Goal: Task Accomplishment & Management: Manage account settings

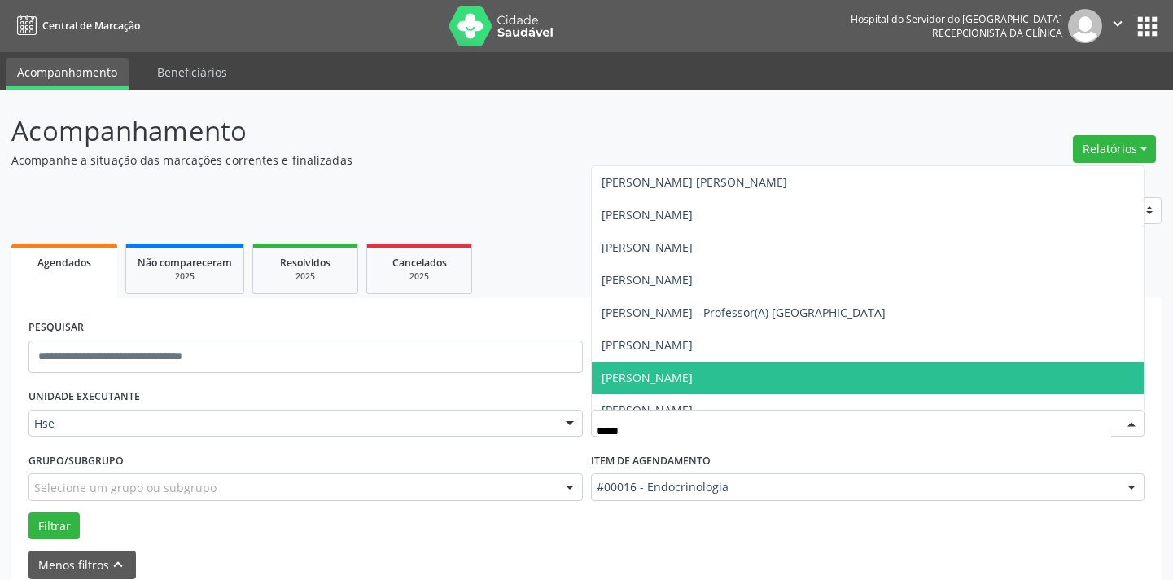
scroll to position [77, 0]
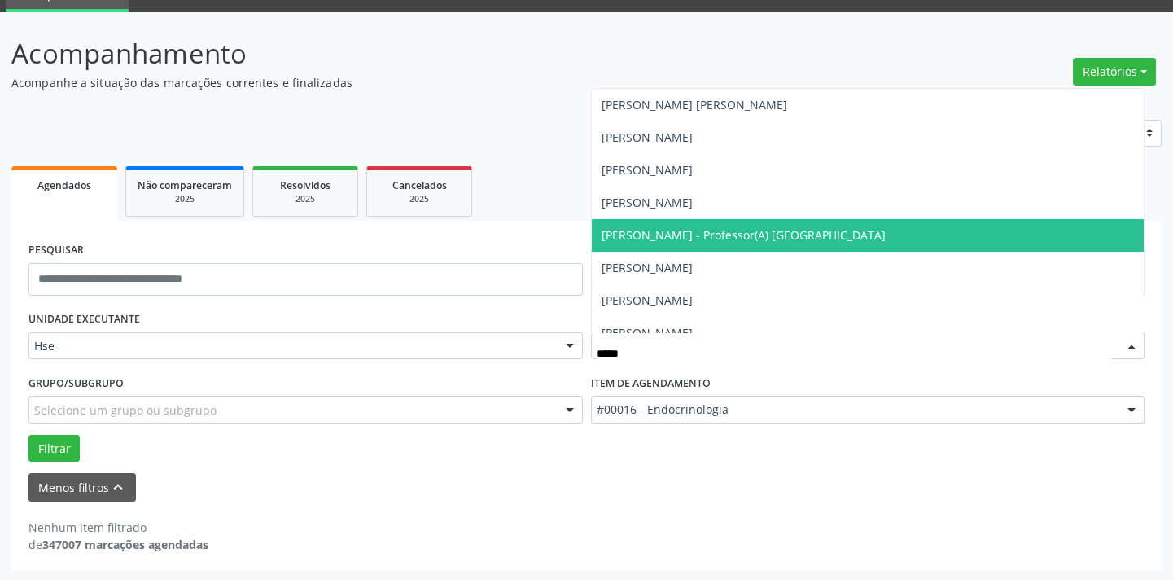
click at [733, 234] on span "[PERSON_NAME] - Professor(A) [GEOGRAPHIC_DATA]" at bounding box center [744, 234] width 284 height 15
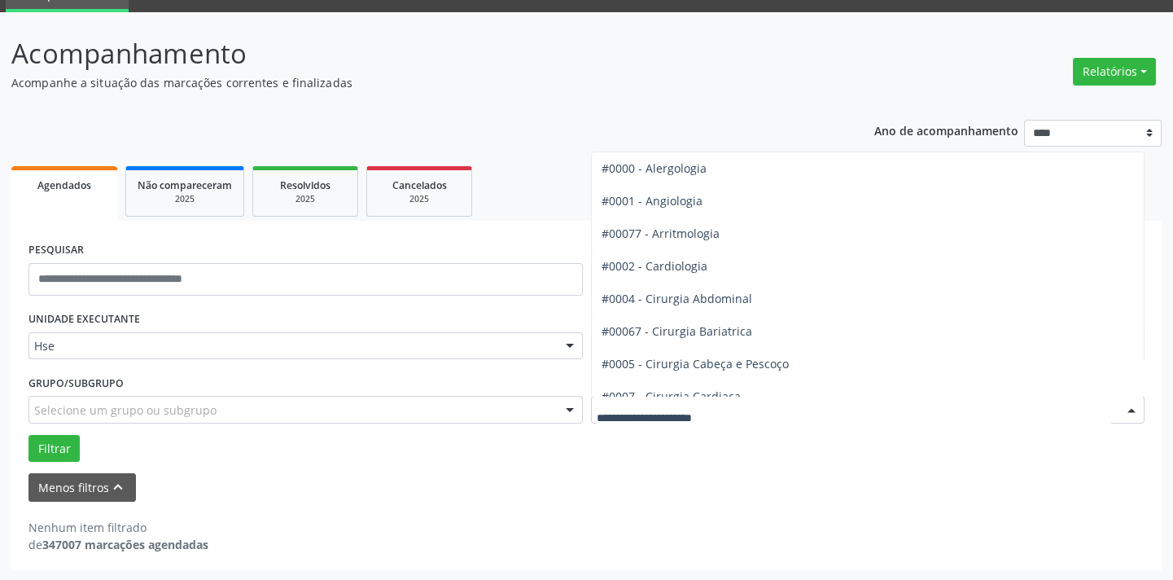
click at [703, 421] on span "#0008 - Cirurgia Geral" at bounding box center [662, 428] width 120 height 15
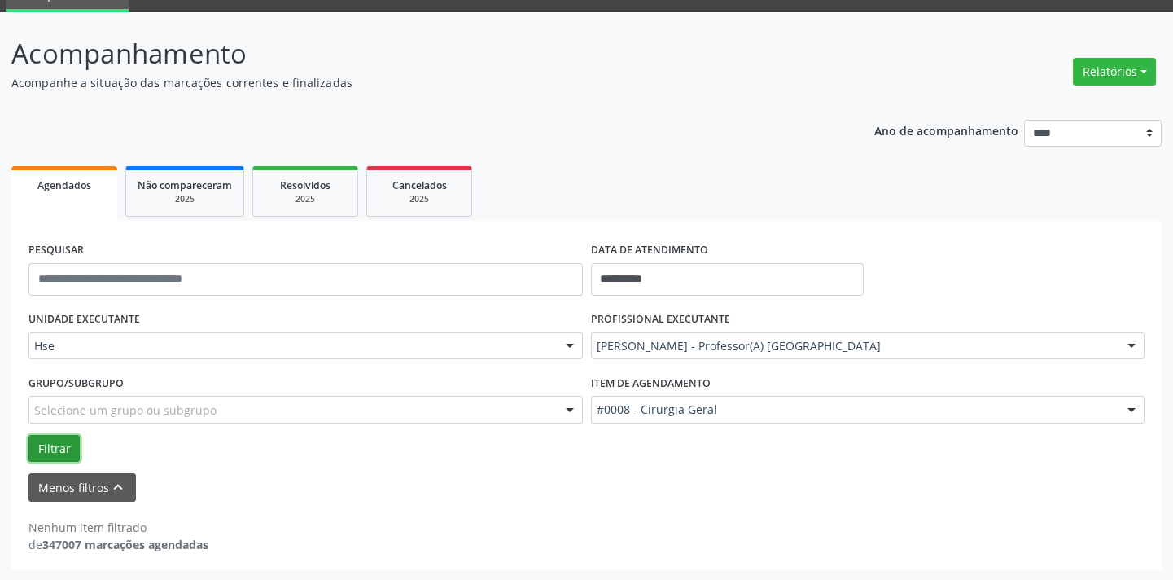
click at [62, 455] on button "Filtrar" at bounding box center [53, 449] width 51 height 28
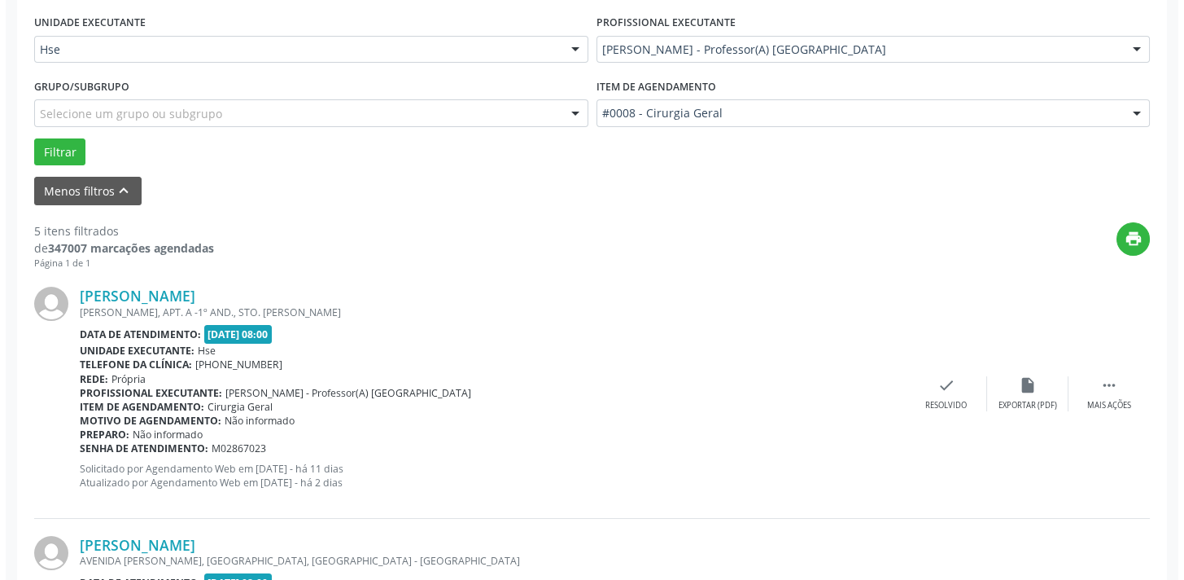
scroll to position [521, 0]
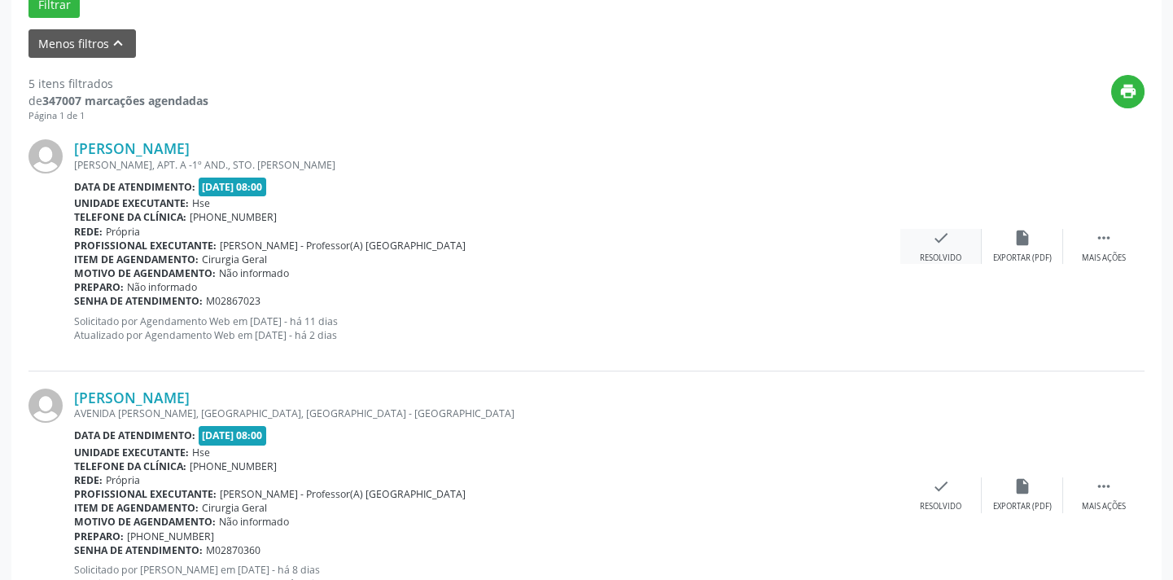
click at [942, 248] on div "check Resolvido" at bounding box center [940, 246] width 81 height 35
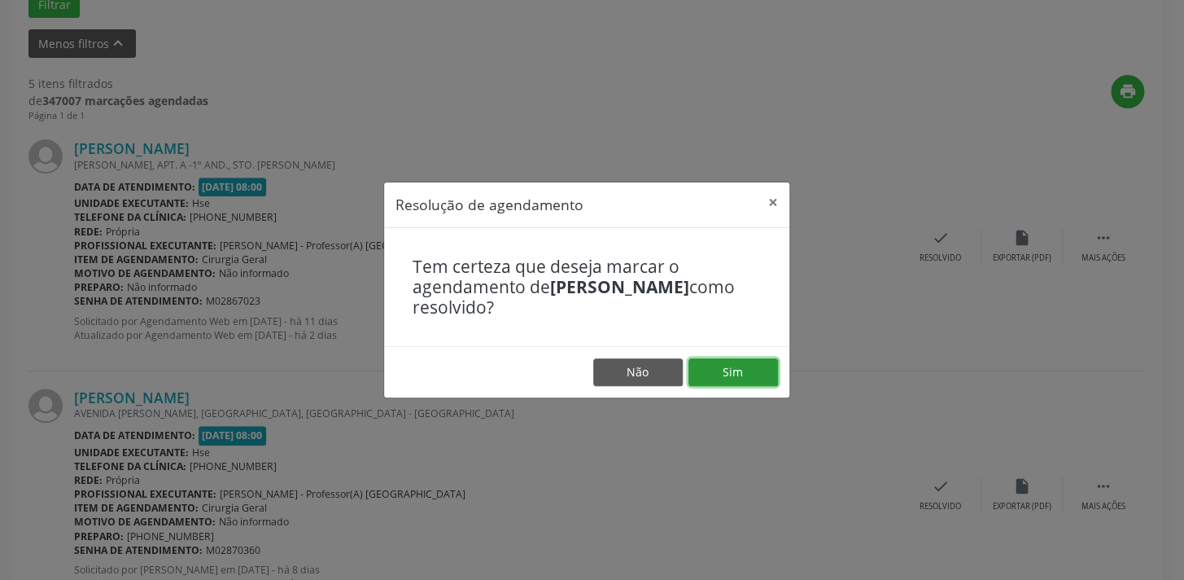
click at [734, 373] on button "Sim" at bounding box center [734, 372] width 90 height 28
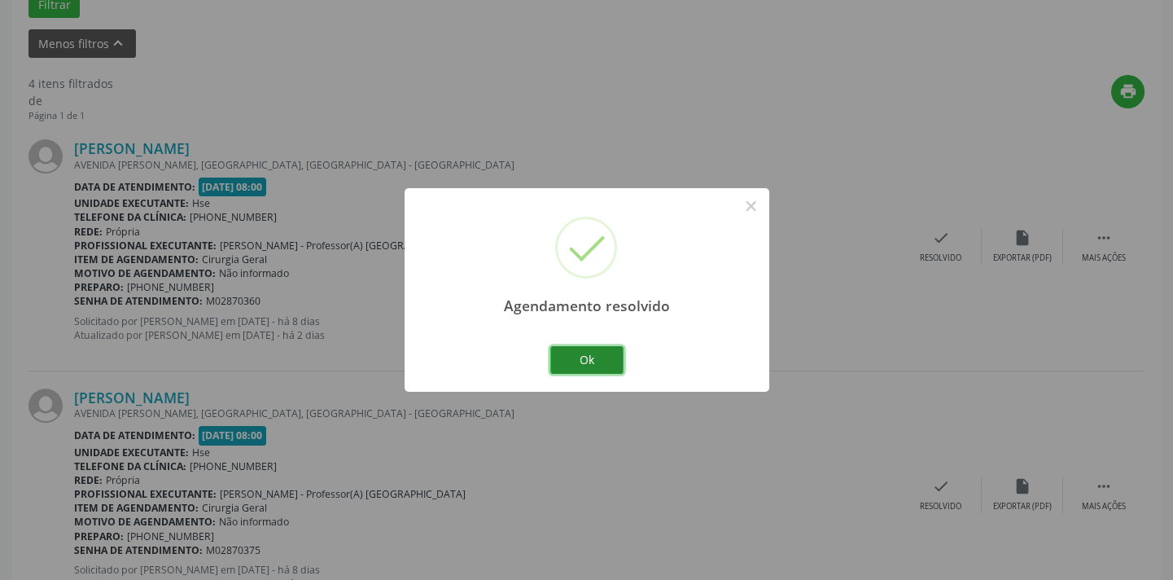
click at [583, 356] on button "Ok" at bounding box center [586, 360] width 73 height 28
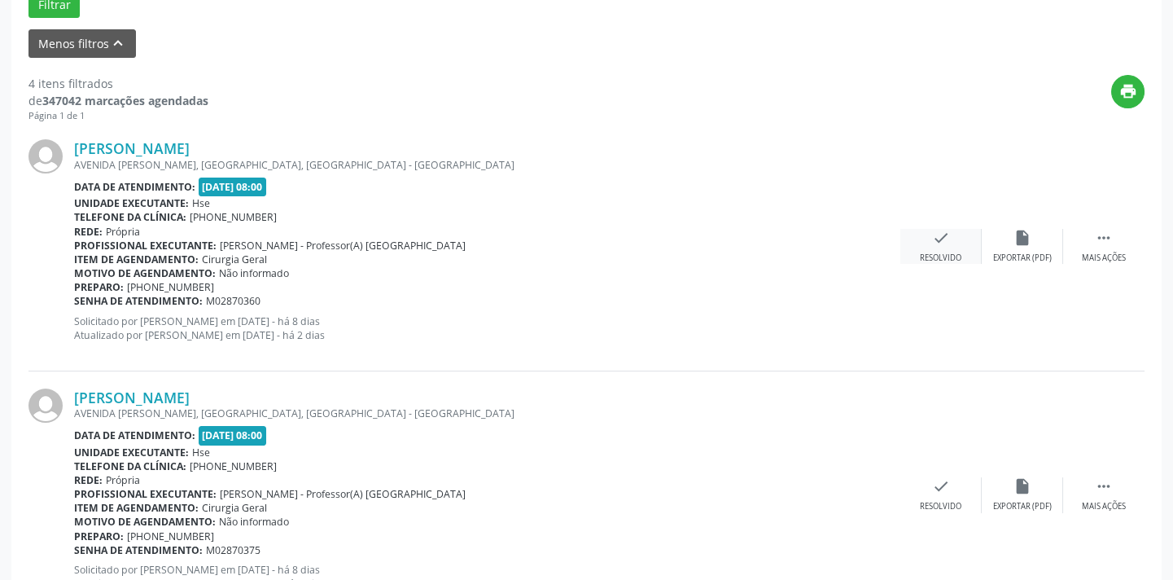
click at [942, 249] on div "check Resolvido" at bounding box center [940, 246] width 81 height 35
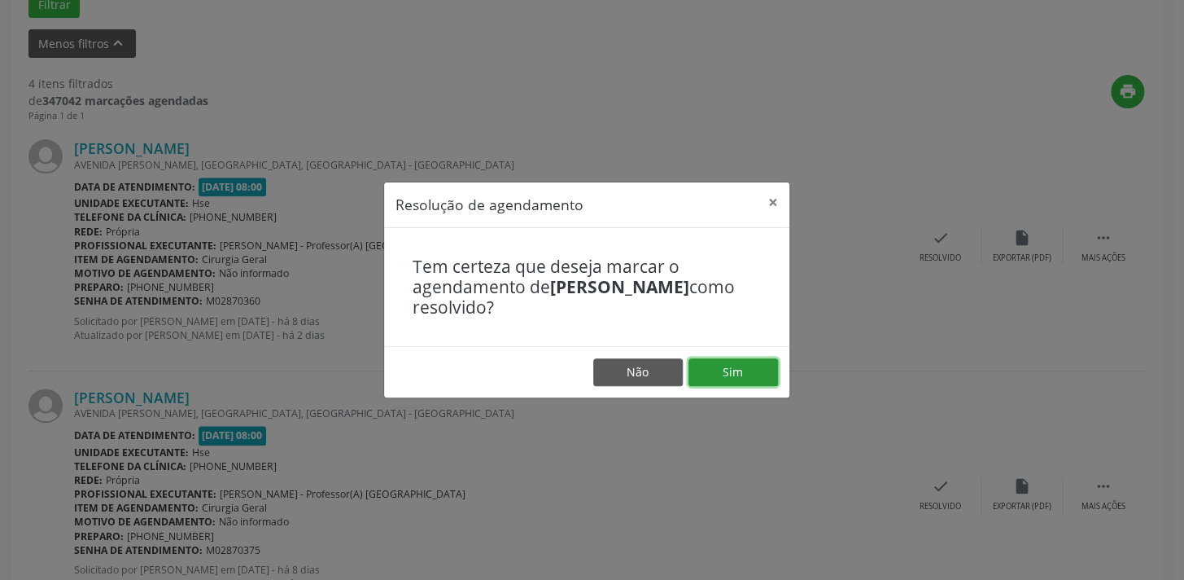
click at [748, 371] on button "Sim" at bounding box center [734, 372] width 90 height 28
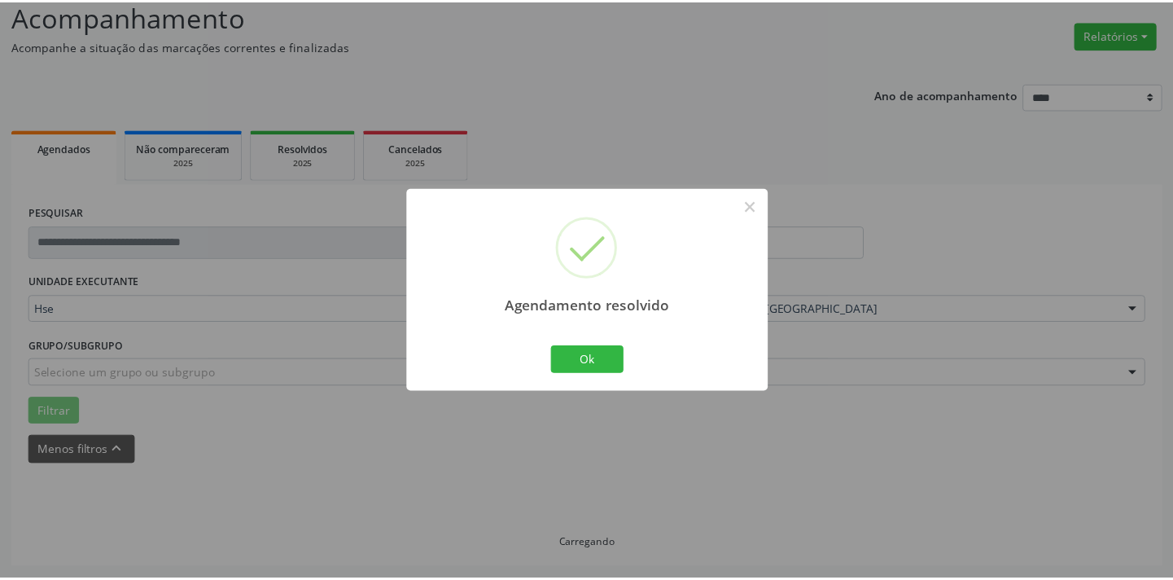
scroll to position [113, 0]
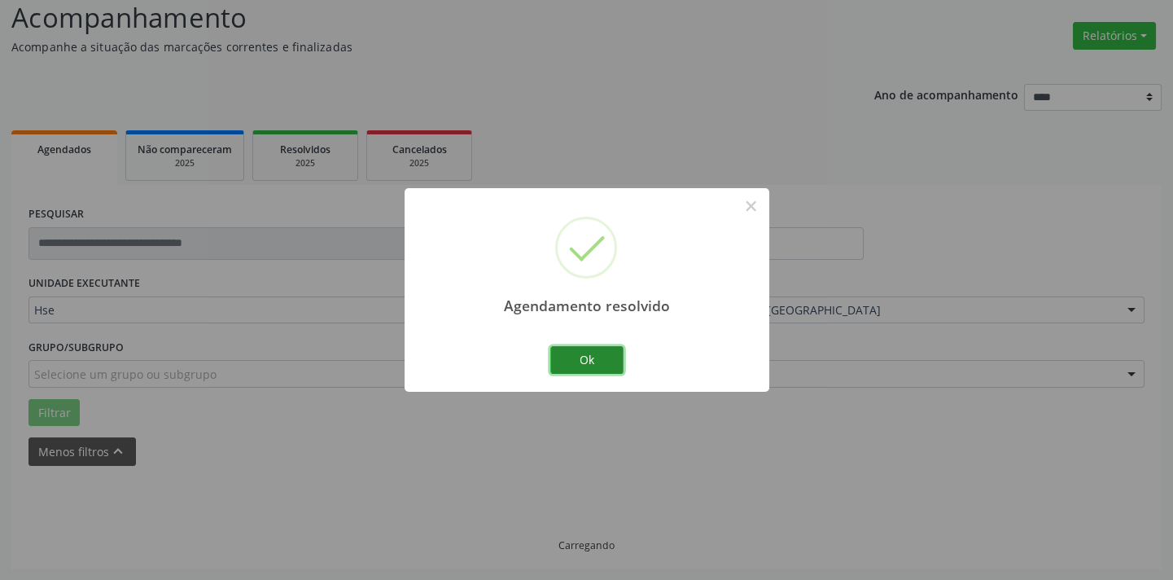
click at [602, 365] on button "Ok" at bounding box center [586, 360] width 73 height 28
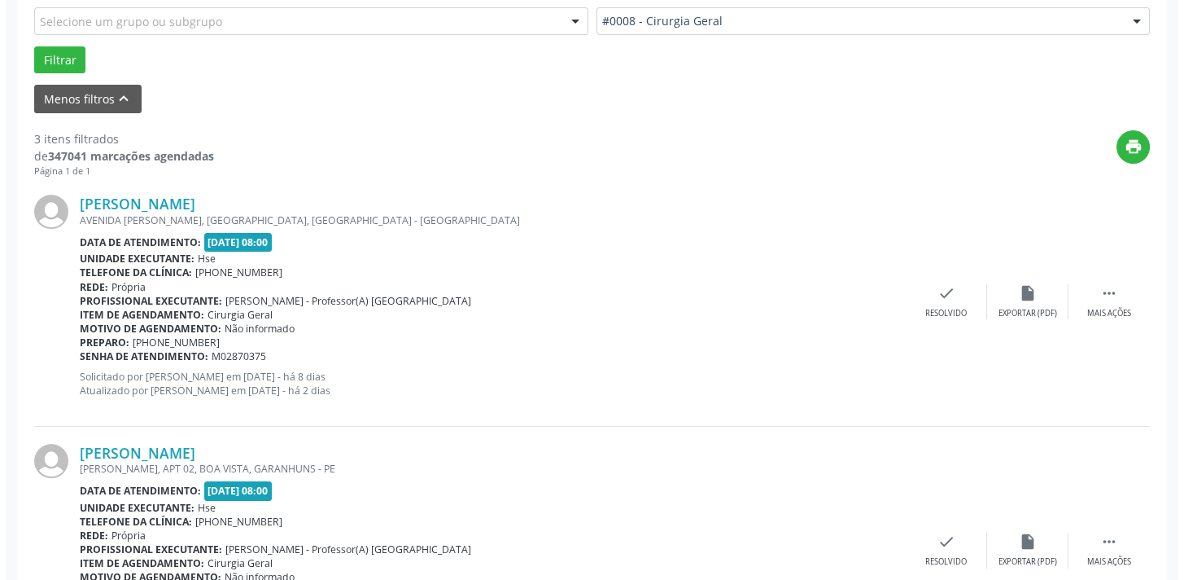
scroll to position [500, 0]
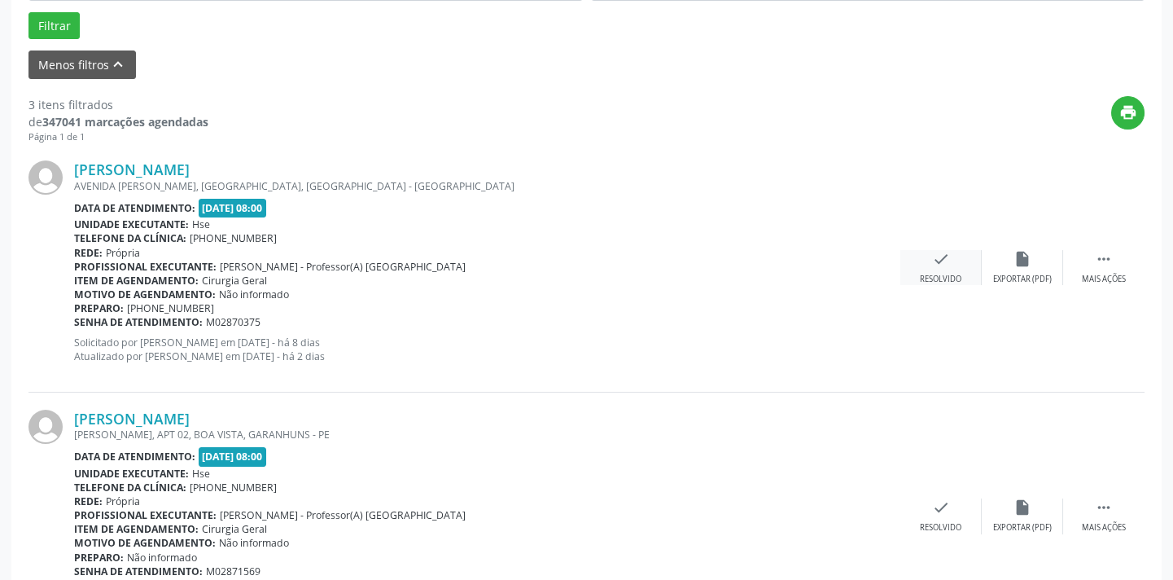
click at [944, 275] on div "Resolvido" at bounding box center [941, 279] width 42 height 11
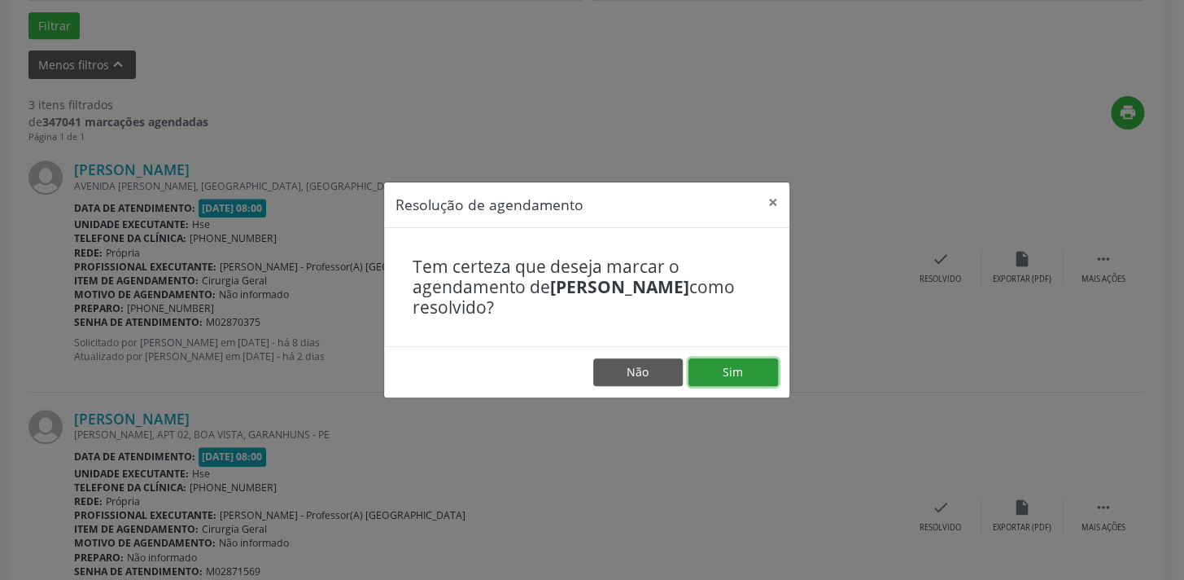
click at [735, 374] on button "Sim" at bounding box center [734, 372] width 90 height 28
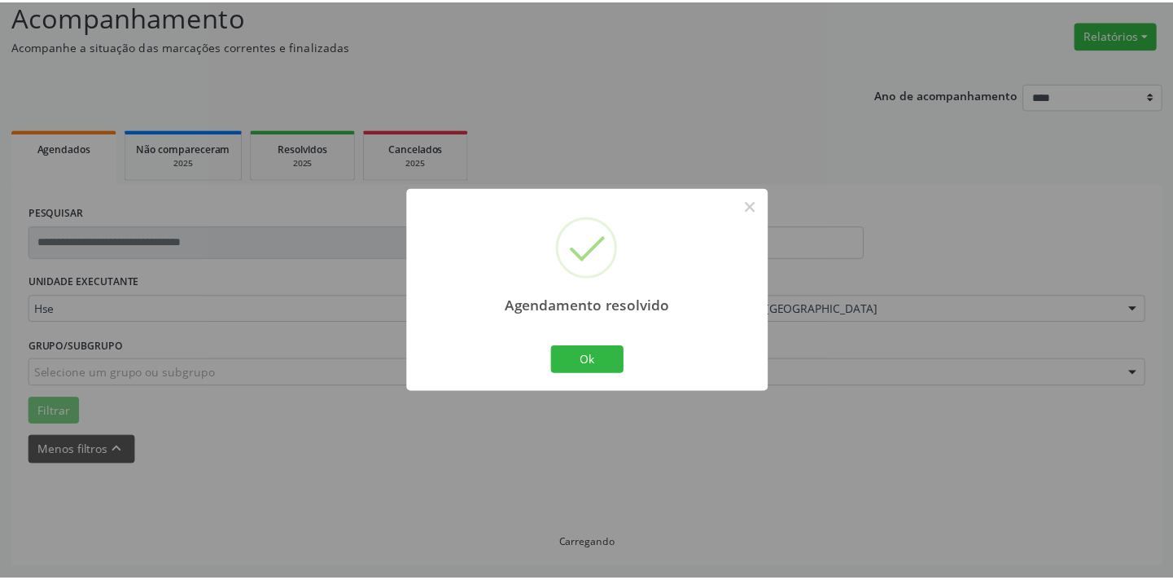
scroll to position [113, 0]
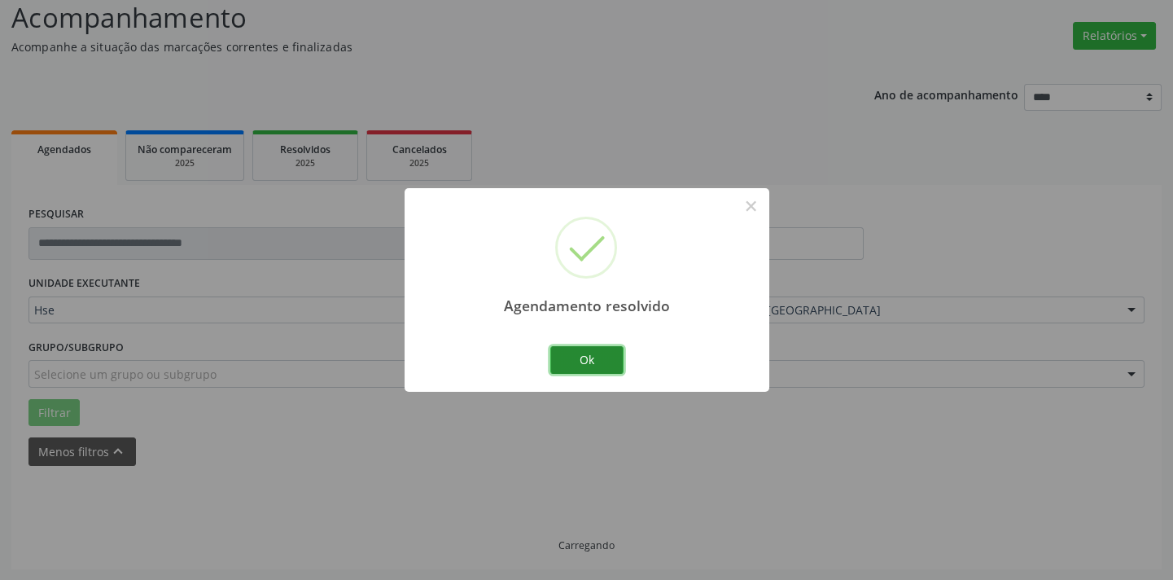
click at [598, 362] on button "Ok" at bounding box center [586, 360] width 73 height 28
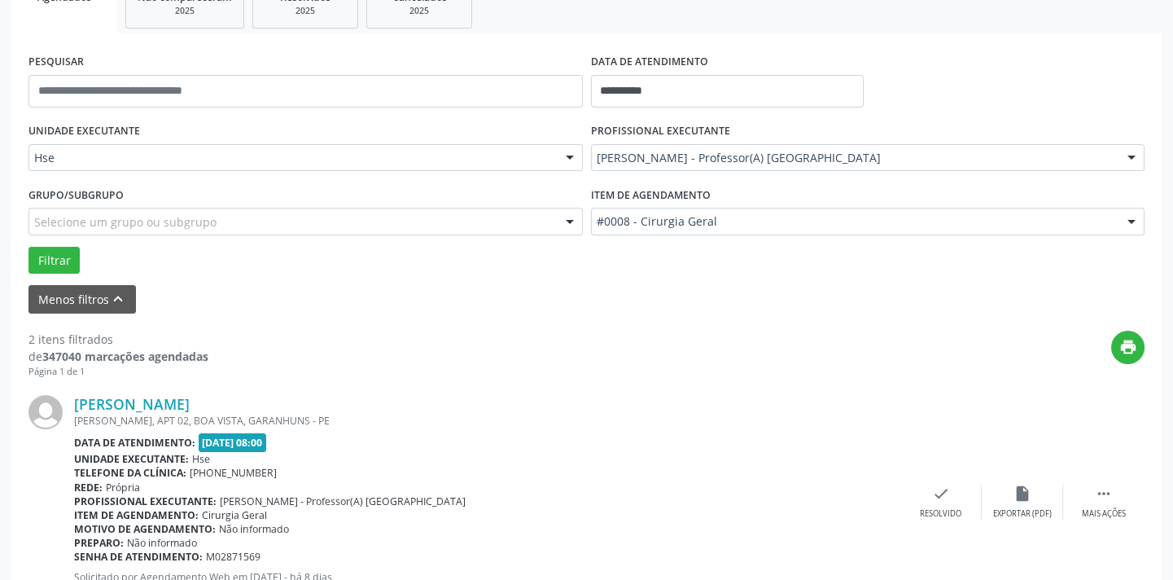
scroll to position [409, 0]
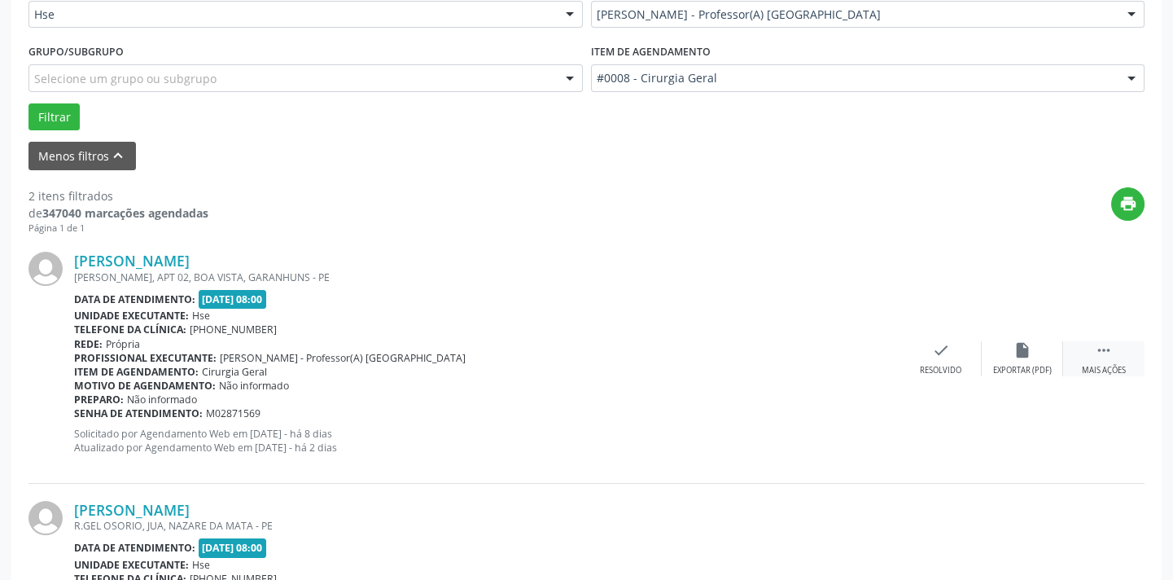
drag, startPoint x: 1115, startPoint y: 359, endPoint x: 1070, endPoint y: 365, distance: 45.2
click at [1114, 359] on div " Mais ações" at bounding box center [1103, 358] width 81 height 35
click at [991, 355] on div "alarm_off Não compareceu" at bounding box center [1022, 358] width 81 height 35
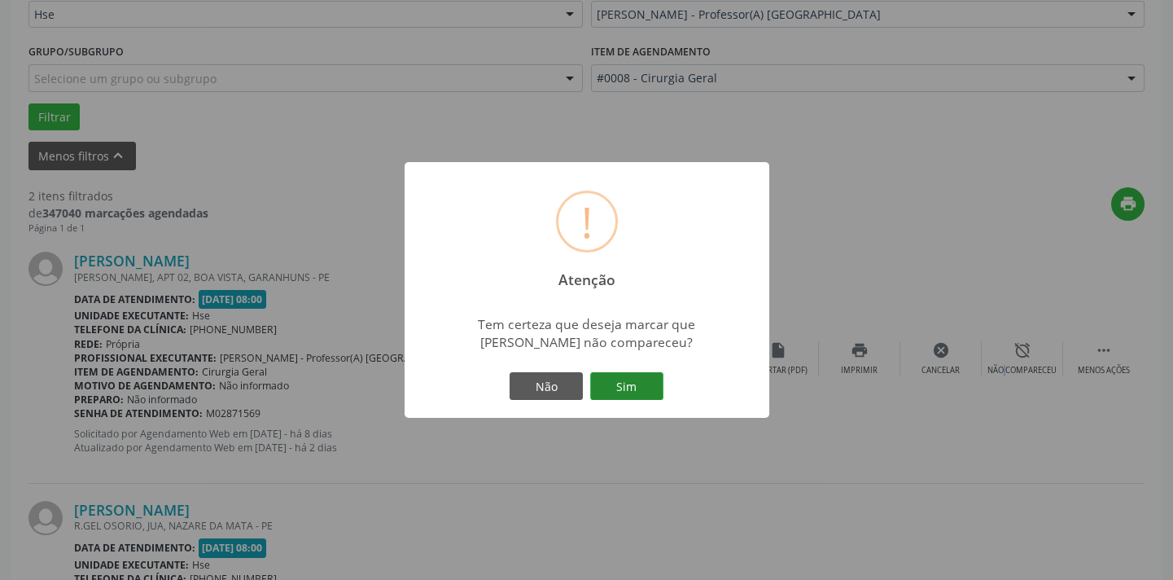
click at [617, 379] on button "Sim" at bounding box center [626, 386] width 73 height 28
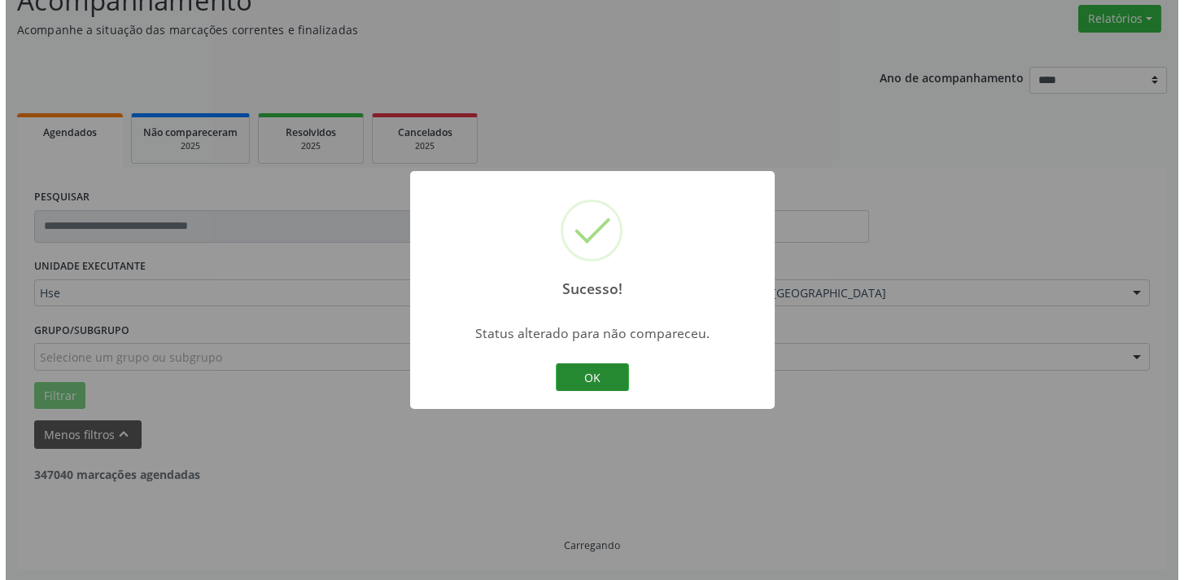
scroll to position [339, 0]
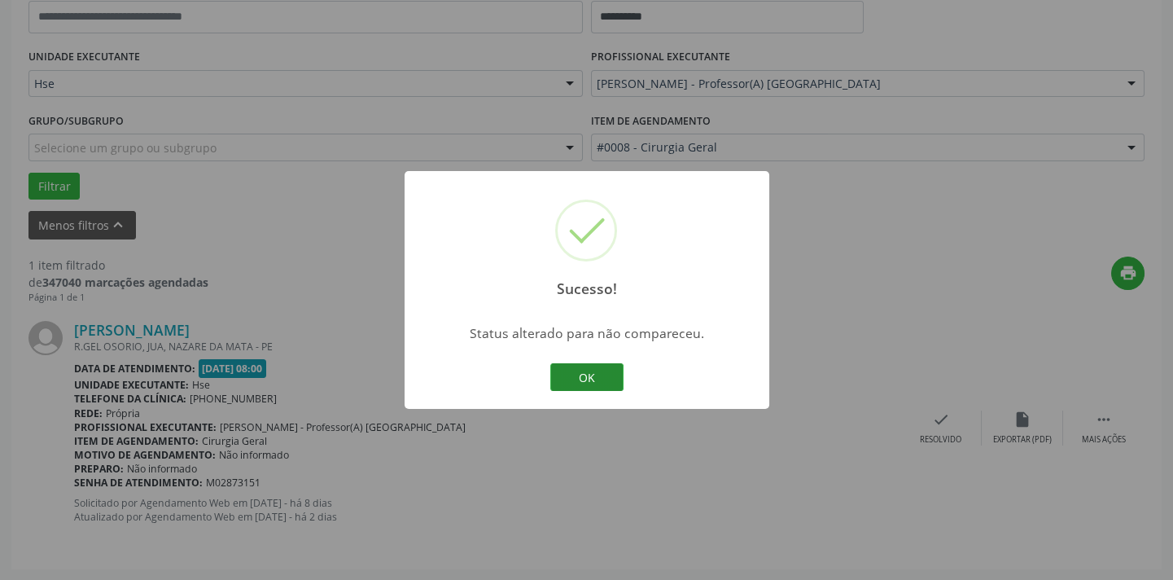
click at [589, 375] on button "OK" at bounding box center [586, 377] width 73 height 28
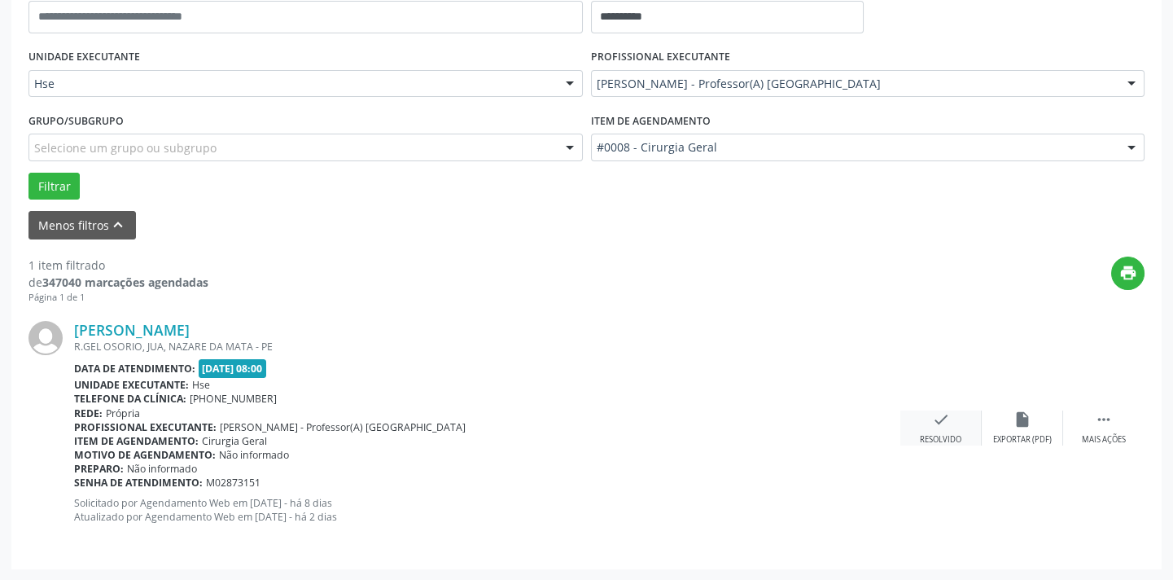
click at [940, 431] on div "check Resolvido" at bounding box center [940, 427] width 81 height 35
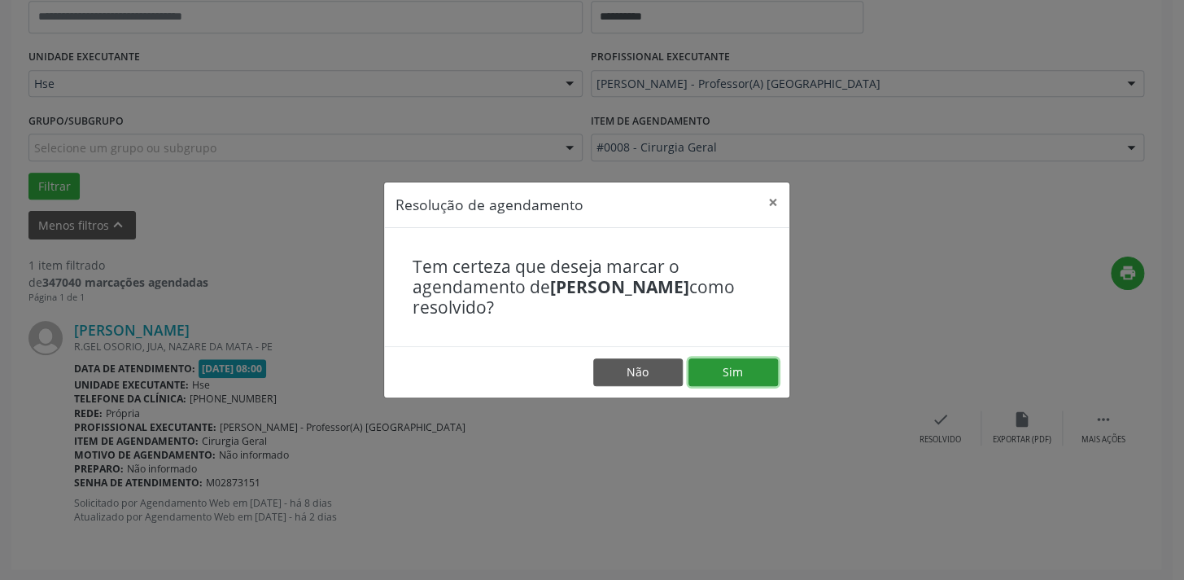
click at [737, 374] on button "Sim" at bounding box center [734, 372] width 90 height 28
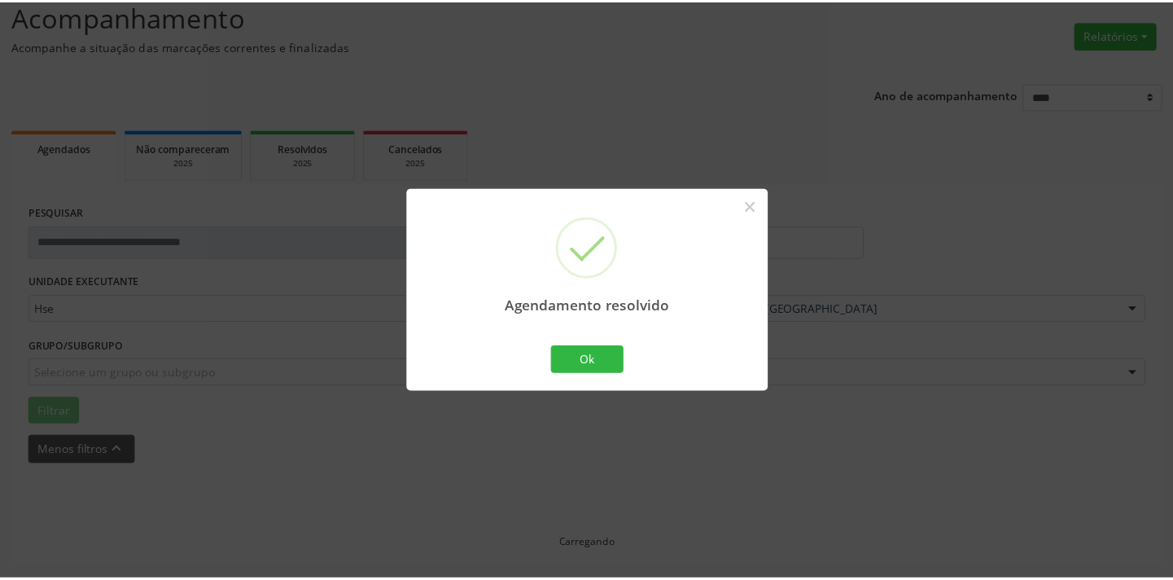
scroll to position [113, 0]
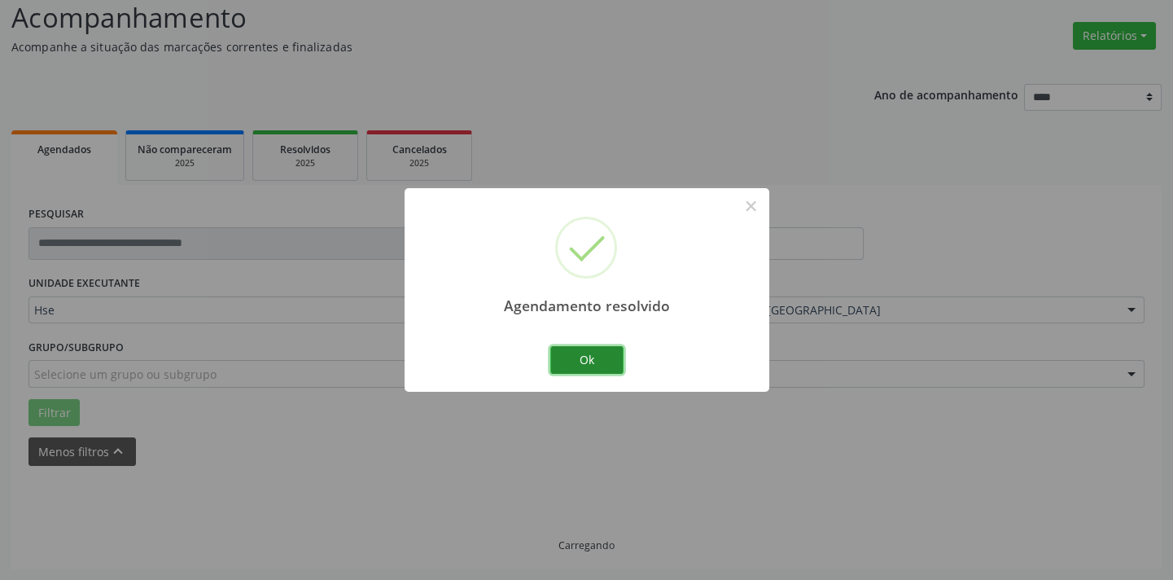
click at [611, 365] on button "Ok" at bounding box center [586, 360] width 73 height 28
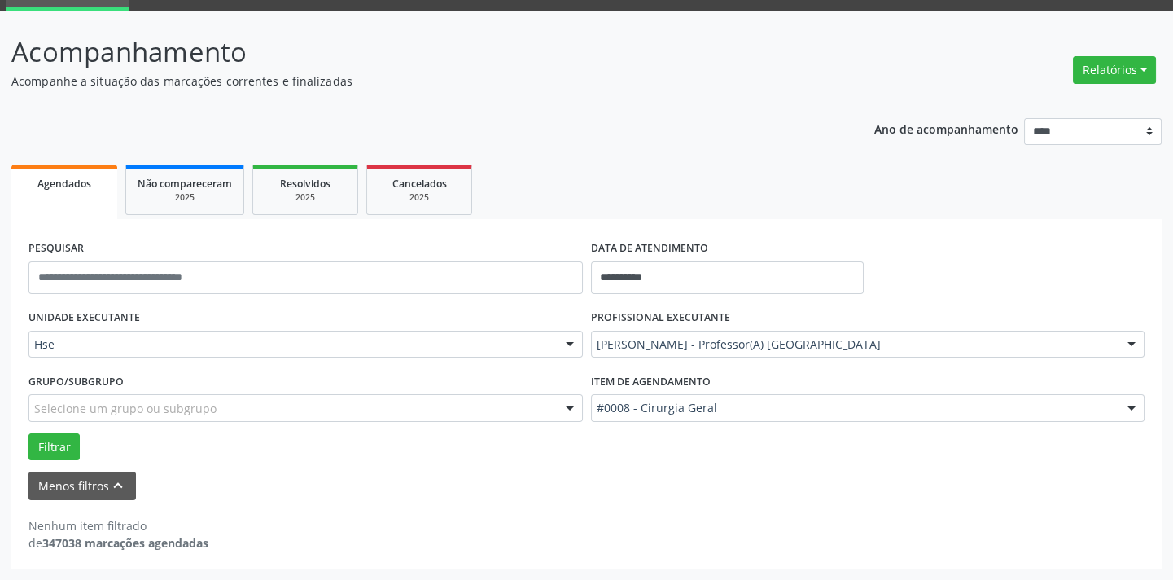
scroll to position [77, 0]
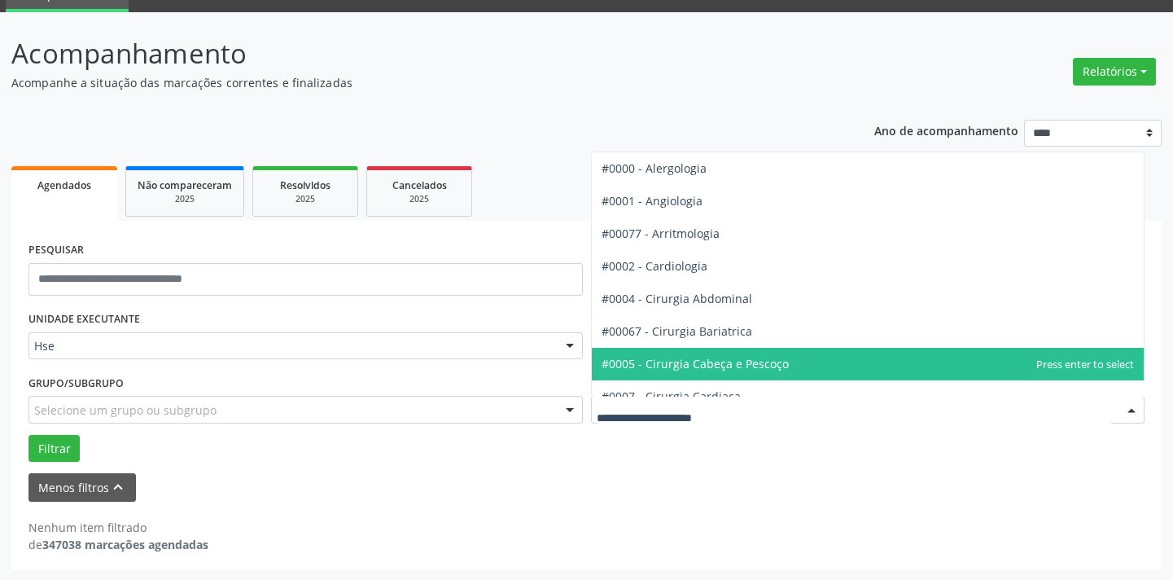
click at [749, 356] on span "#0005 - Cirurgia Cabeça e Pescoço" at bounding box center [695, 363] width 187 height 15
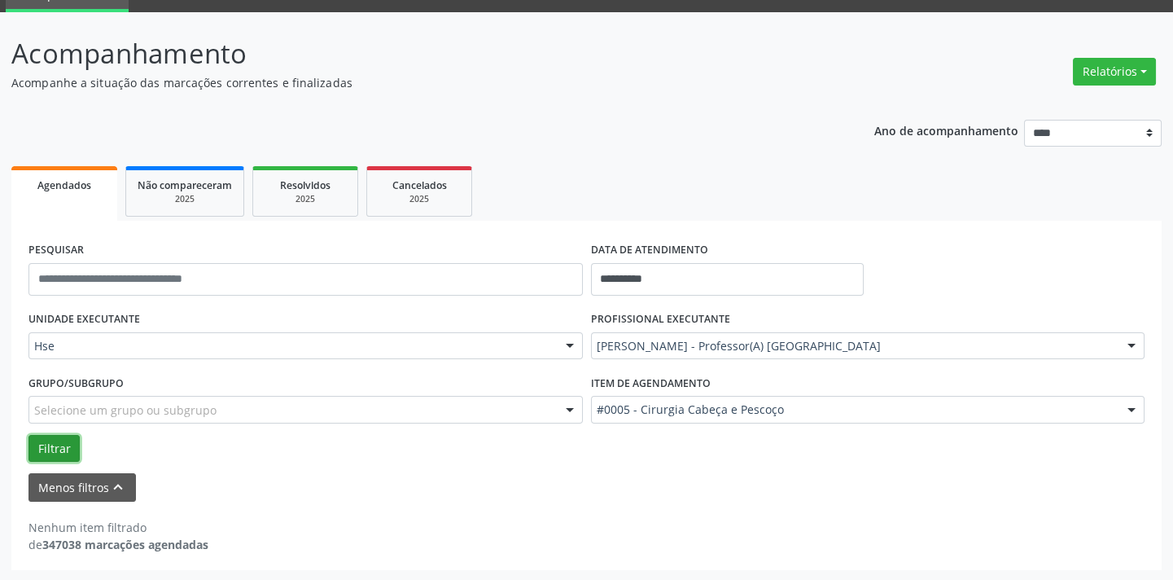
click at [41, 442] on button "Filtrar" at bounding box center [53, 449] width 51 height 28
click at [48, 449] on button "Filtrar" at bounding box center [53, 449] width 51 height 28
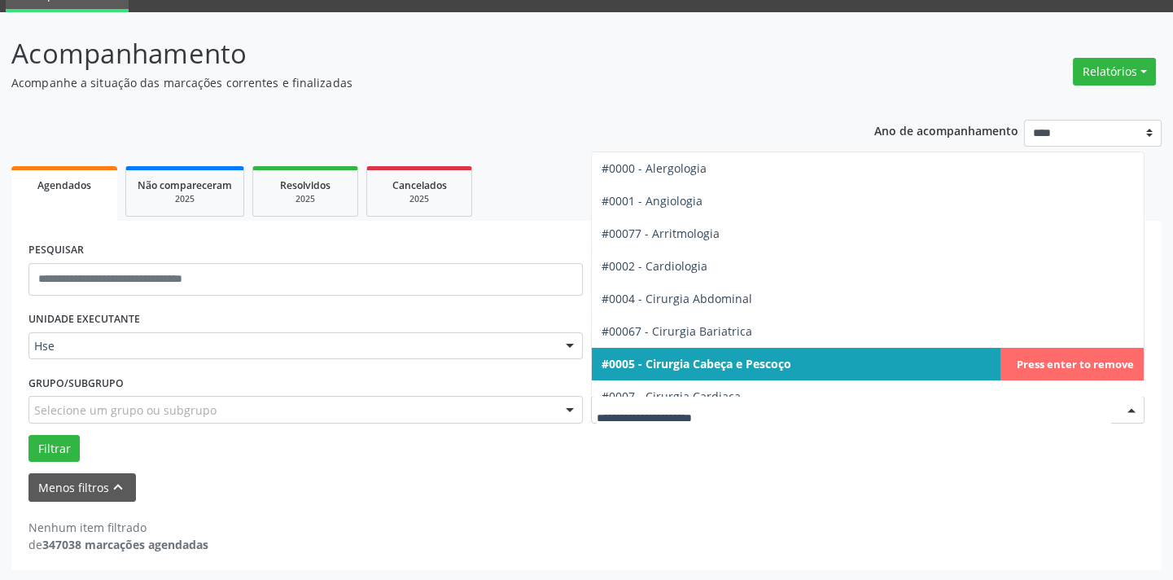
click at [772, 356] on span "#0005 - Cirurgia Cabeça e Pescoço" at bounding box center [697, 363] width 190 height 15
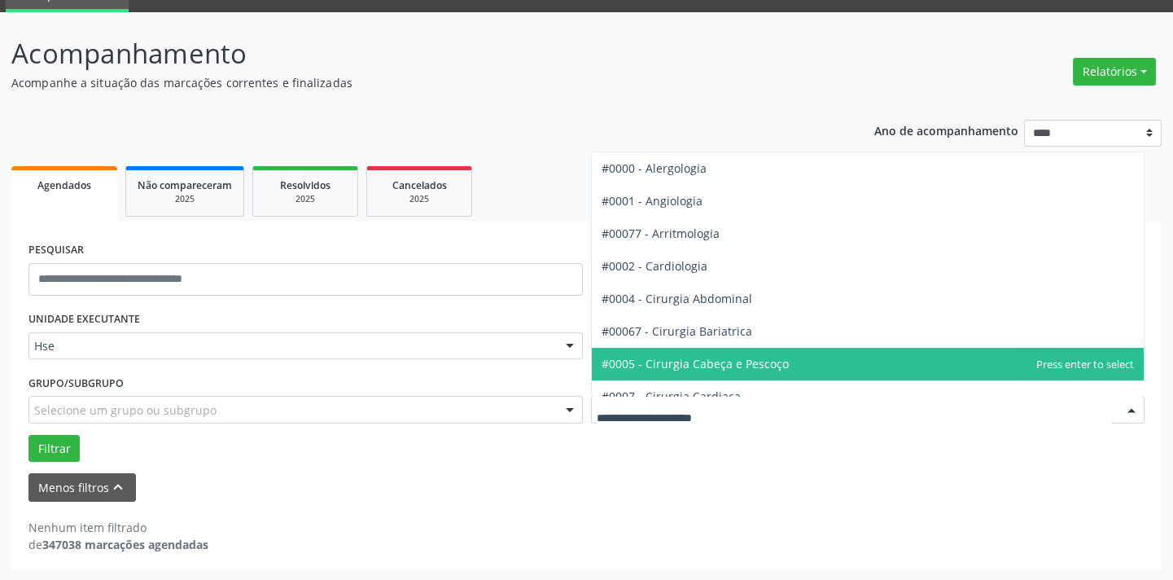
click at [738, 356] on span "#0005 - Cirurgia Cabeça e Pescoço" at bounding box center [695, 363] width 187 height 15
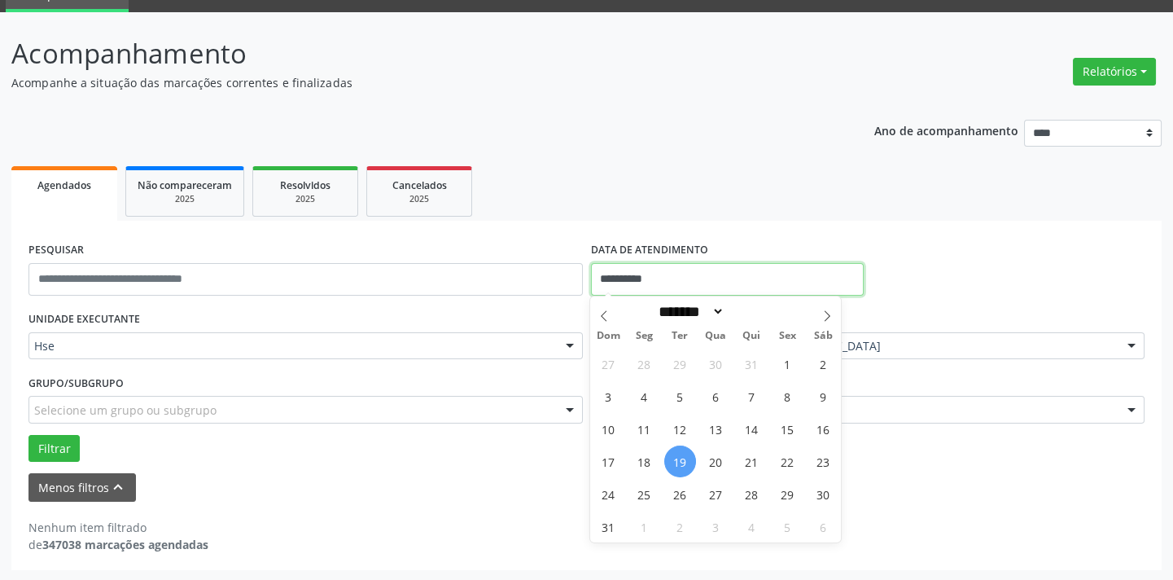
click at [676, 282] on input "**********" at bounding box center [727, 279] width 273 height 33
click at [676, 462] on span "19" at bounding box center [680, 461] width 32 height 32
type input "**********"
click at [676, 462] on span "19" at bounding box center [680, 461] width 32 height 32
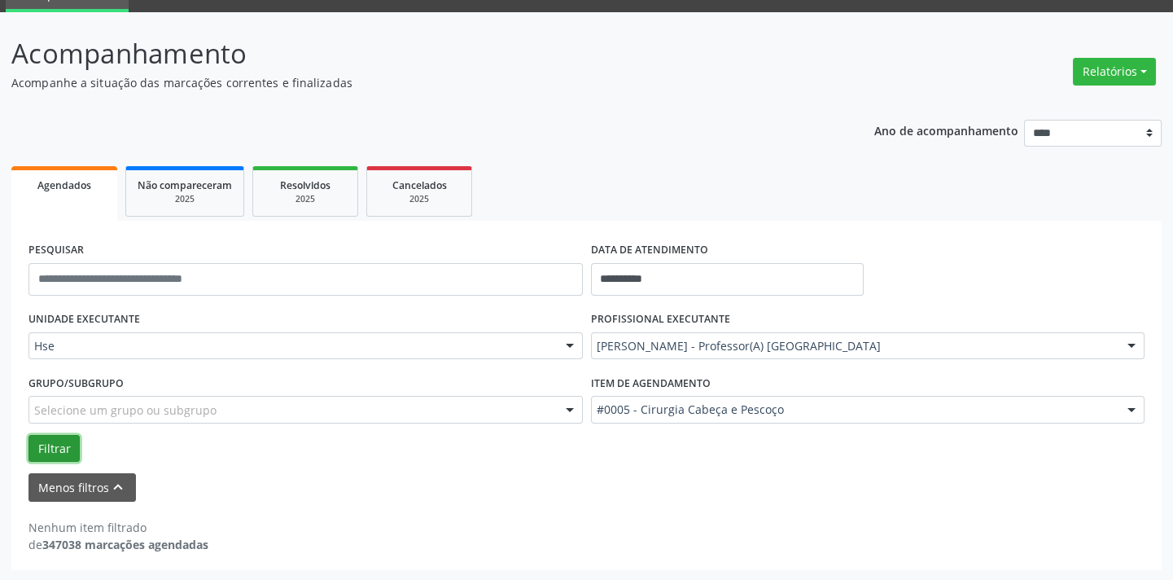
click at [46, 449] on button "Filtrar" at bounding box center [53, 449] width 51 height 28
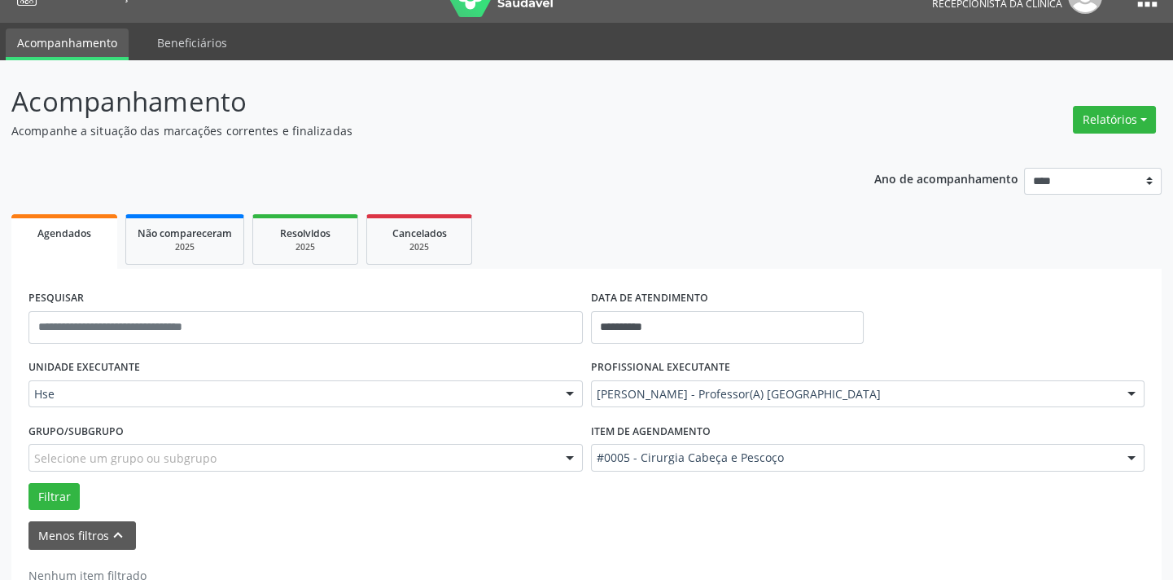
scroll to position [3, 0]
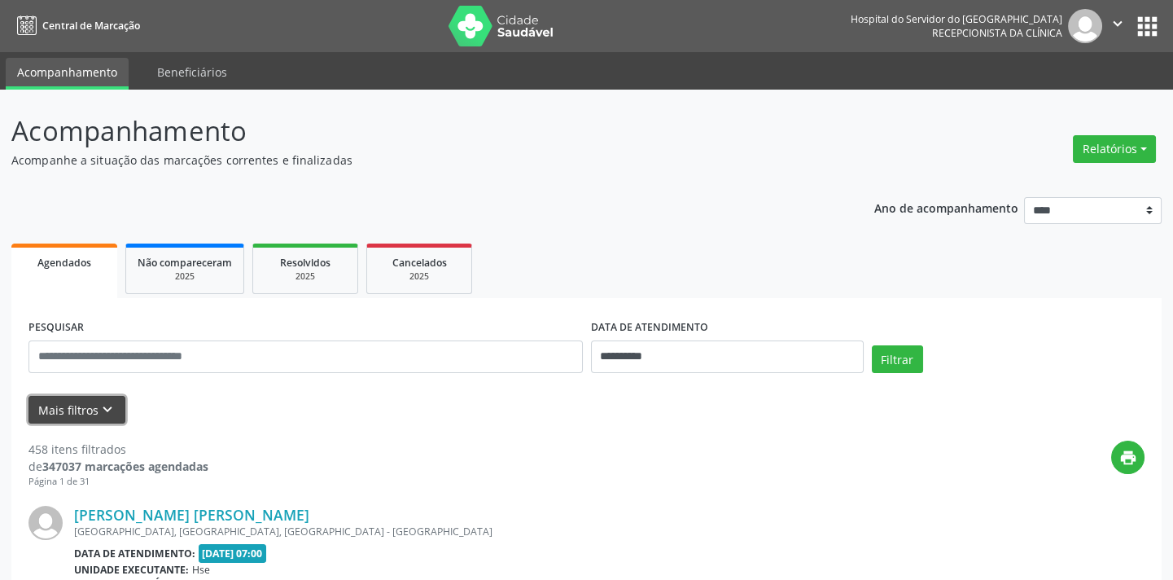
click at [69, 408] on button "Mais filtros keyboard_arrow_down" at bounding box center [76, 410] width 97 height 28
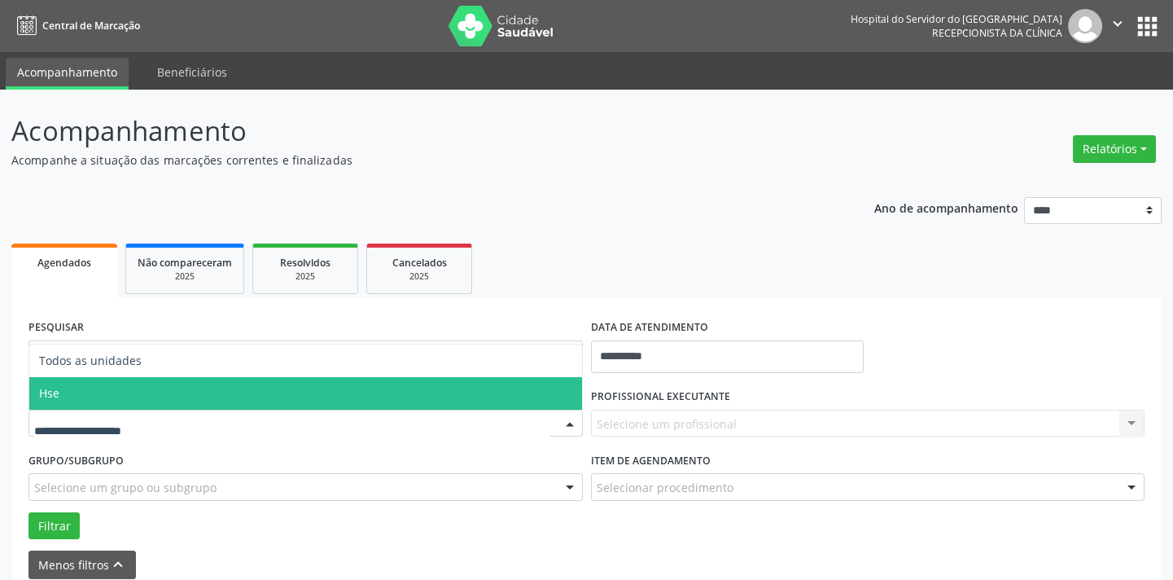
click at [78, 391] on span "Hse" at bounding box center [305, 393] width 553 height 33
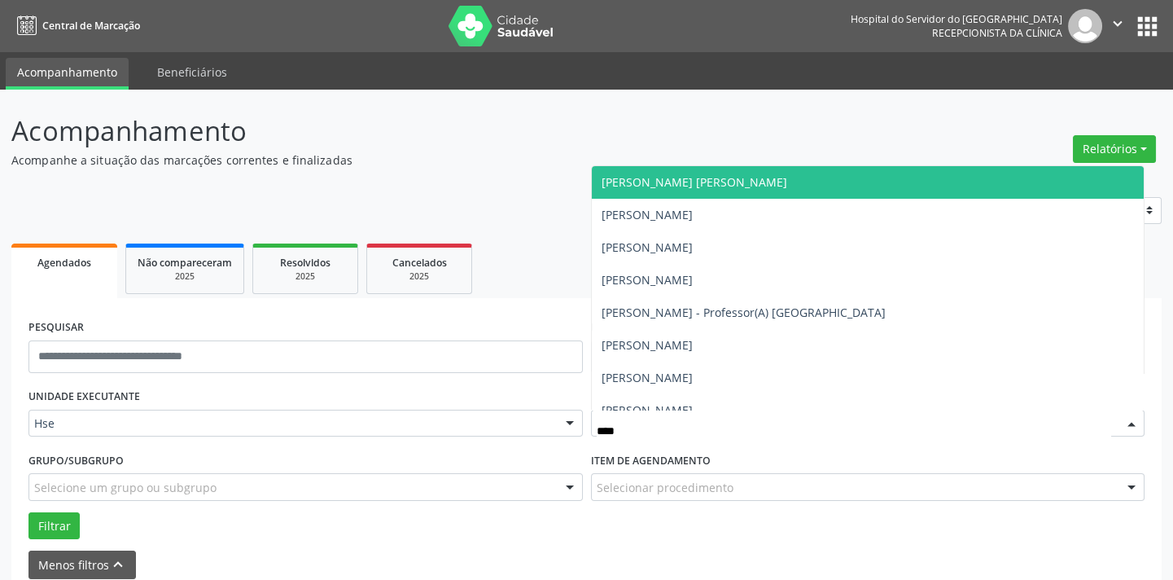
type input "*****"
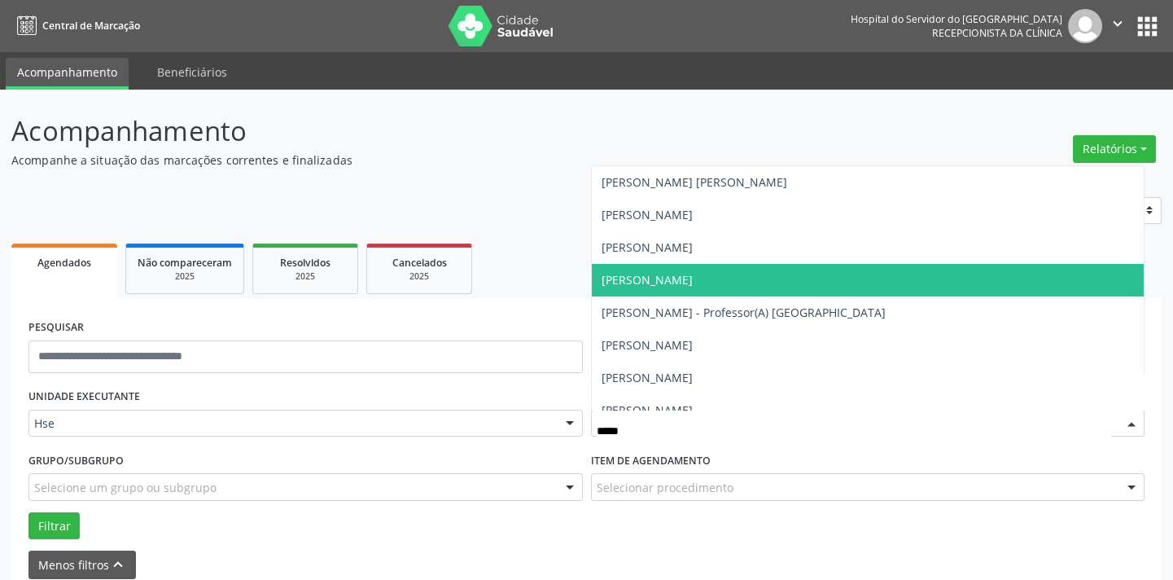
click at [693, 280] on span "[PERSON_NAME]" at bounding box center [647, 279] width 91 height 15
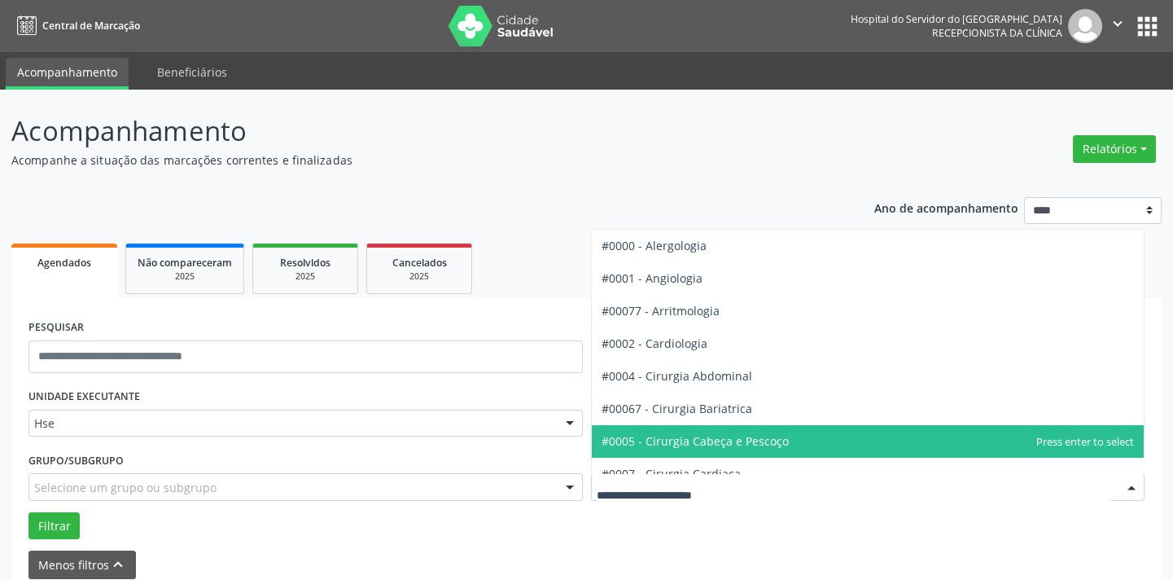
click at [711, 441] on span "#0005 - Cirurgia Cabeça e Pescoço" at bounding box center [695, 440] width 187 height 15
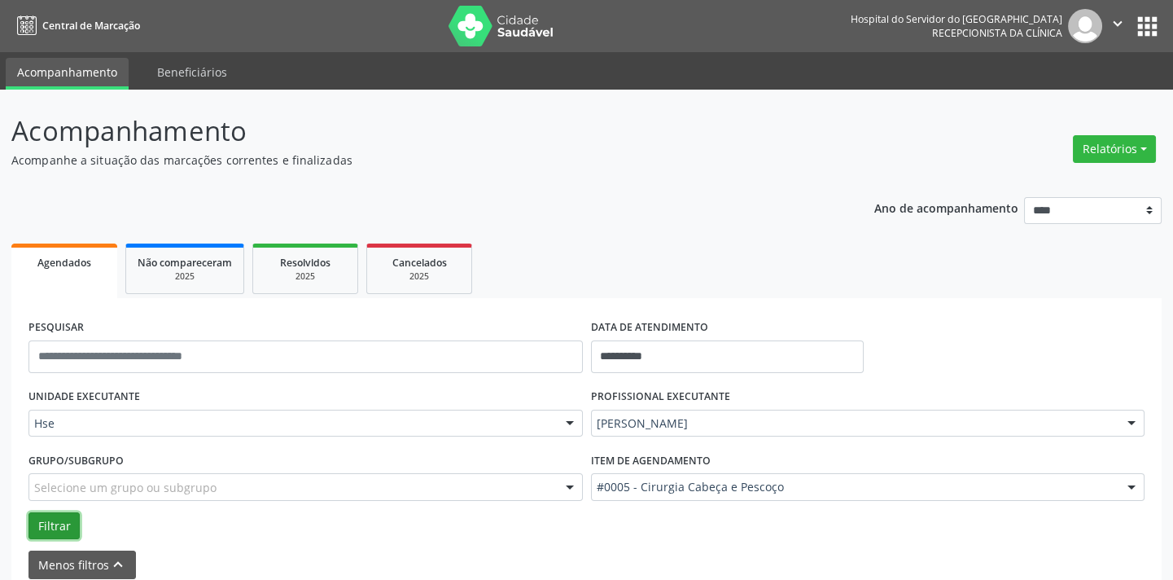
click at [44, 521] on button "Filtrar" at bounding box center [53, 526] width 51 height 28
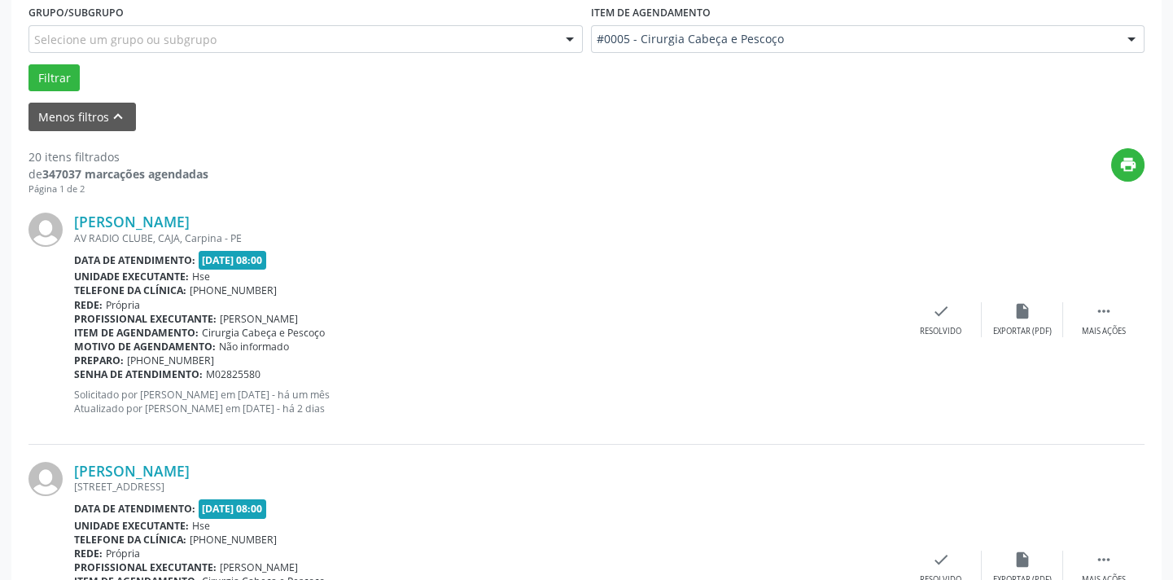
scroll to position [518, 0]
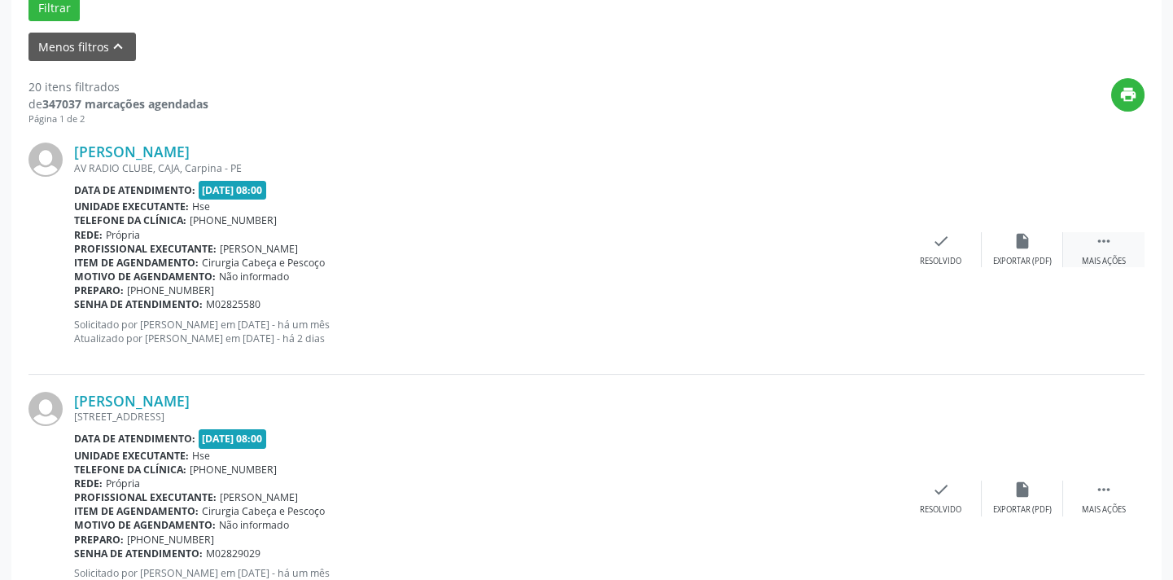
click at [1095, 247] on icon "" at bounding box center [1104, 241] width 18 height 18
click at [1013, 256] on div "Não compareceu" at bounding box center [1021, 261] width 69 height 11
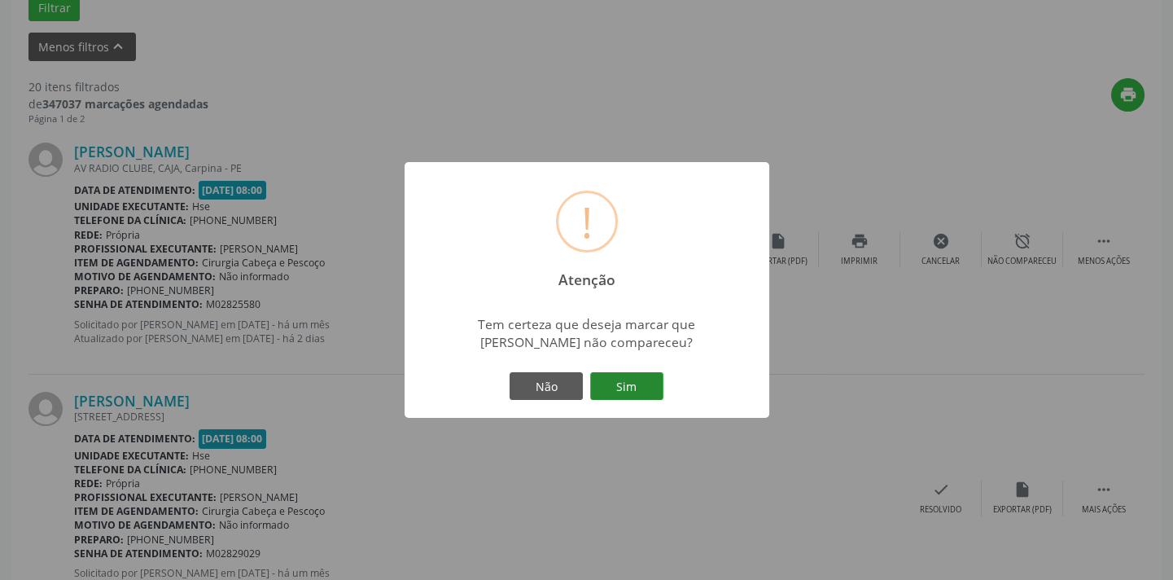
click at [629, 384] on button "Sim" at bounding box center [626, 386] width 73 height 28
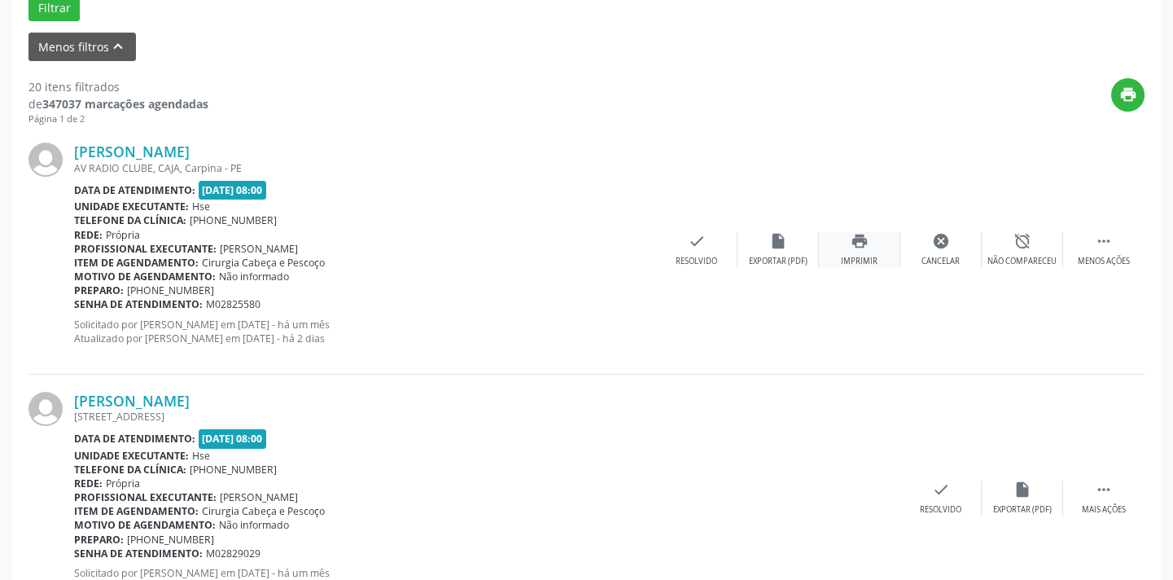
scroll to position [130, 0]
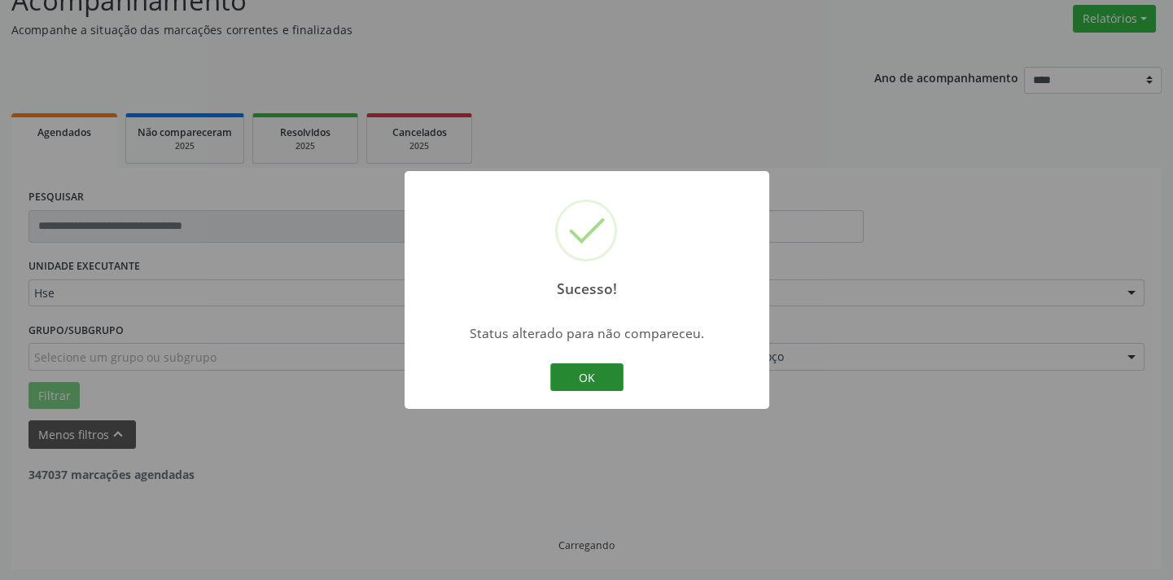
click at [593, 366] on button "OK" at bounding box center [586, 377] width 73 height 28
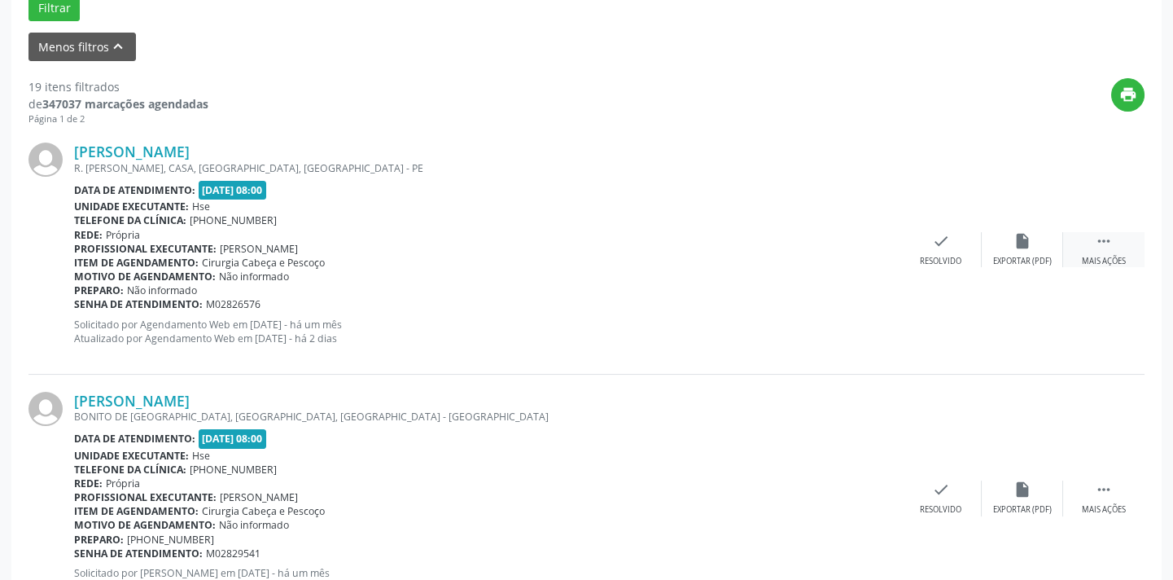
click at [1109, 256] on div "Mais ações" at bounding box center [1104, 261] width 44 height 11
click at [1017, 251] on div "alarm_off Não compareceu" at bounding box center [1022, 249] width 81 height 35
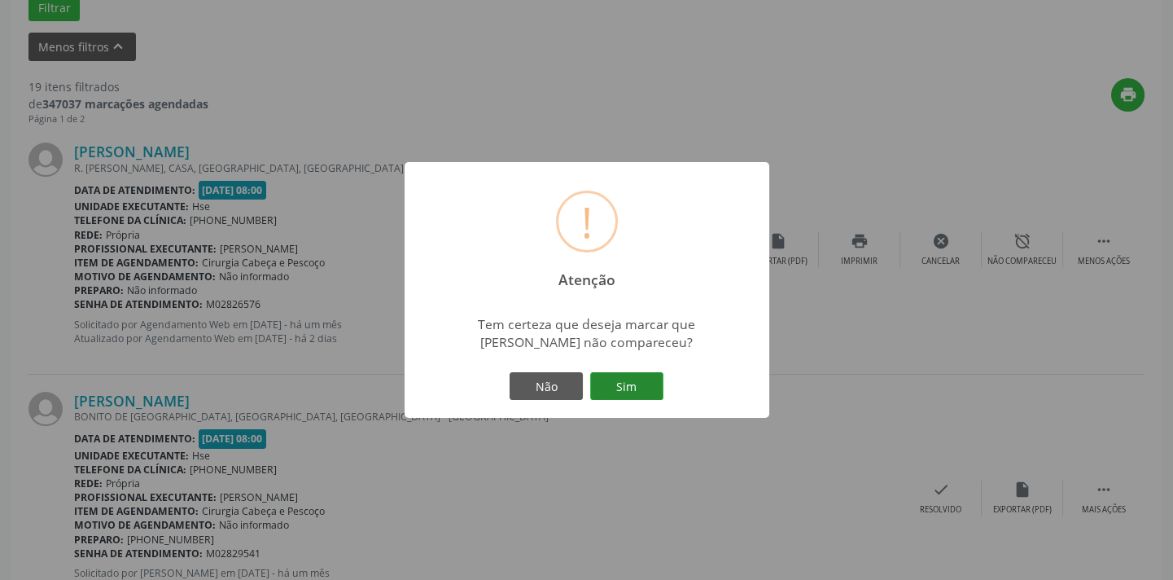
click at [643, 392] on button "Sim" at bounding box center [626, 386] width 73 height 28
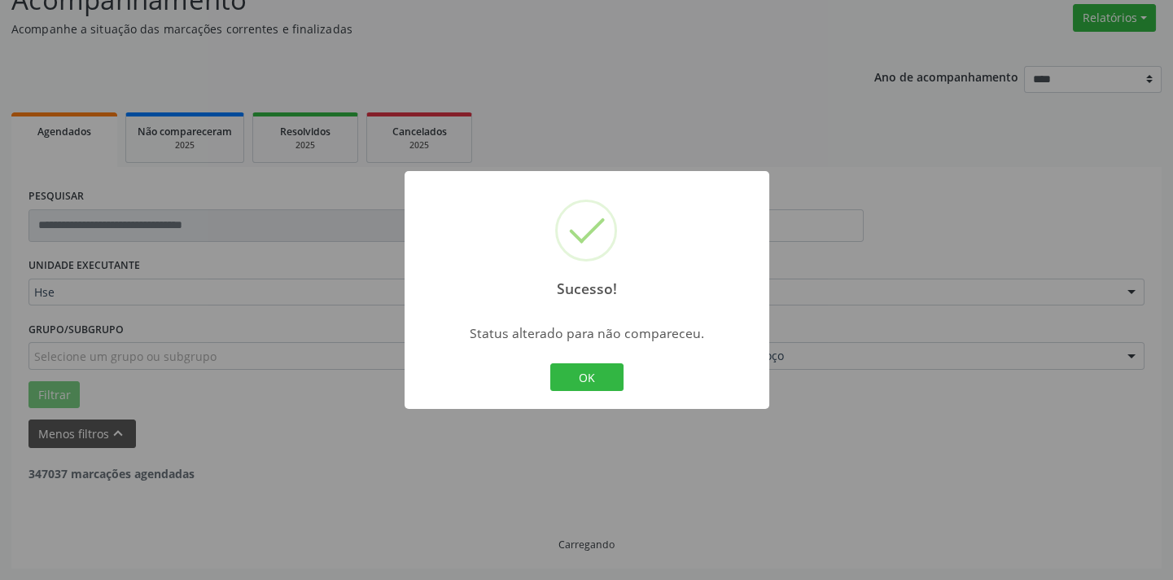
scroll to position [130, 0]
click at [594, 379] on button "OK" at bounding box center [586, 377] width 73 height 28
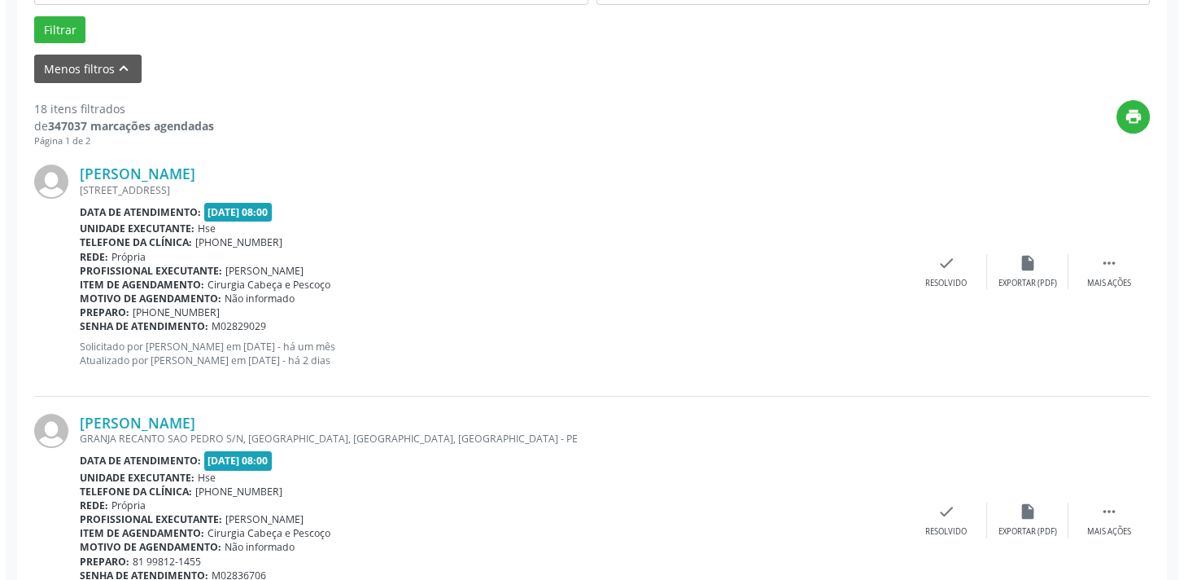
scroll to position [500, 0]
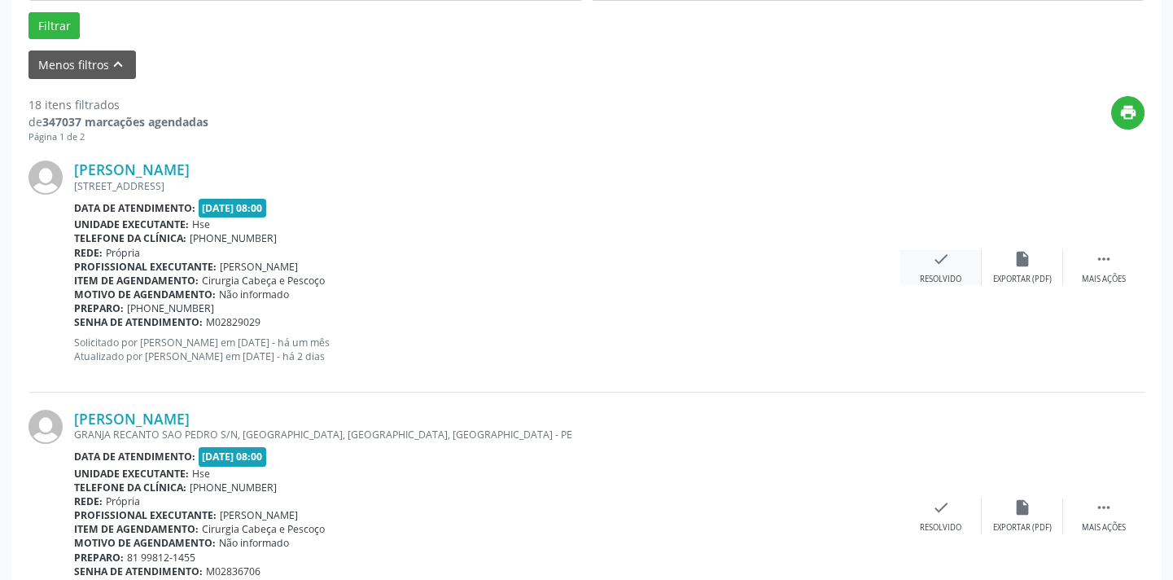
click at [953, 274] on div "Resolvido" at bounding box center [941, 279] width 42 height 11
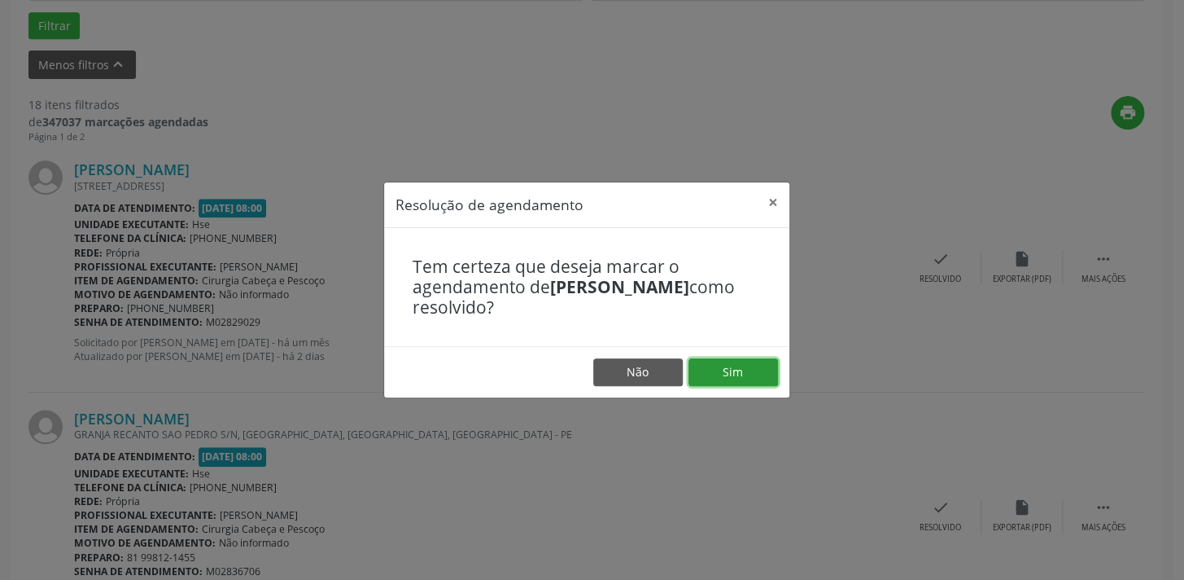
click at [716, 379] on button "Sim" at bounding box center [734, 372] width 90 height 28
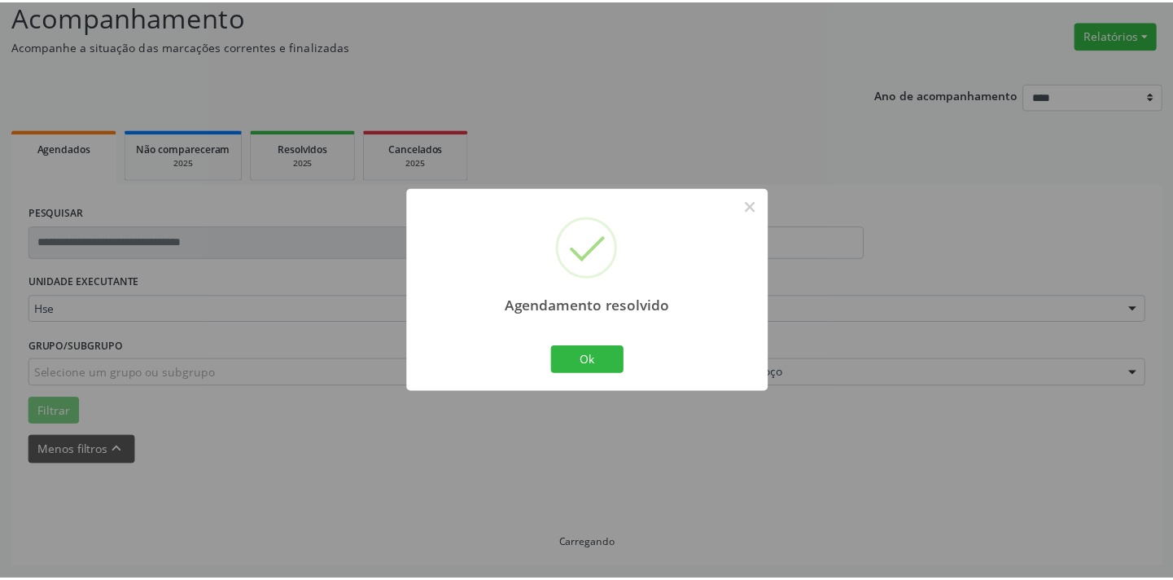
scroll to position [113, 0]
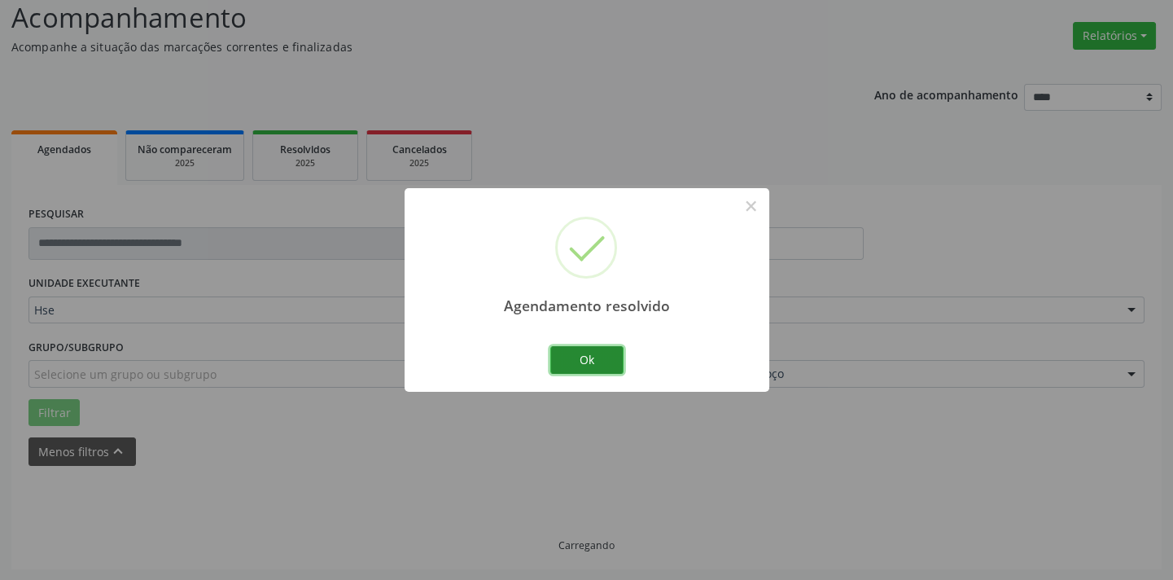
click at [598, 359] on button "Ok" at bounding box center [586, 360] width 73 height 28
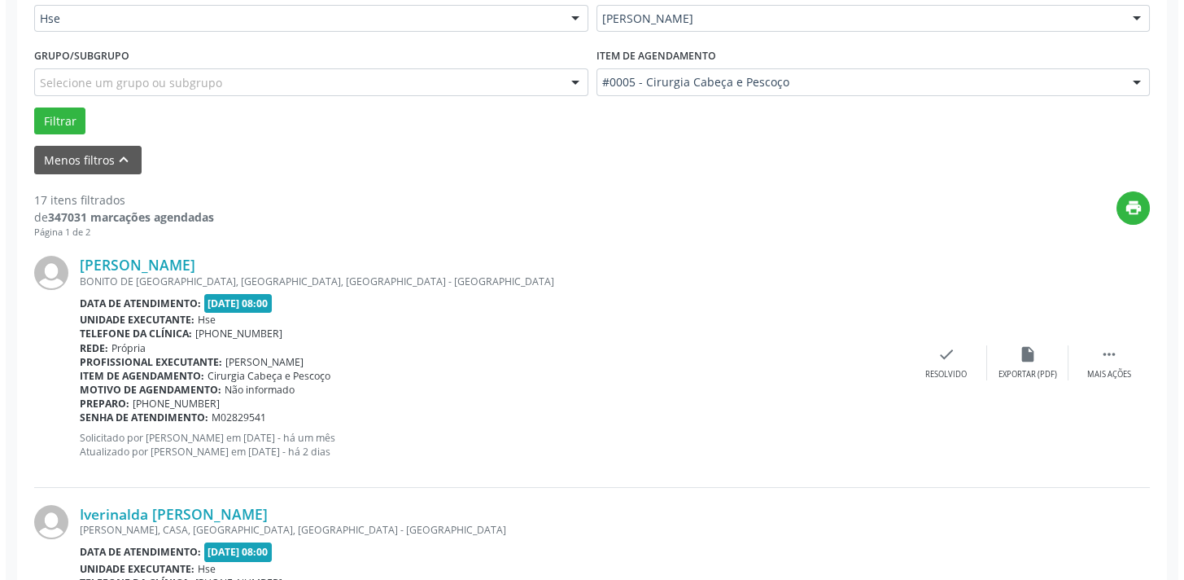
scroll to position [483, 0]
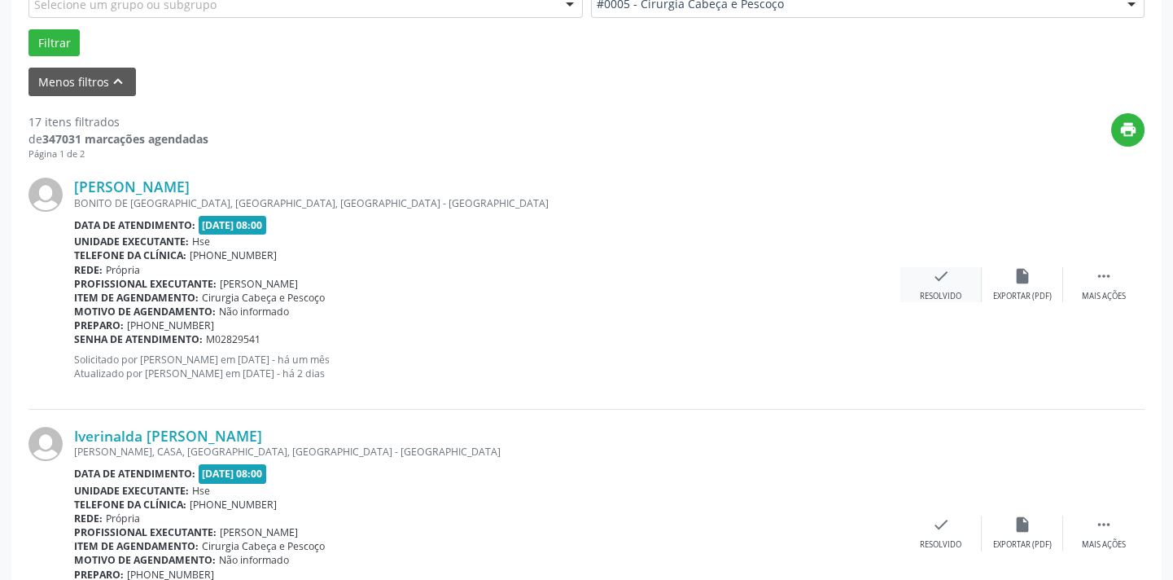
click at [943, 291] on div "Resolvido" at bounding box center [941, 296] width 42 height 11
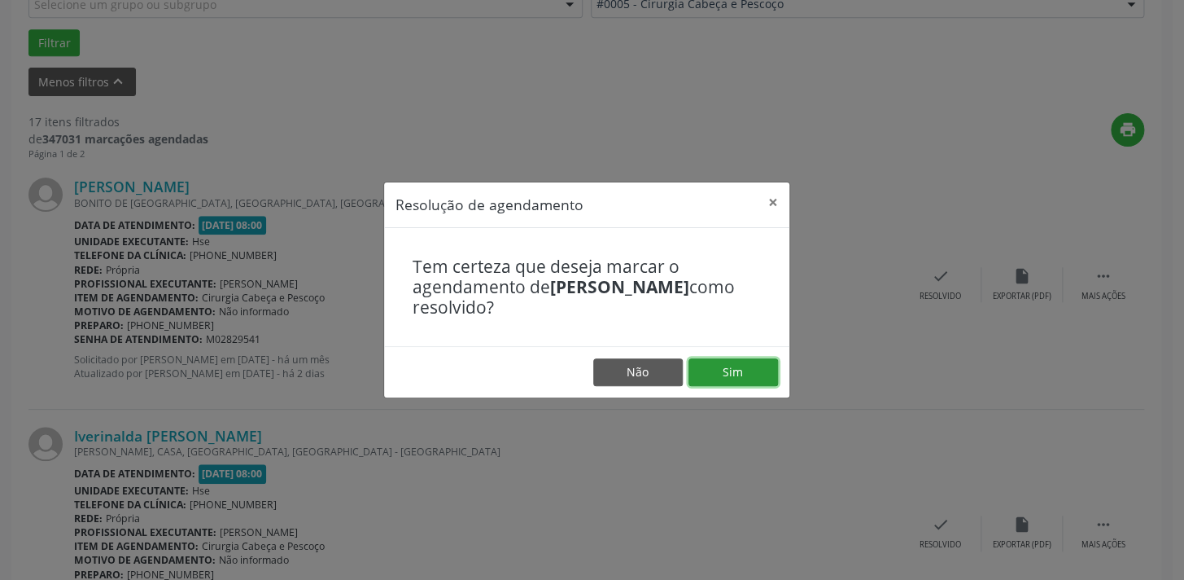
click at [742, 371] on button "Sim" at bounding box center [734, 372] width 90 height 28
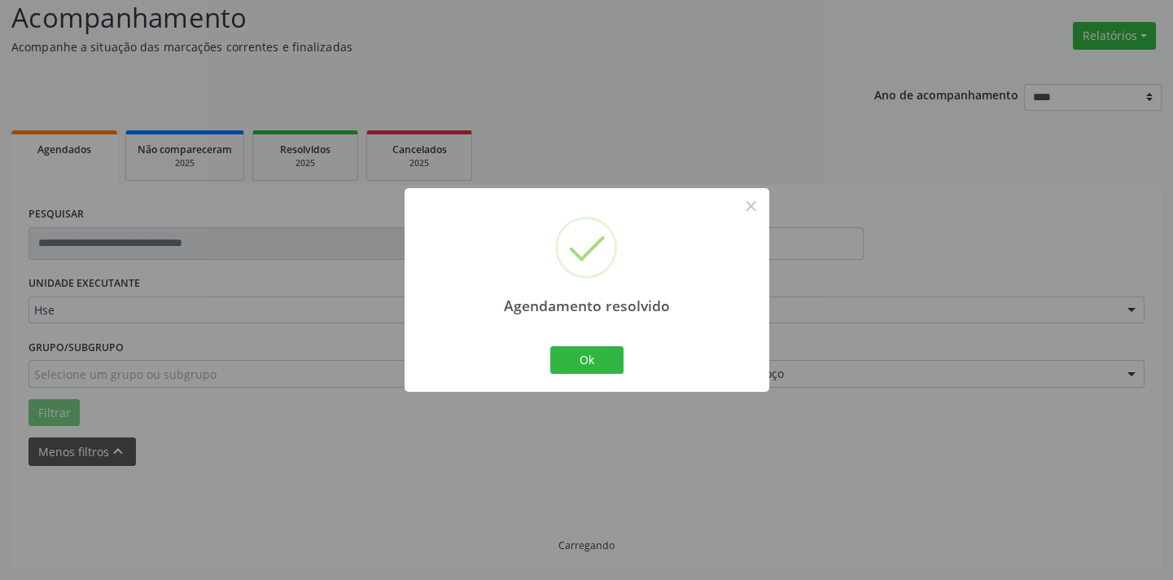
scroll to position [130, 0]
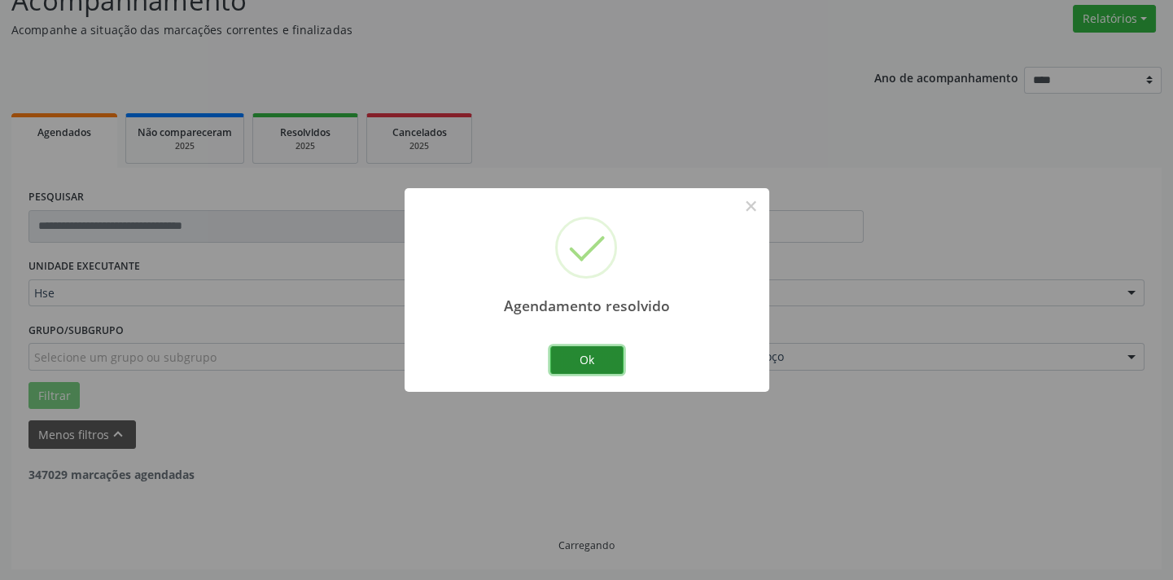
click at [580, 360] on button "Ok" at bounding box center [586, 360] width 73 height 28
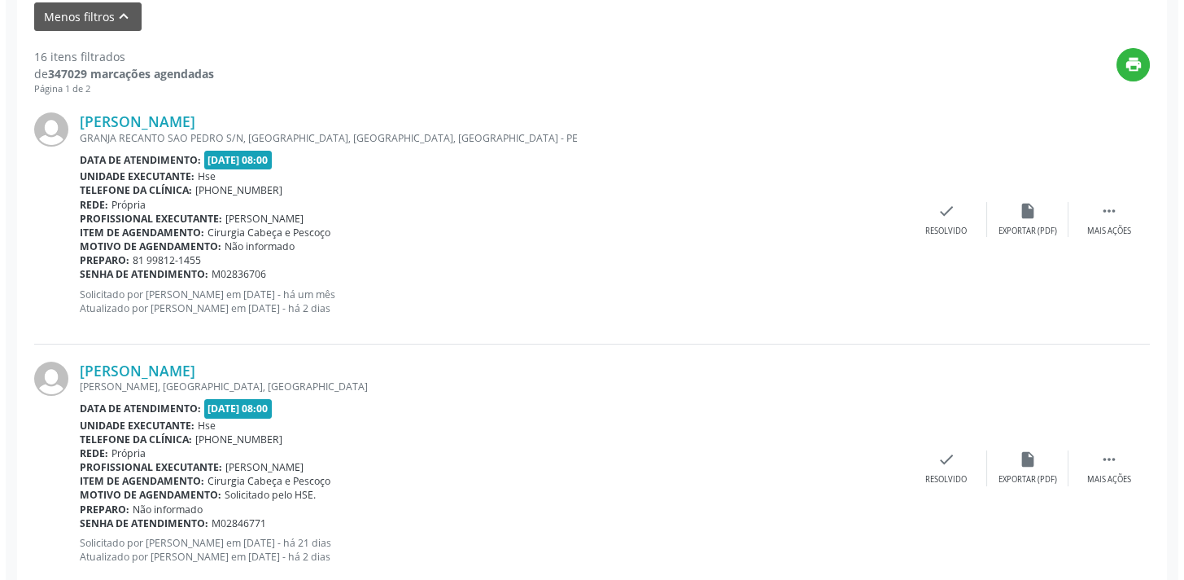
scroll to position [574, 0]
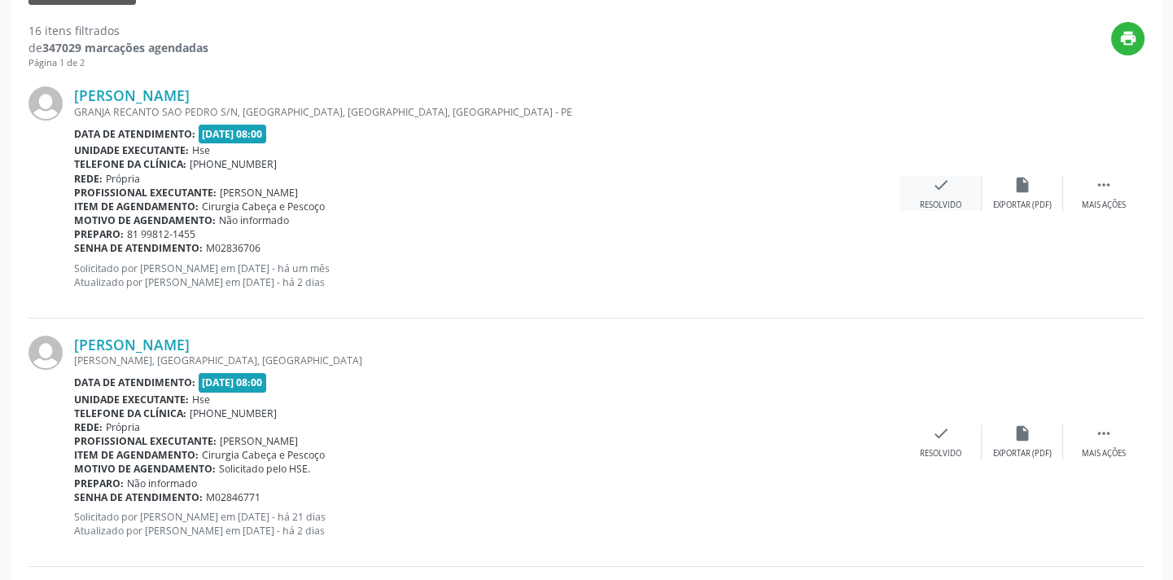
click at [948, 199] on div "Resolvido" at bounding box center [941, 204] width 42 height 11
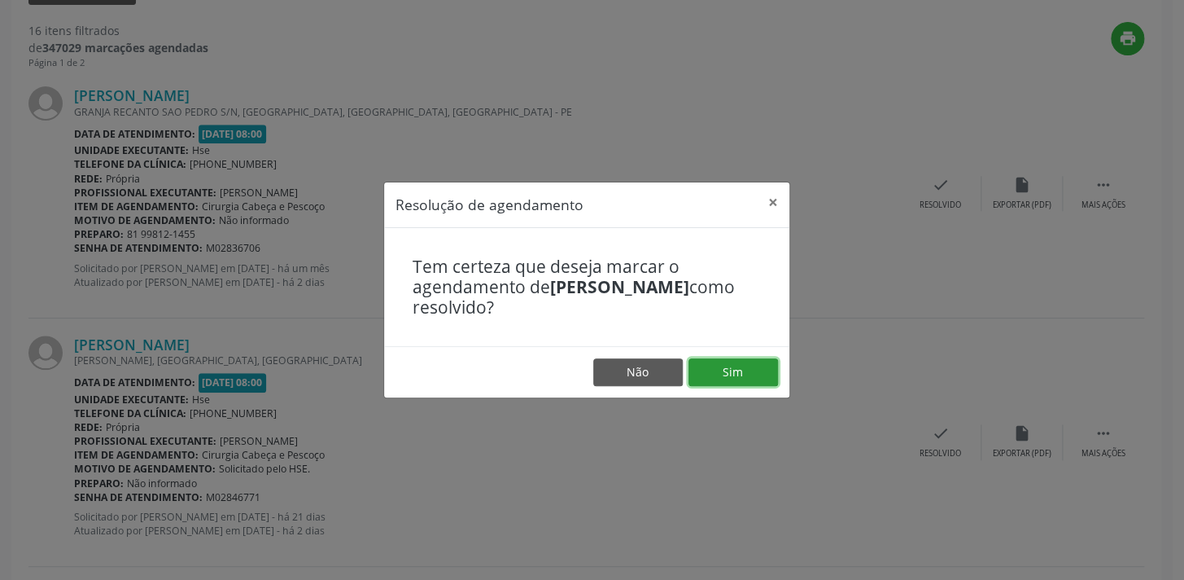
click at [720, 375] on button "Sim" at bounding box center [734, 372] width 90 height 28
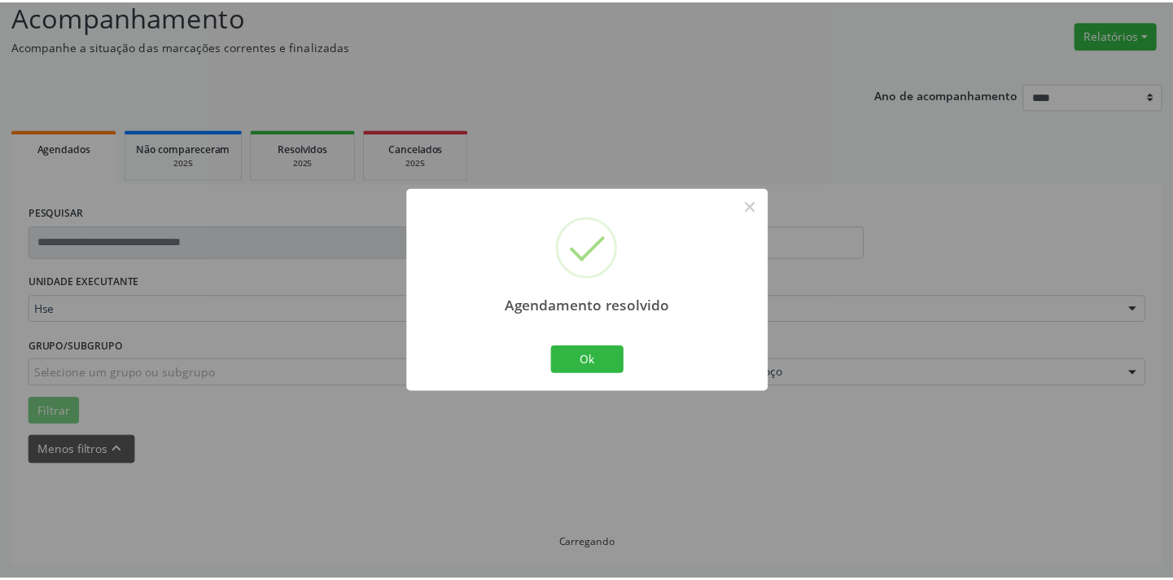
scroll to position [113, 0]
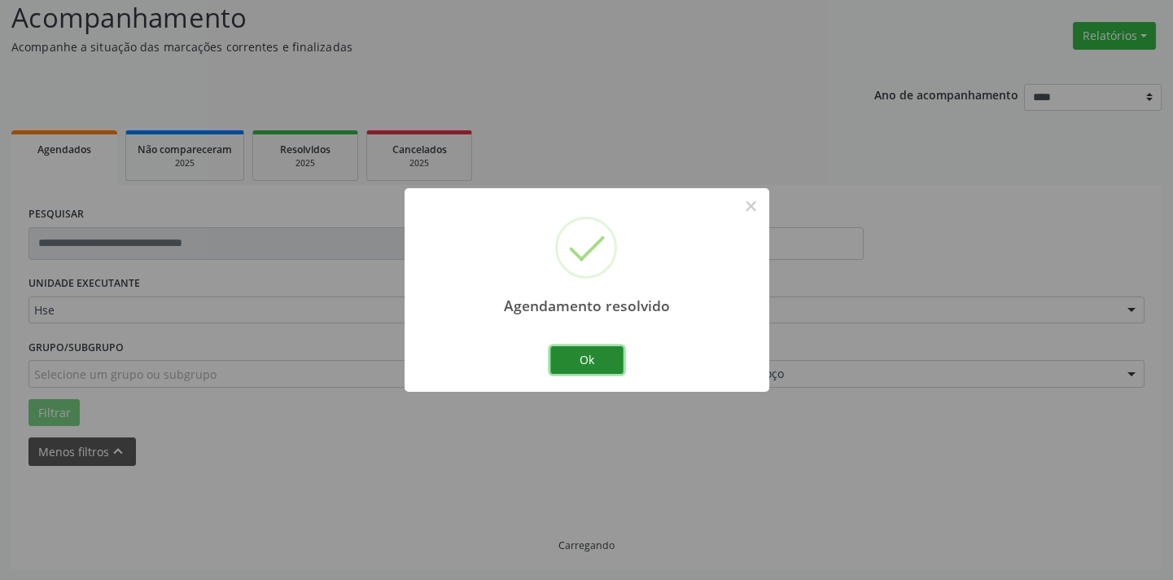
click at [578, 352] on button "Ok" at bounding box center [586, 360] width 73 height 28
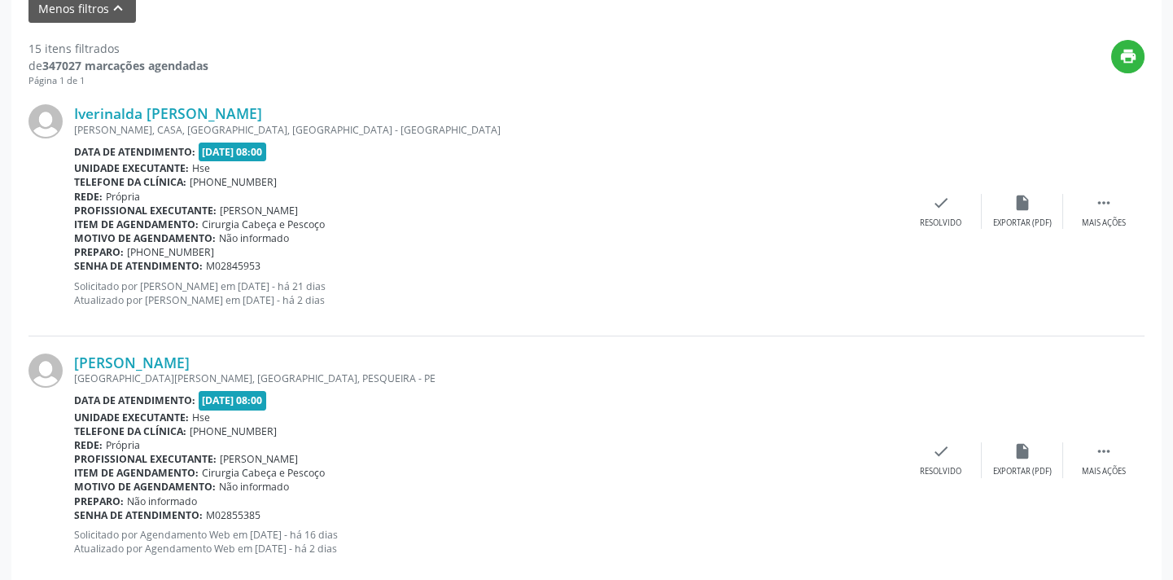
scroll to position [557, 0]
click at [1101, 209] on div " Mais ações" at bounding box center [1103, 210] width 81 height 35
click at [1001, 218] on div "Não compareceu" at bounding box center [1021, 222] width 69 height 11
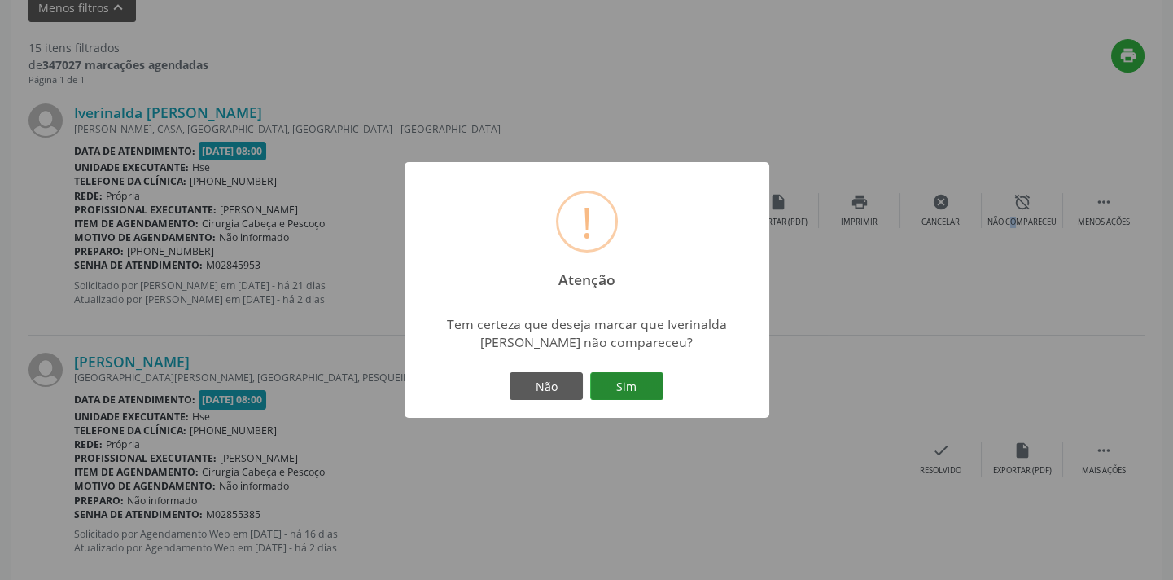
click at [629, 383] on button "Sim" at bounding box center [626, 386] width 73 height 28
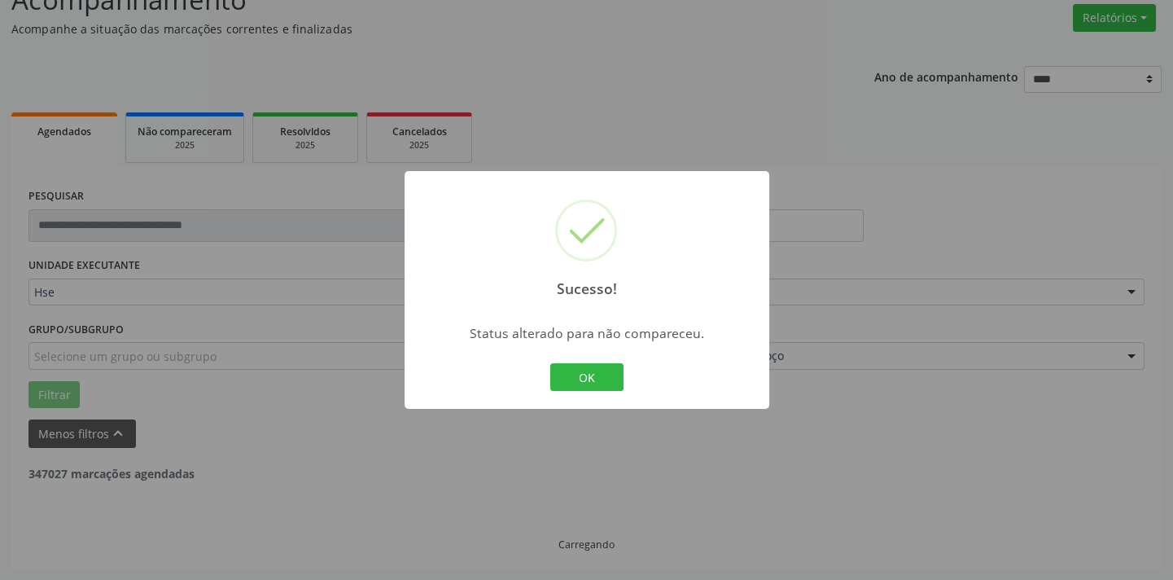
scroll to position [130, 0]
click at [606, 374] on button "OK" at bounding box center [586, 377] width 73 height 28
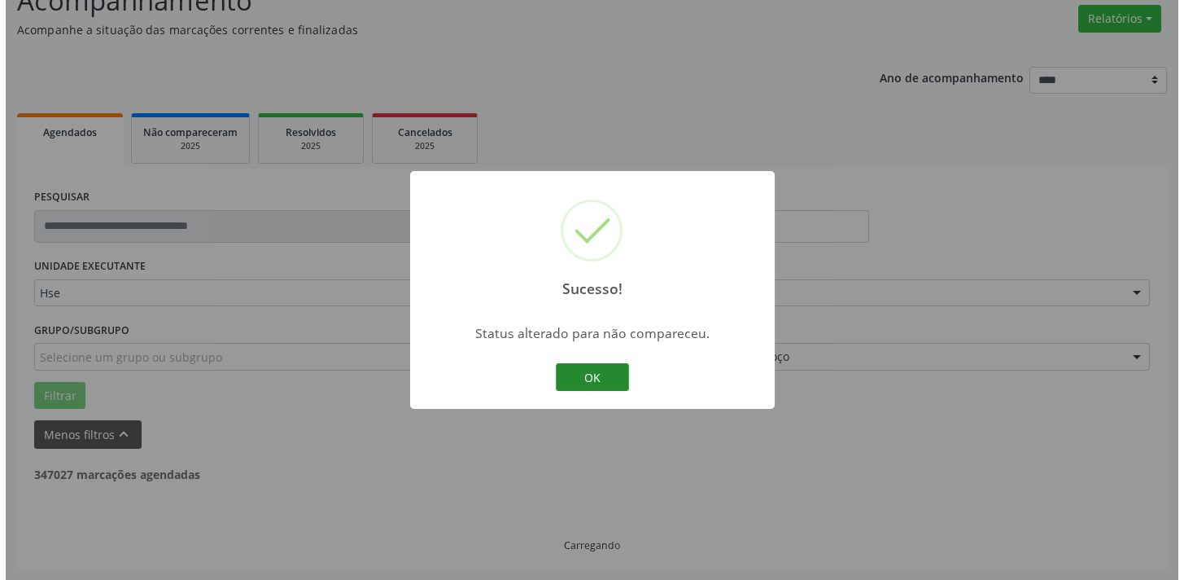
scroll to position [557, 0]
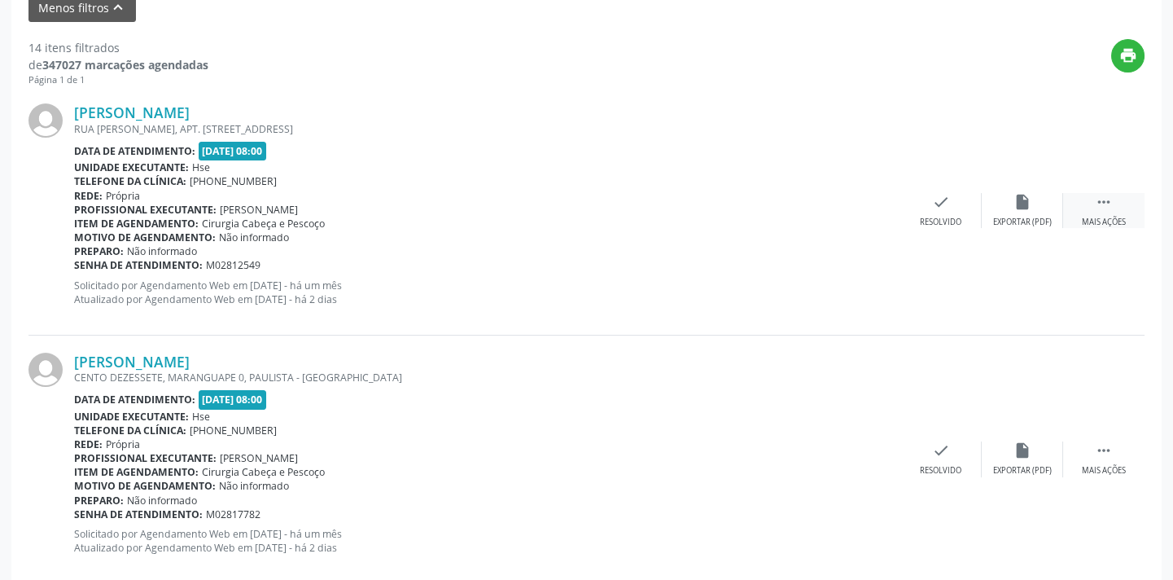
click at [1098, 217] on div "Mais ações" at bounding box center [1104, 222] width 44 height 11
click at [697, 220] on div "Resolvido" at bounding box center [697, 222] width 42 height 11
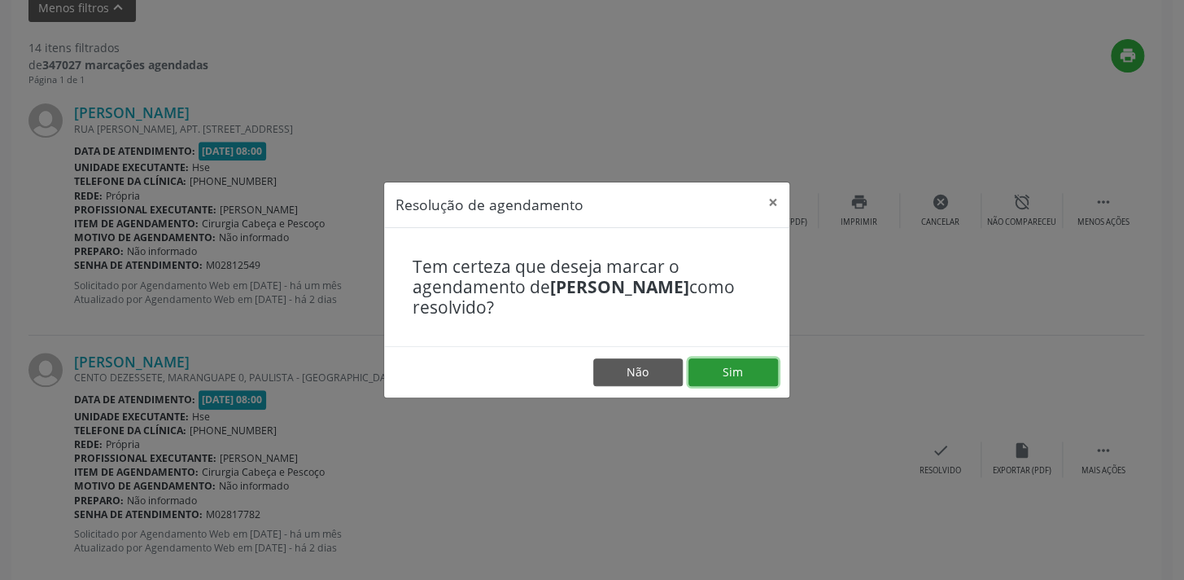
click at [747, 381] on button "Sim" at bounding box center [734, 372] width 90 height 28
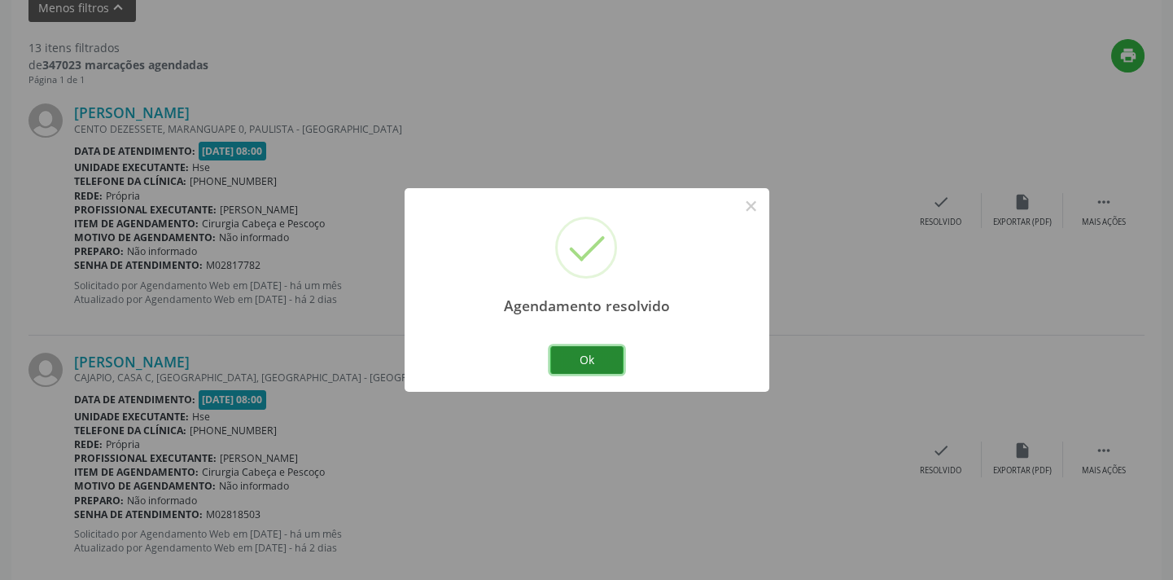
click at [585, 353] on button "Ok" at bounding box center [586, 360] width 73 height 28
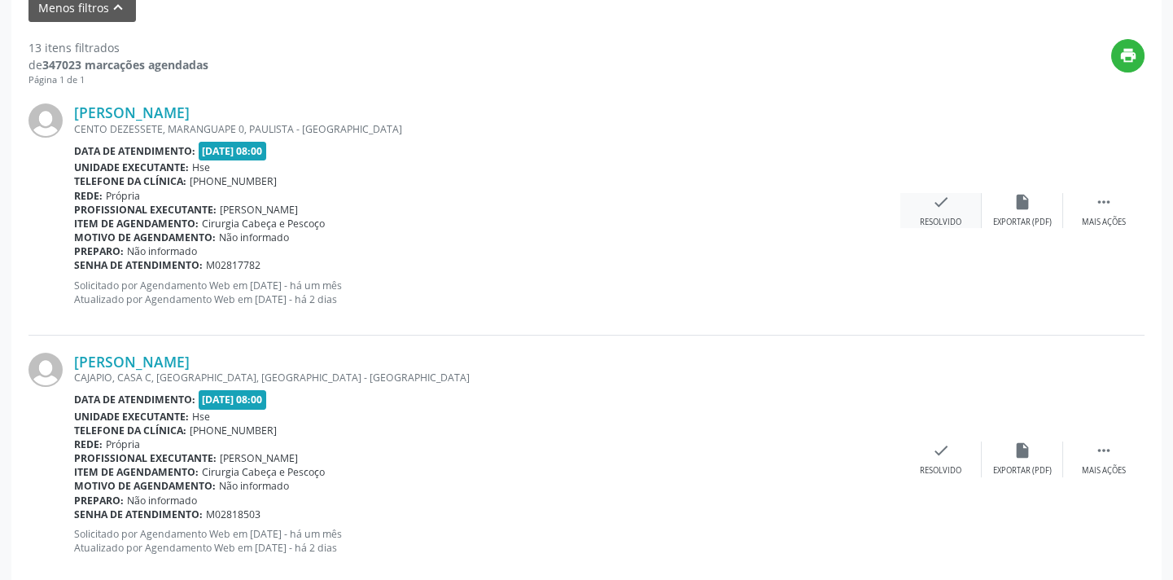
click at [953, 217] on div "Resolvido" at bounding box center [941, 222] width 42 height 11
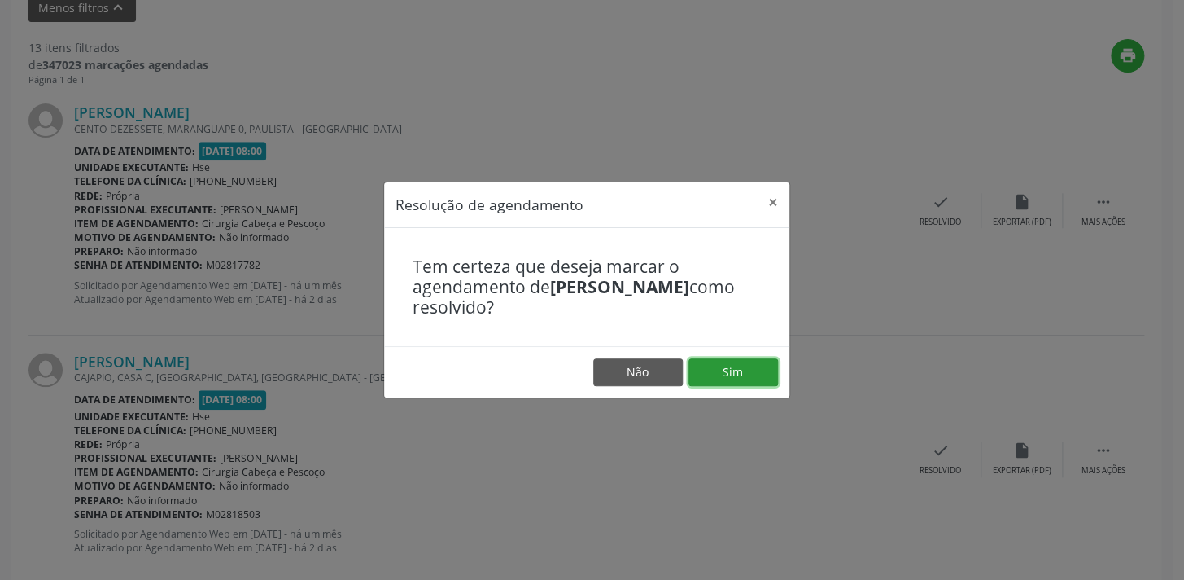
click at [751, 369] on button "Sim" at bounding box center [734, 372] width 90 height 28
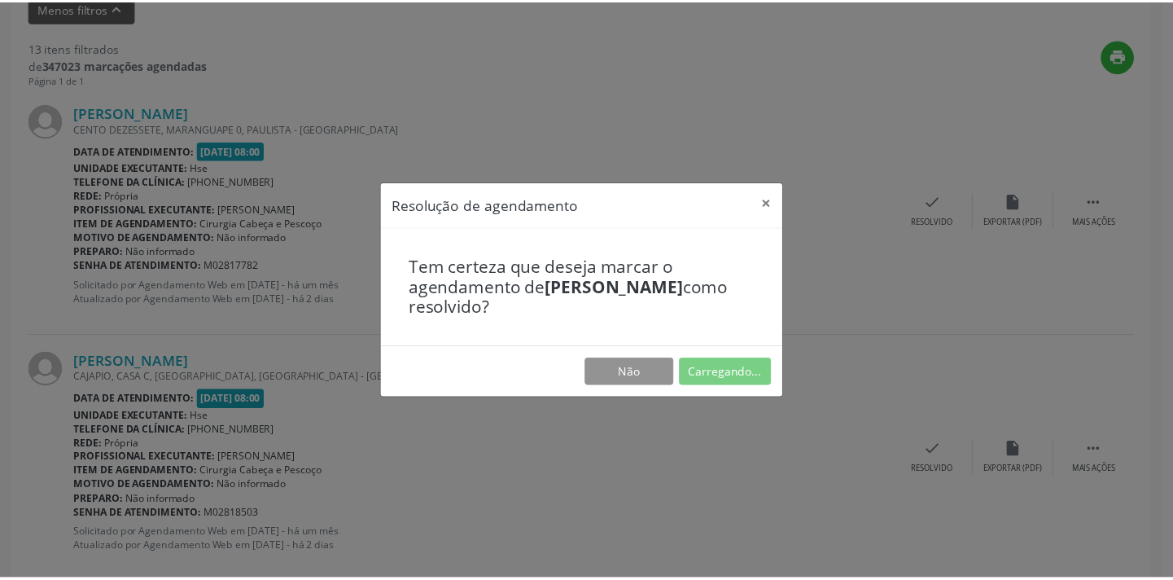
scroll to position [113, 0]
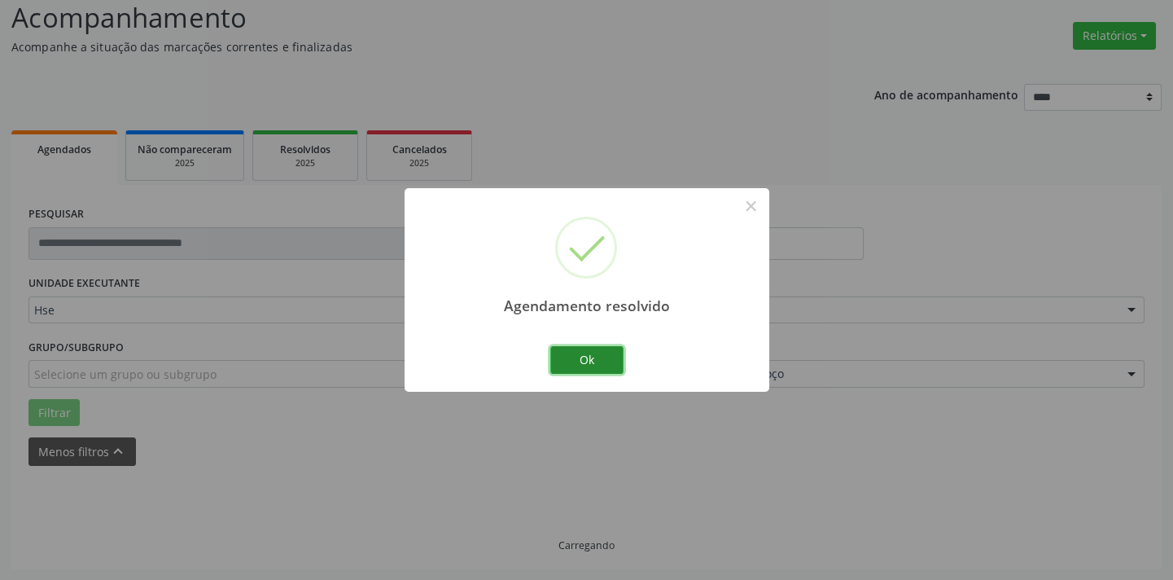
click at [589, 361] on button "Ok" at bounding box center [586, 360] width 73 height 28
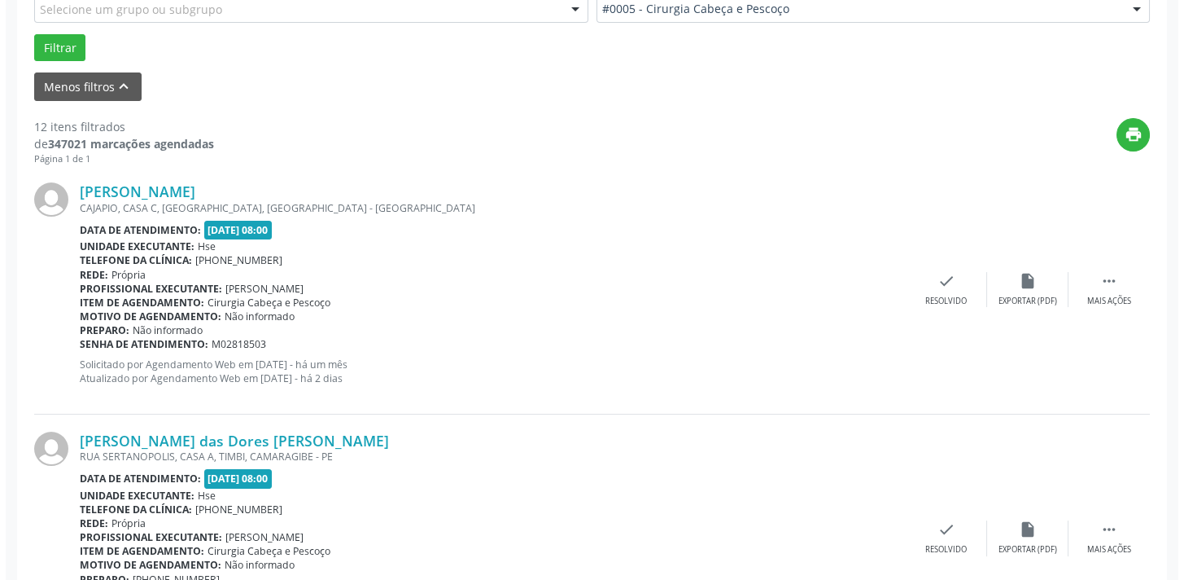
scroll to position [557, 0]
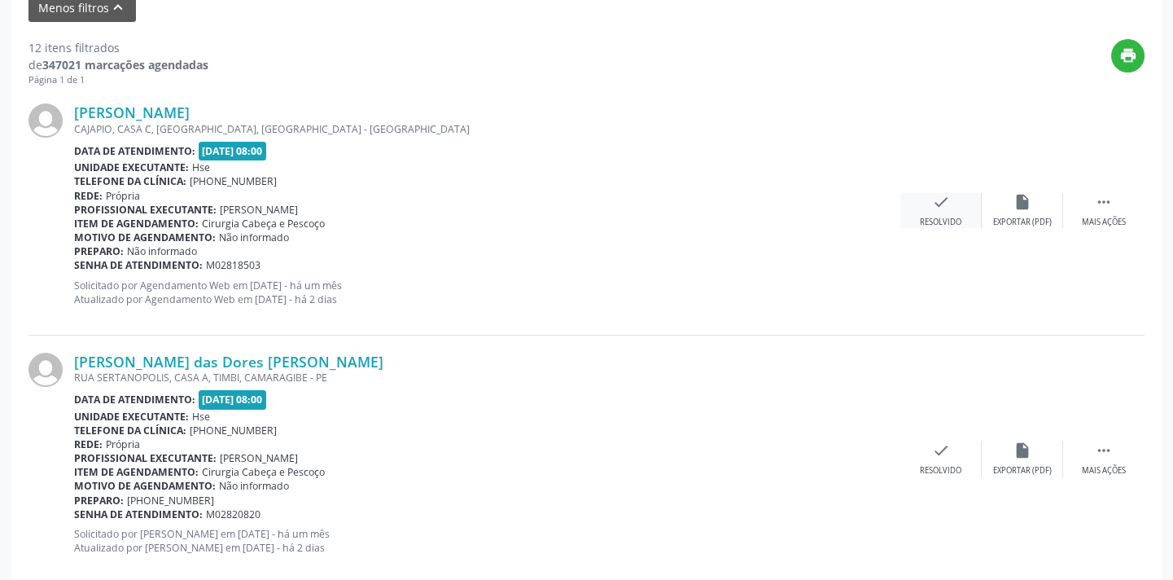
click at [943, 210] on div "check Resolvido" at bounding box center [940, 210] width 81 height 35
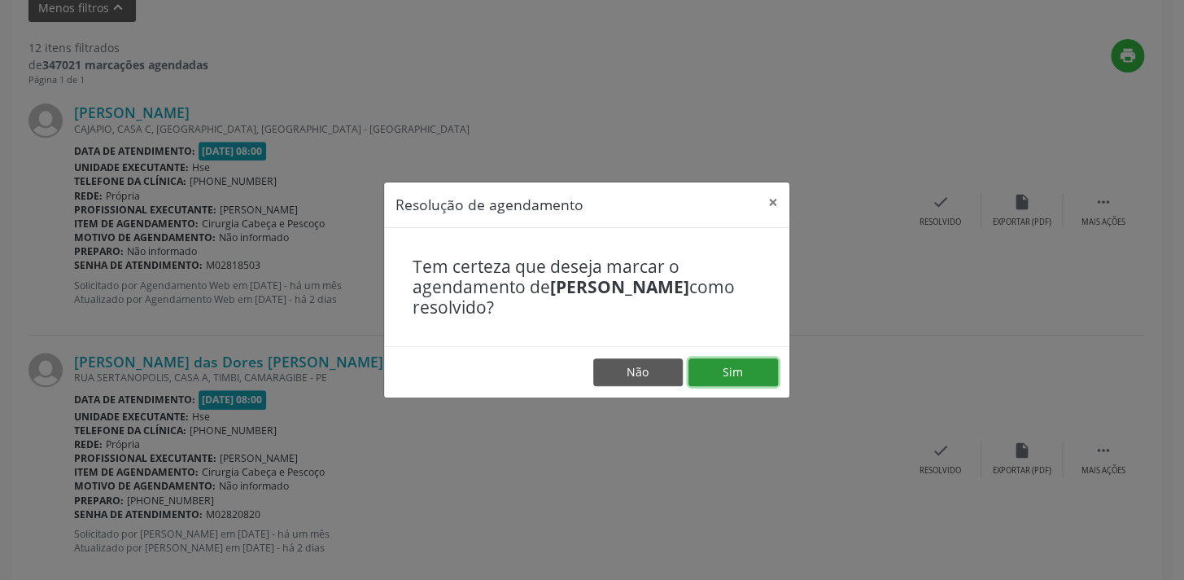
click at [733, 369] on button "Sim" at bounding box center [734, 372] width 90 height 28
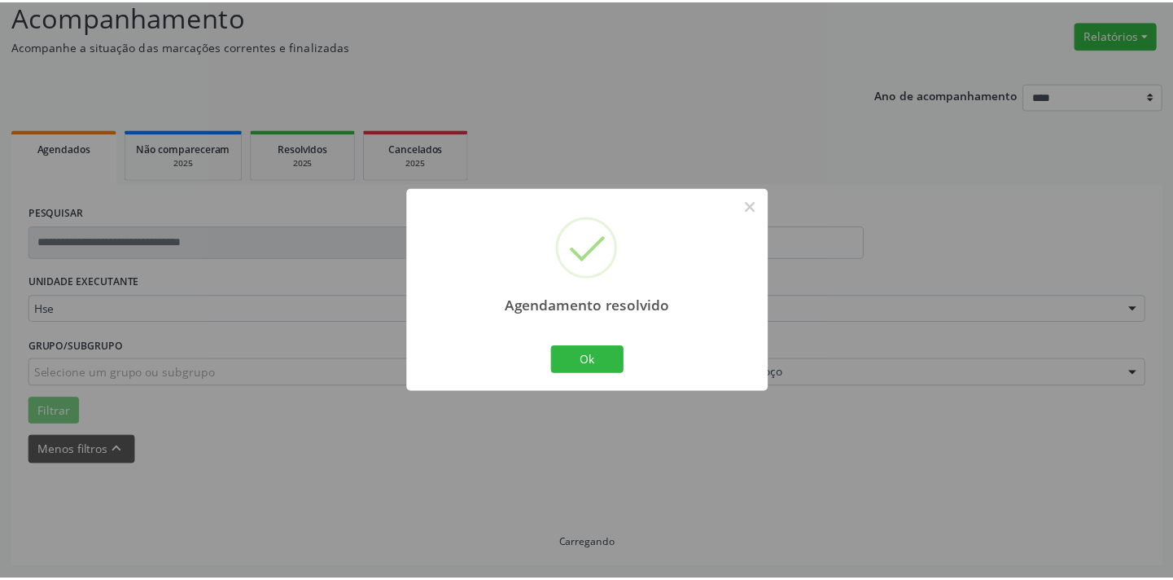
scroll to position [113, 0]
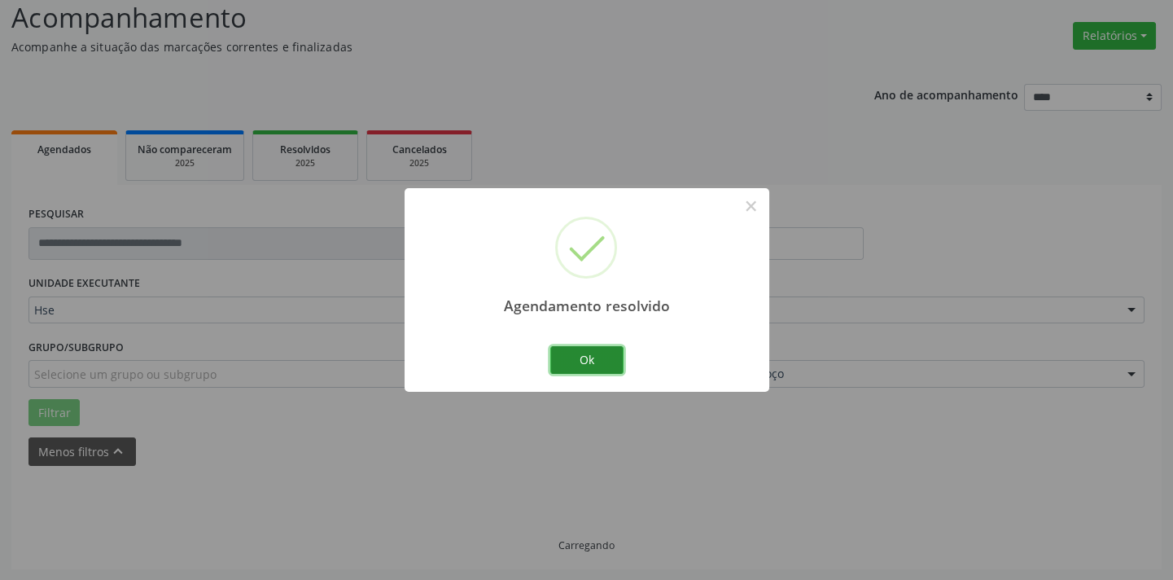
click at [577, 357] on button "Ok" at bounding box center [586, 360] width 73 height 28
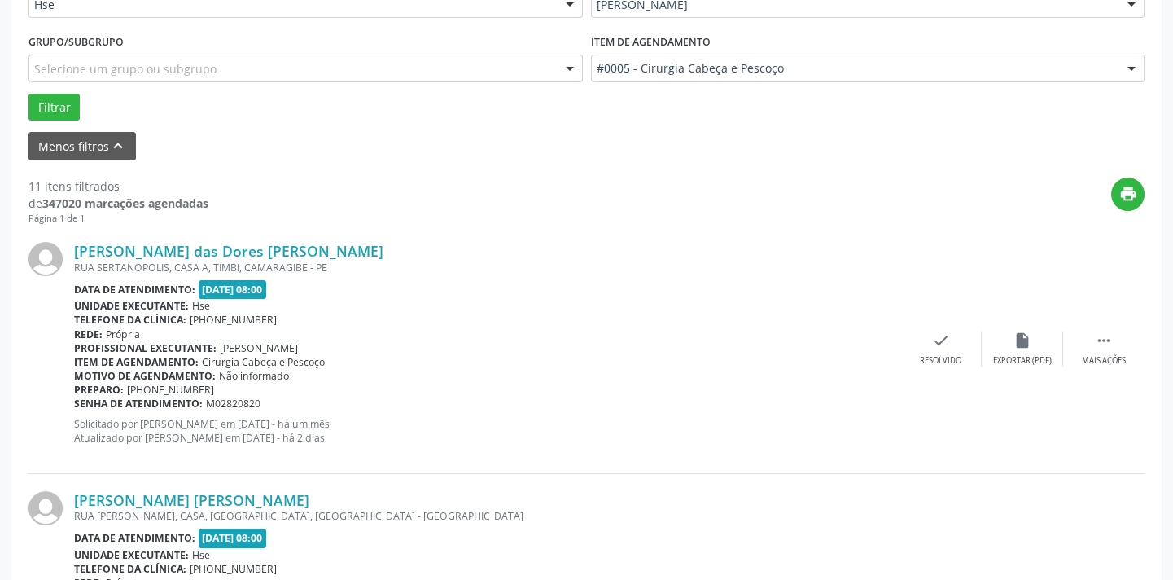
scroll to position [500, 0]
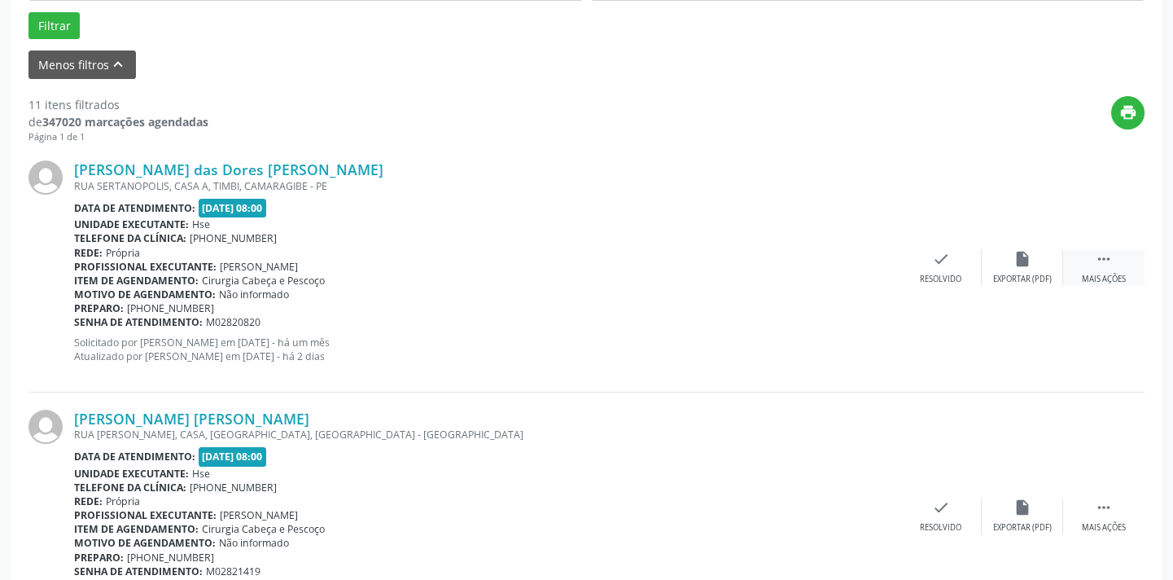
click at [1103, 265] on icon "" at bounding box center [1104, 259] width 18 height 18
click at [1017, 265] on icon "alarm_off" at bounding box center [1022, 259] width 18 height 18
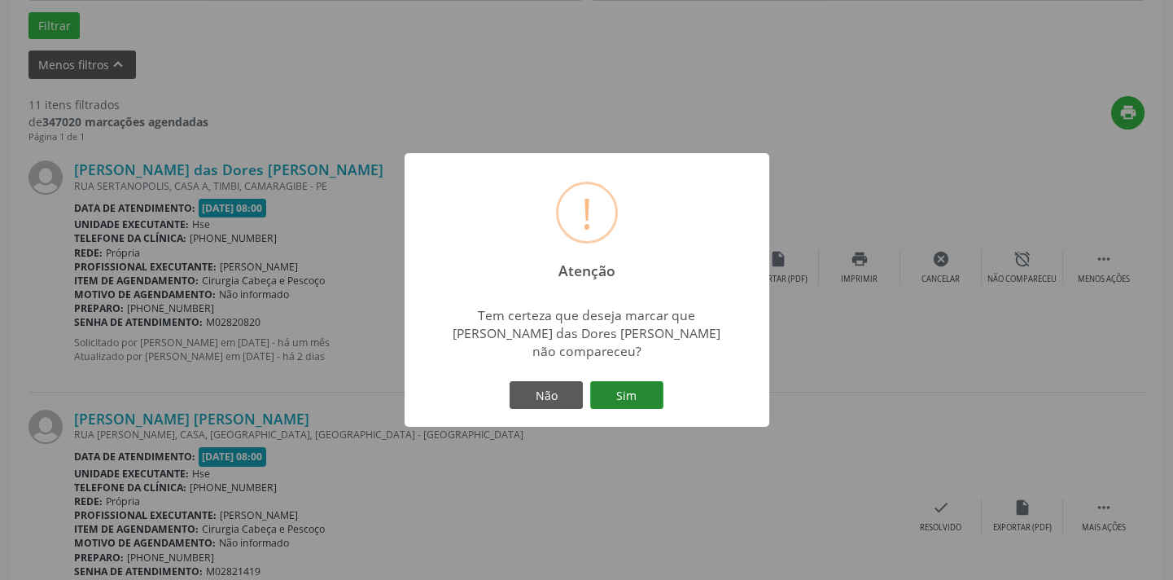
click at [632, 400] on button "Sim" at bounding box center [626, 395] width 73 height 28
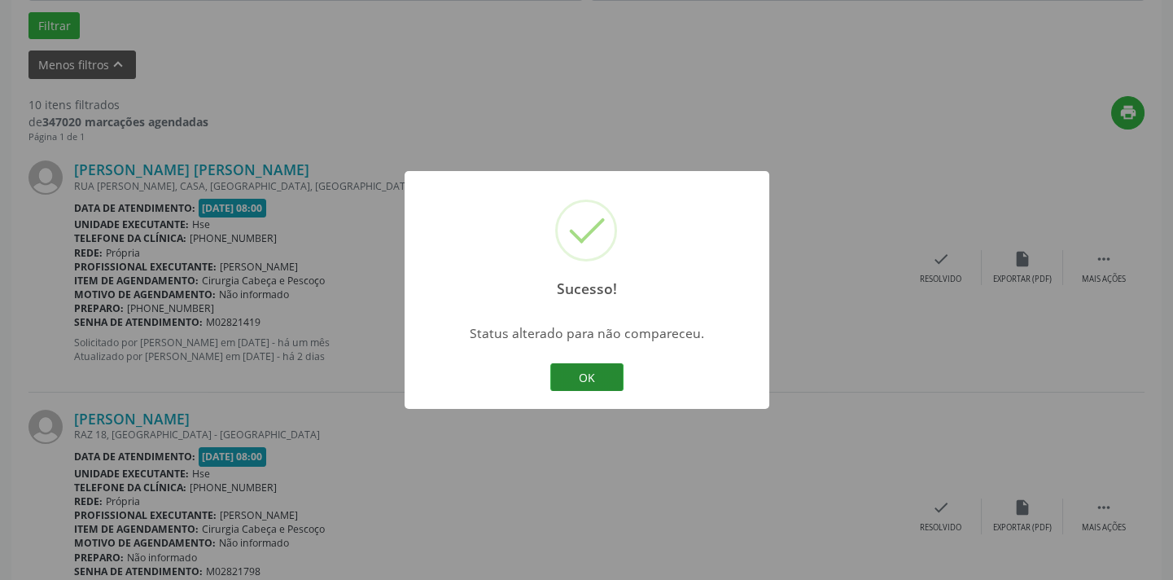
click at [615, 381] on button "OK" at bounding box center [586, 377] width 73 height 28
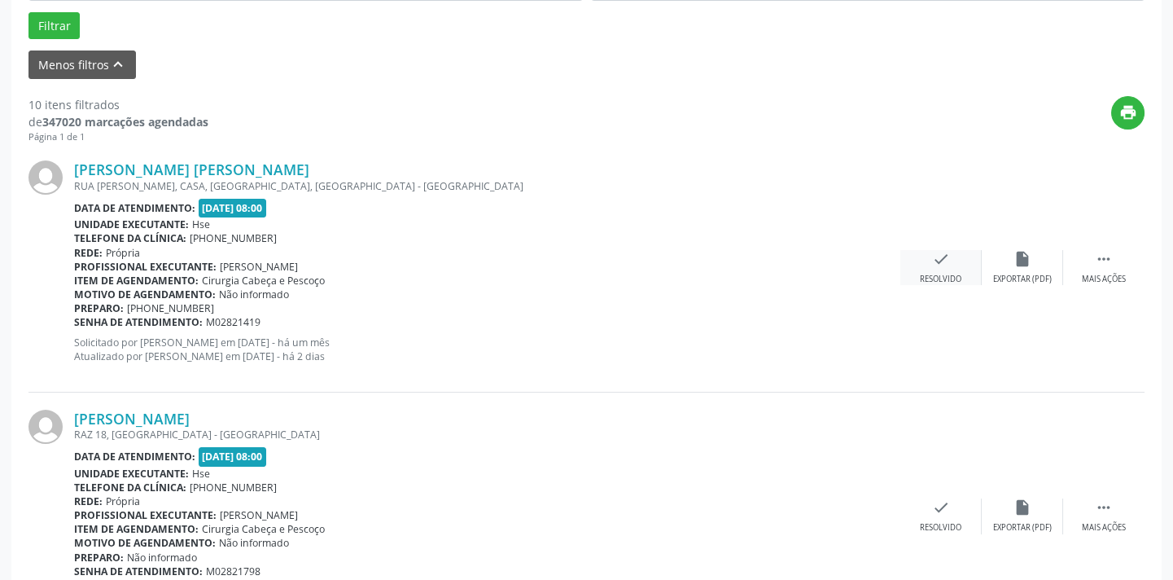
click at [949, 263] on icon "check" at bounding box center [941, 259] width 18 height 18
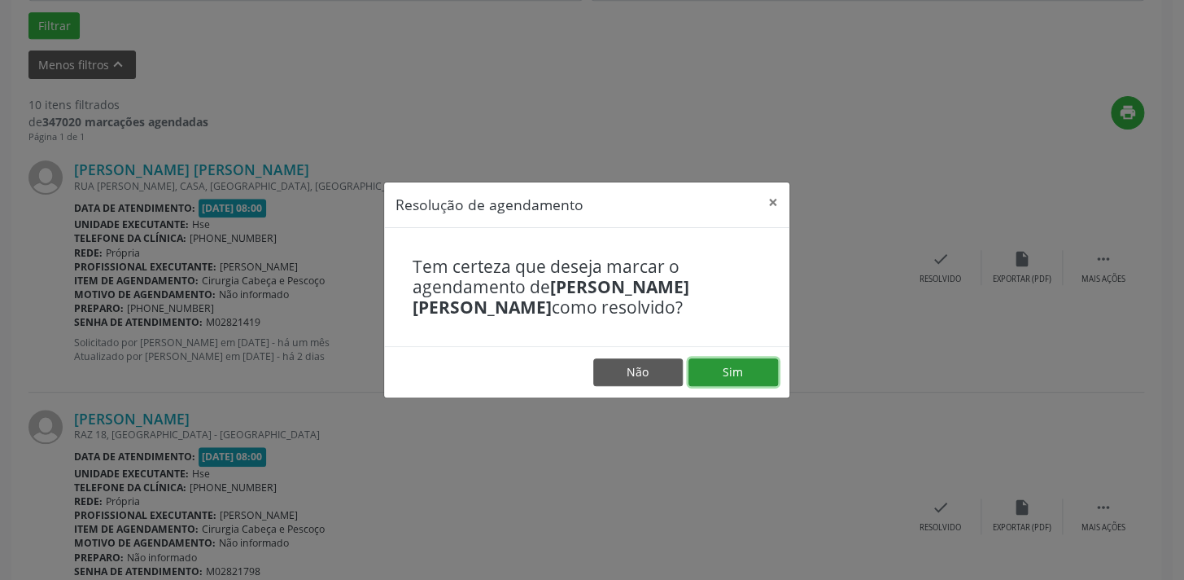
click at [737, 368] on button "Sim" at bounding box center [734, 372] width 90 height 28
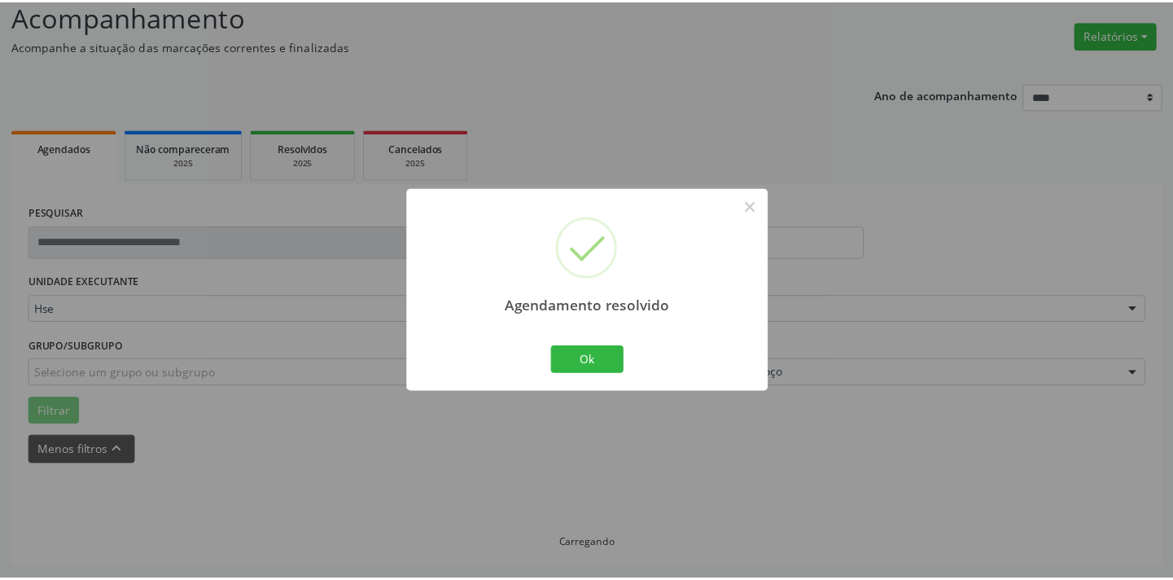
scroll to position [113, 0]
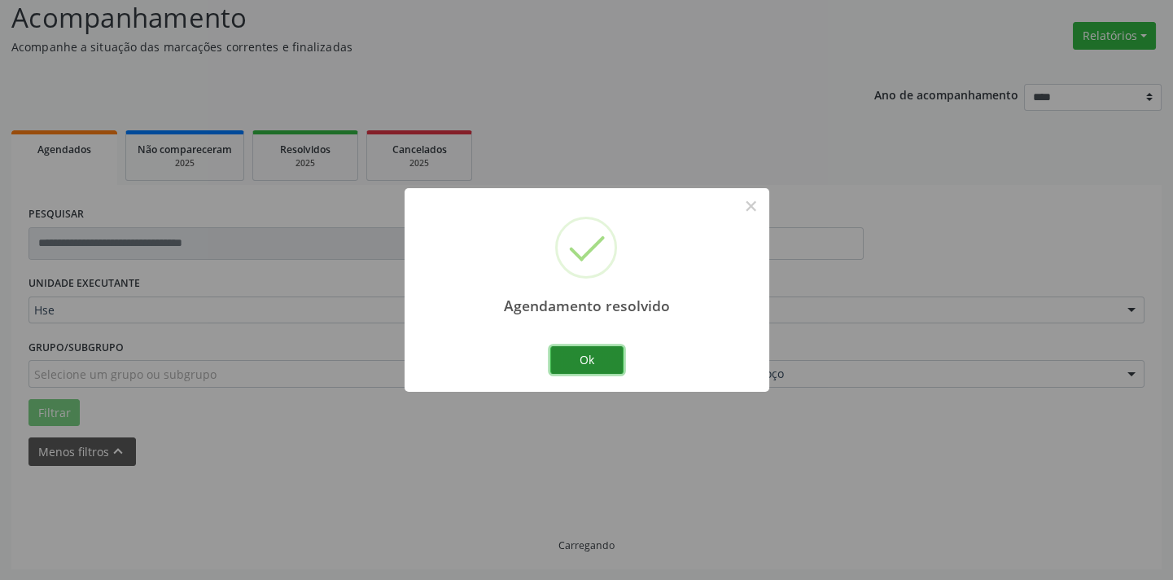
click at [604, 359] on button "Ok" at bounding box center [586, 360] width 73 height 28
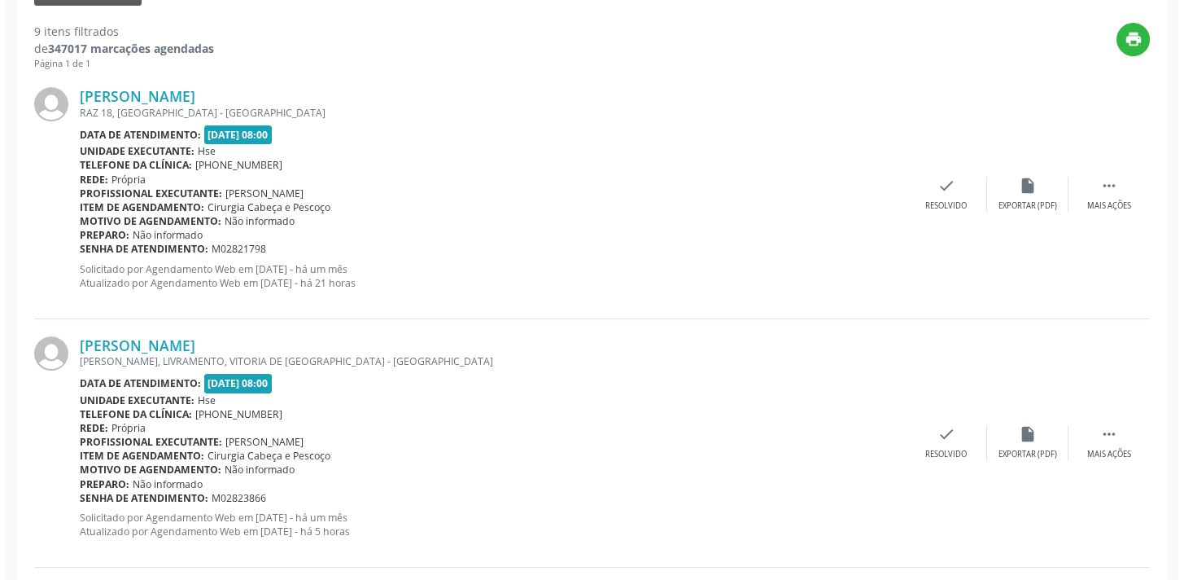
scroll to position [574, 0]
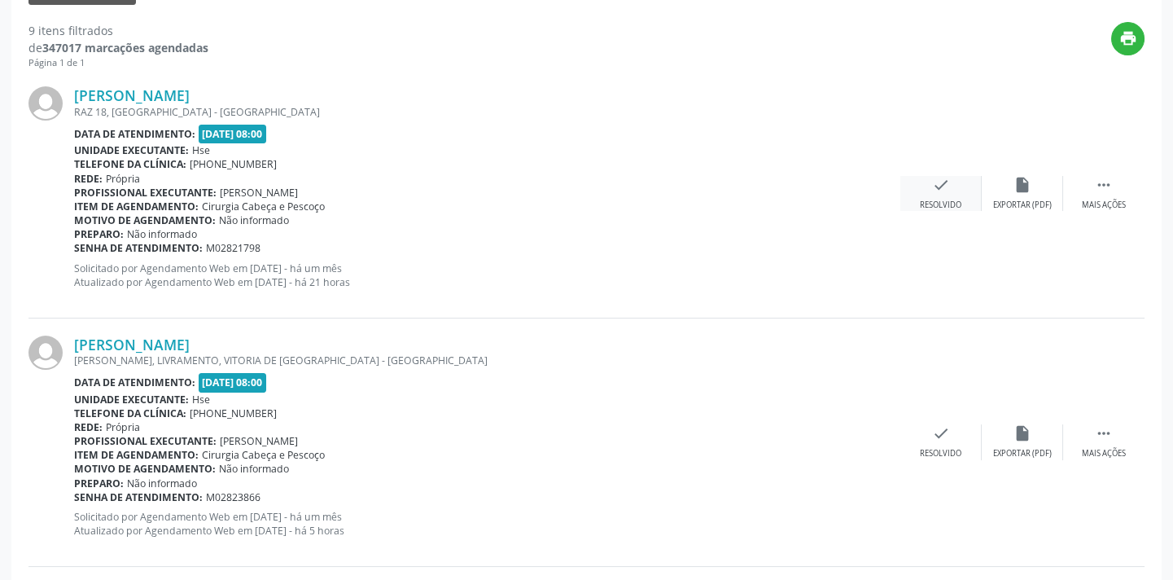
click at [949, 192] on div "check Resolvido" at bounding box center [940, 193] width 81 height 35
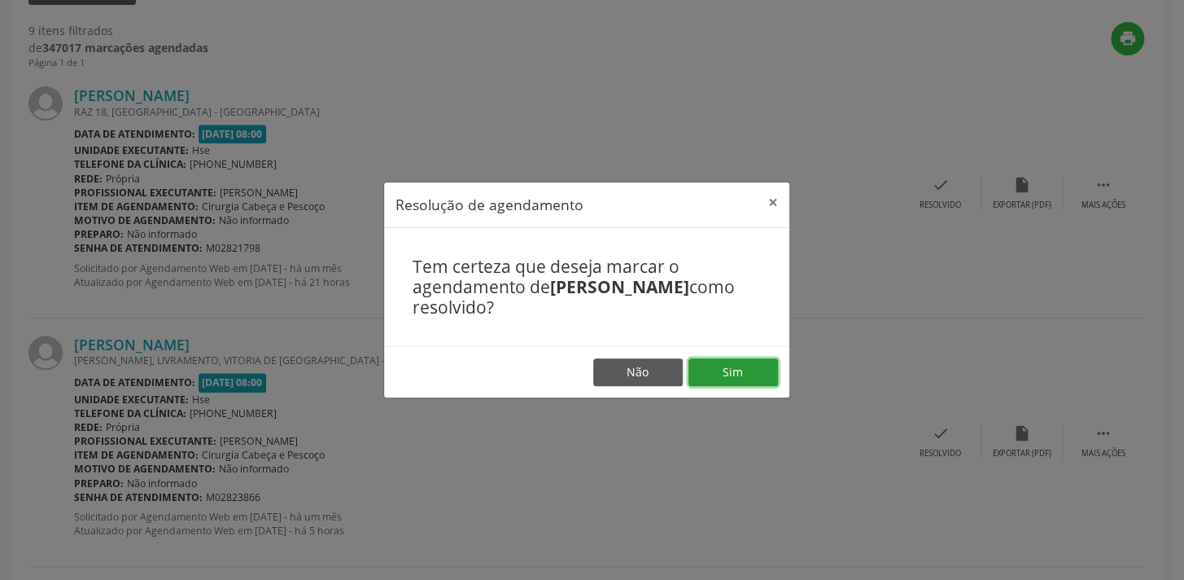
click at [727, 367] on button "Sim" at bounding box center [734, 372] width 90 height 28
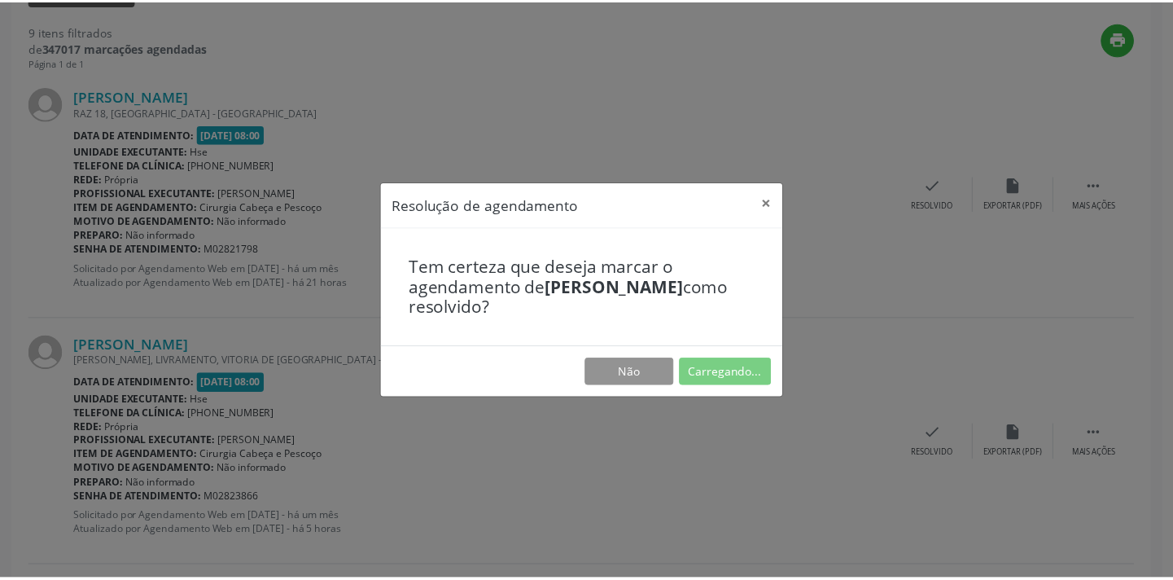
scroll to position [113, 0]
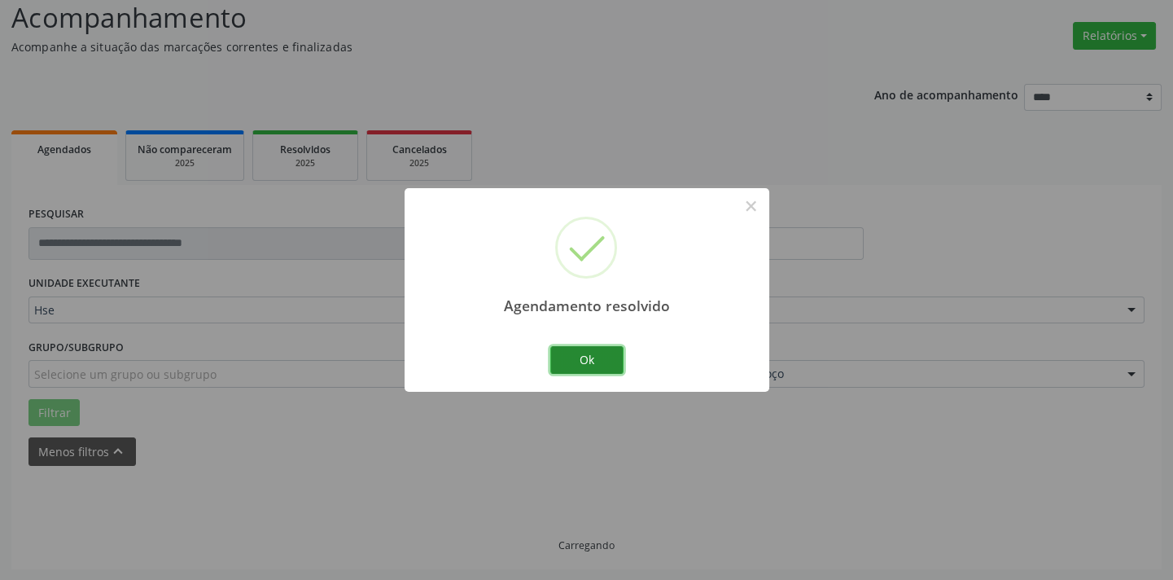
click at [583, 357] on button "Ok" at bounding box center [586, 360] width 73 height 28
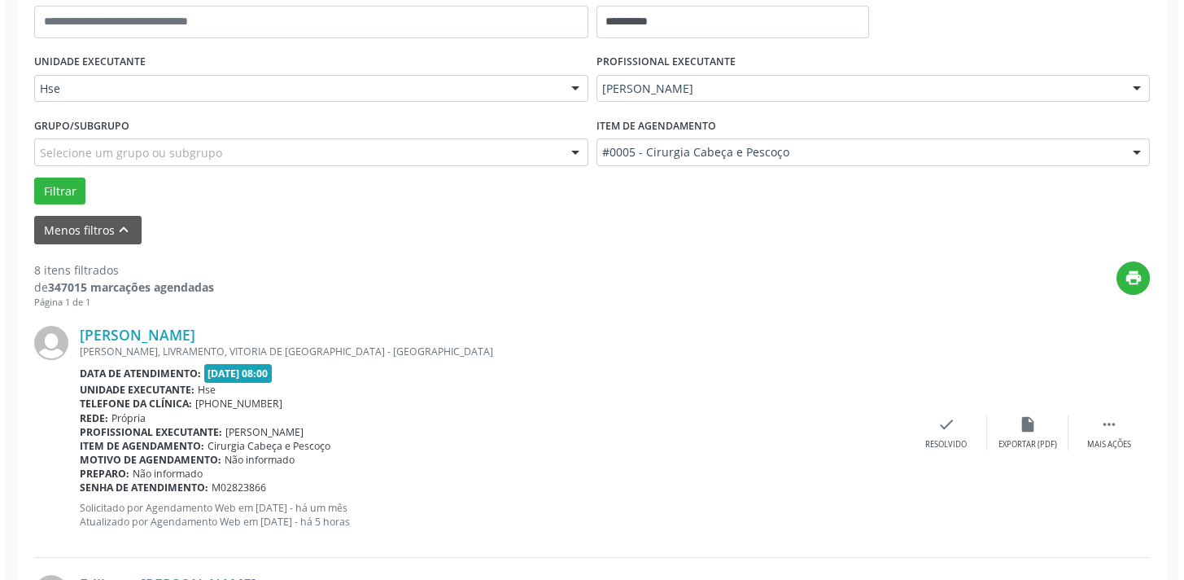
scroll to position [483, 0]
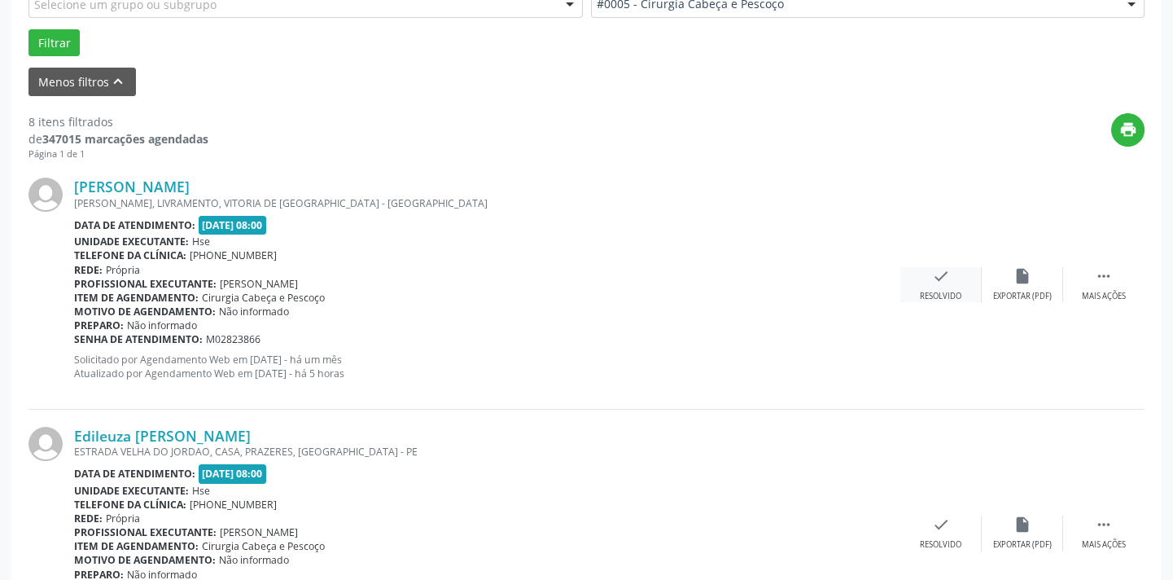
click at [930, 278] on div "check Resolvido" at bounding box center [940, 284] width 81 height 35
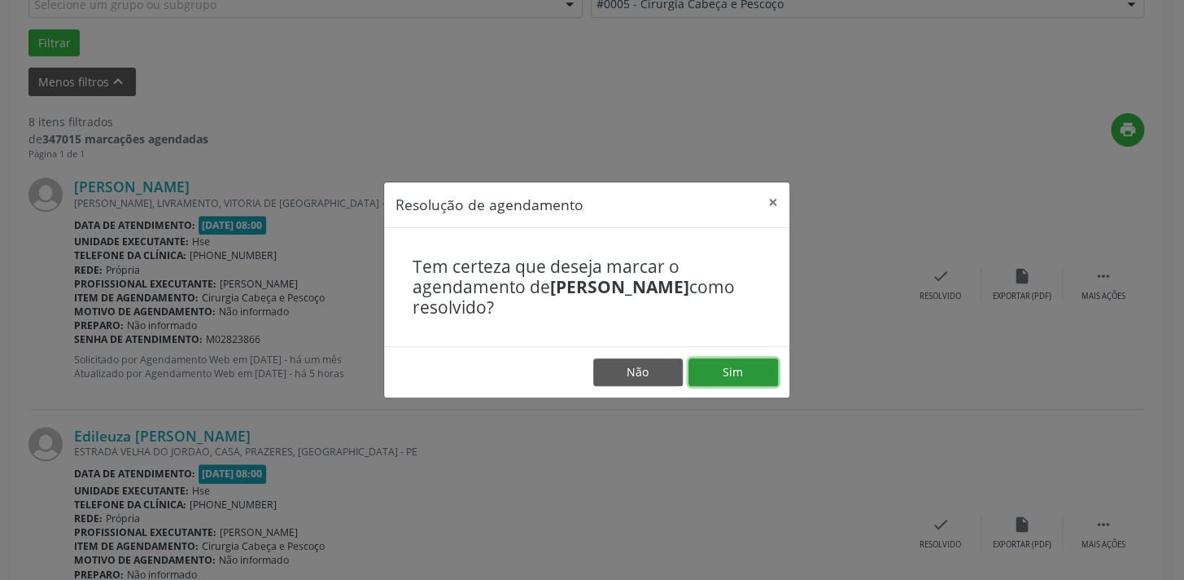
click at [740, 378] on button "Sim" at bounding box center [734, 372] width 90 height 28
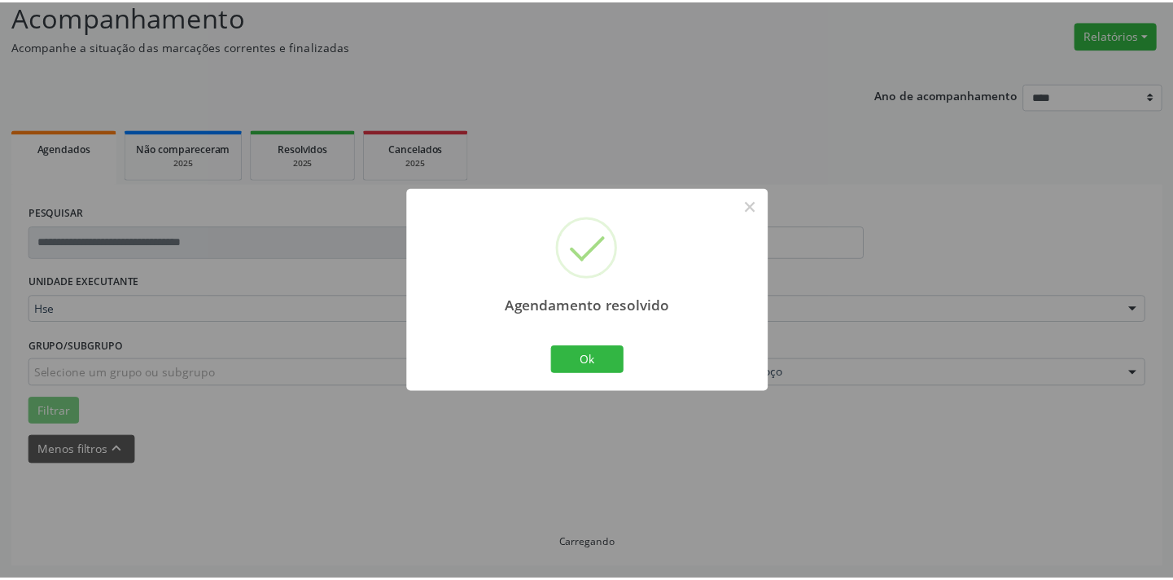
scroll to position [113, 0]
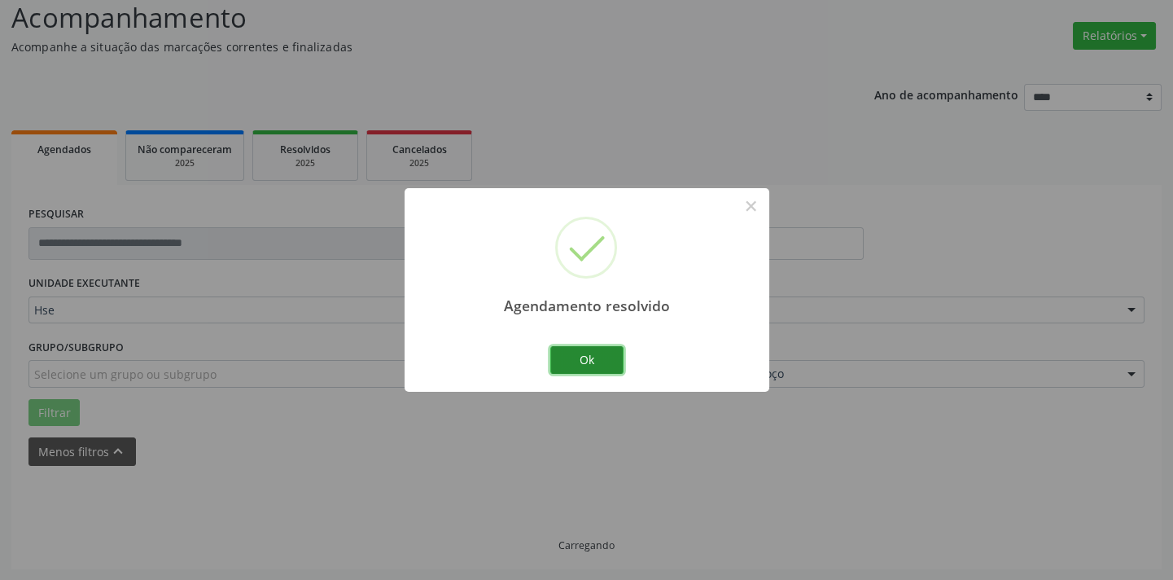
click at [578, 356] on button "Ok" at bounding box center [586, 360] width 73 height 28
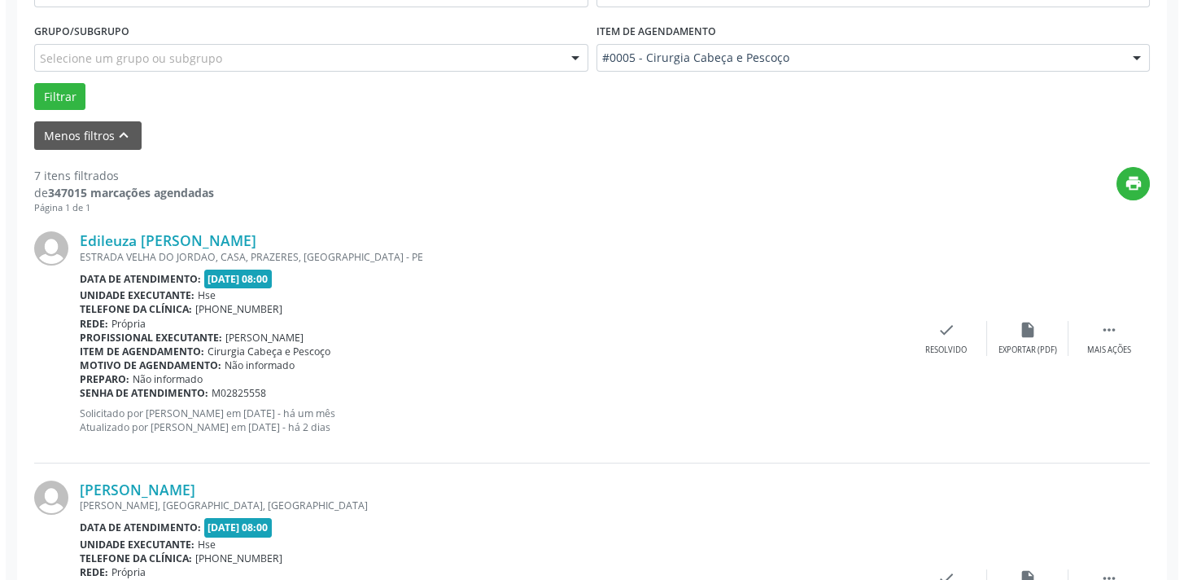
scroll to position [500, 0]
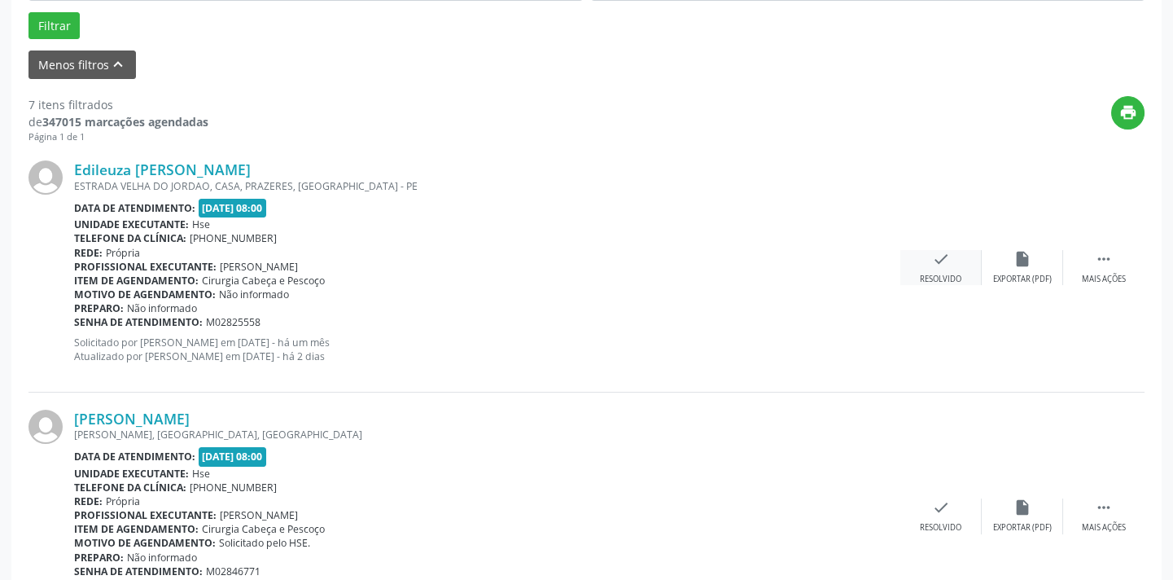
click at [946, 264] on icon "check" at bounding box center [941, 259] width 18 height 18
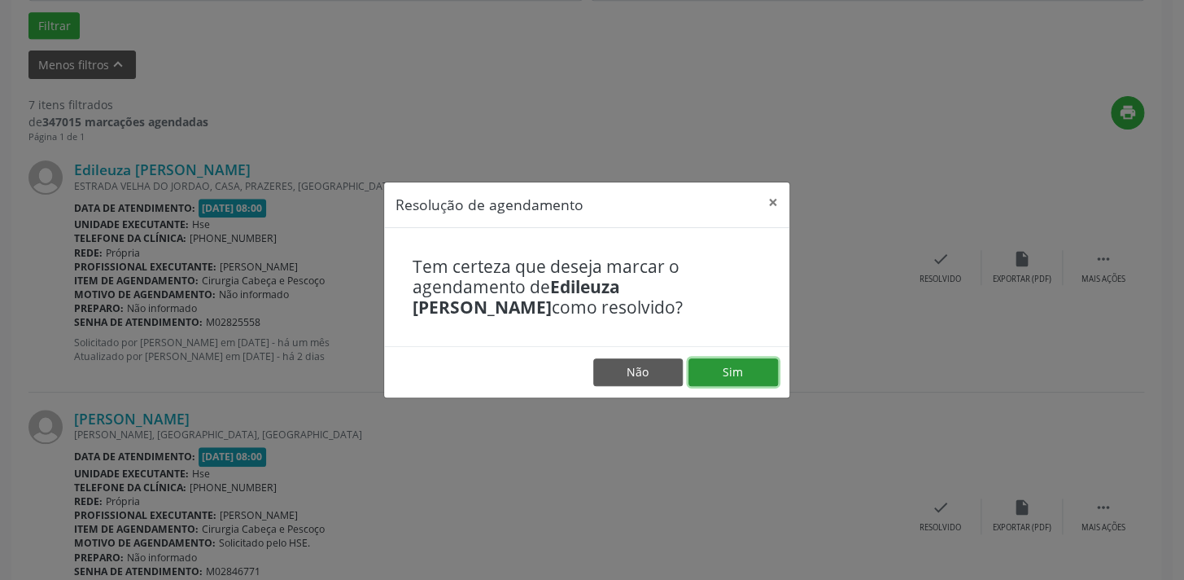
click at [729, 375] on button "Sim" at bounding box center [734, 372] width 90 height 28
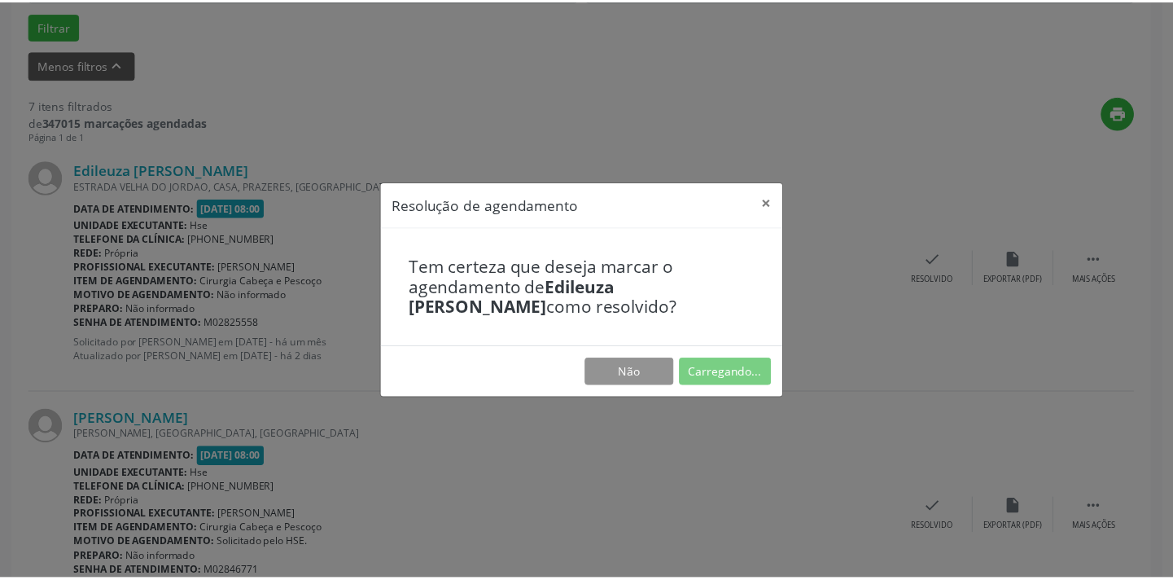
scroll to position [113, 0]
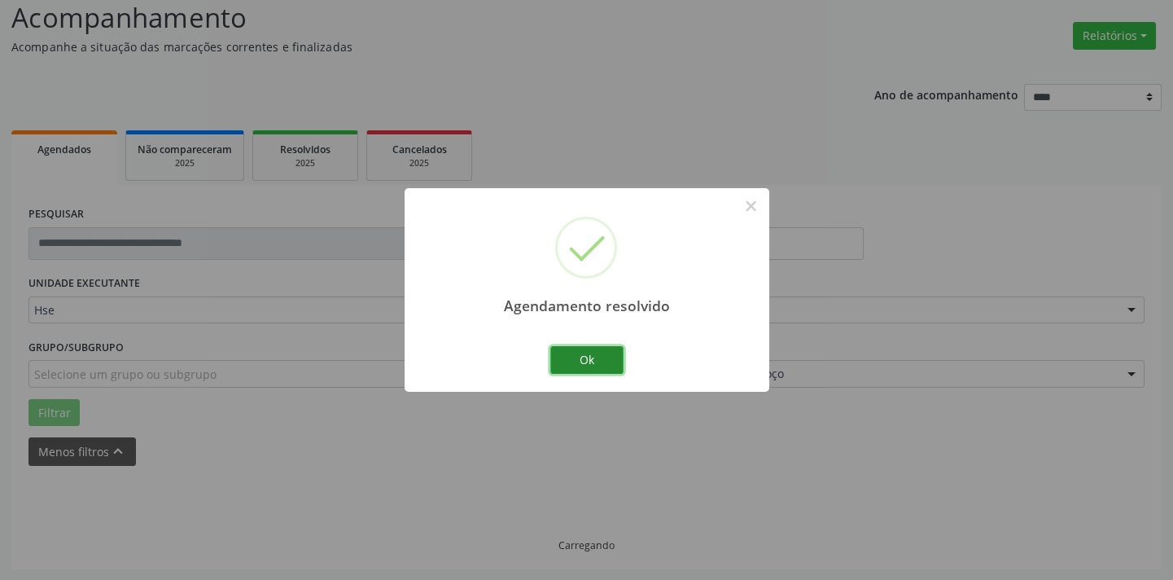
click at [580, 358] on button "Ok" at bounding box center [586, 360] width 73 height 28
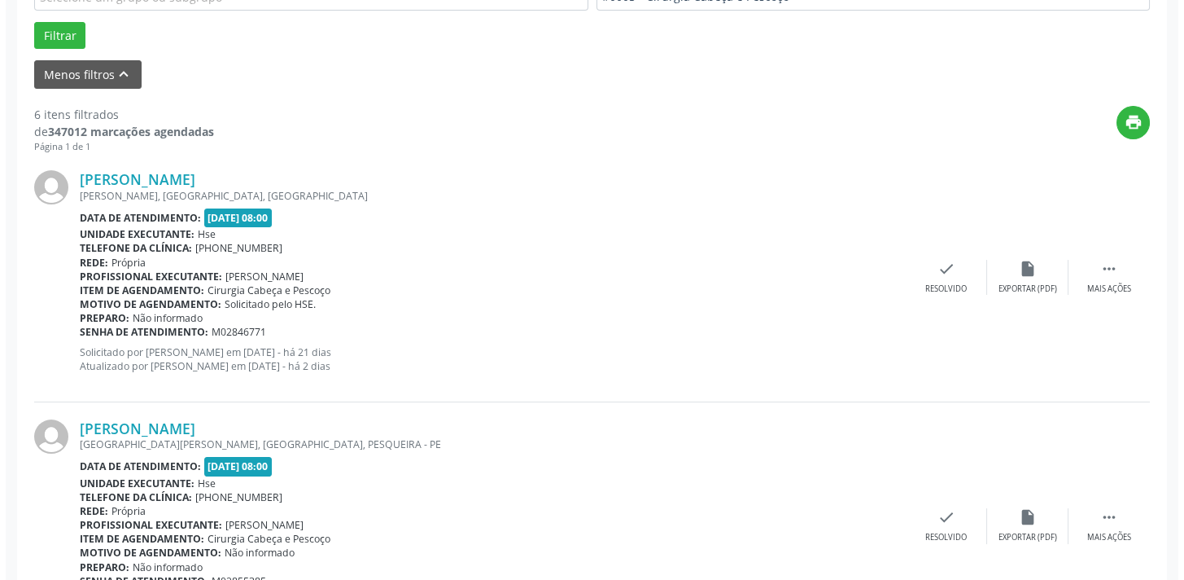
scroll to position [500, 0]
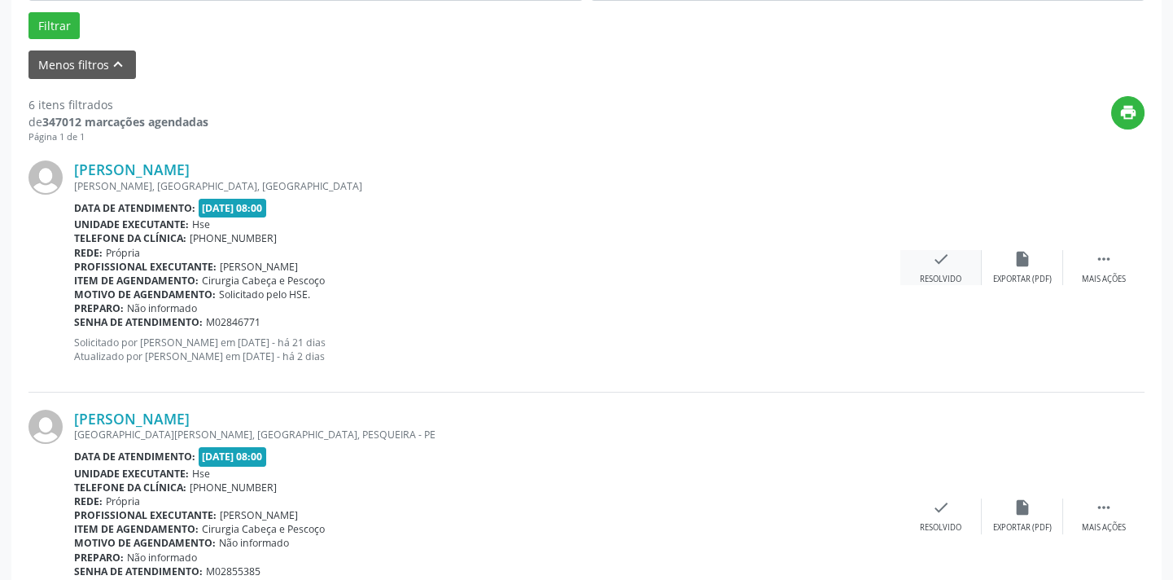
click at [943, 274] on div "Resolvido" at bounding box center [941, 279] width 42 height 11
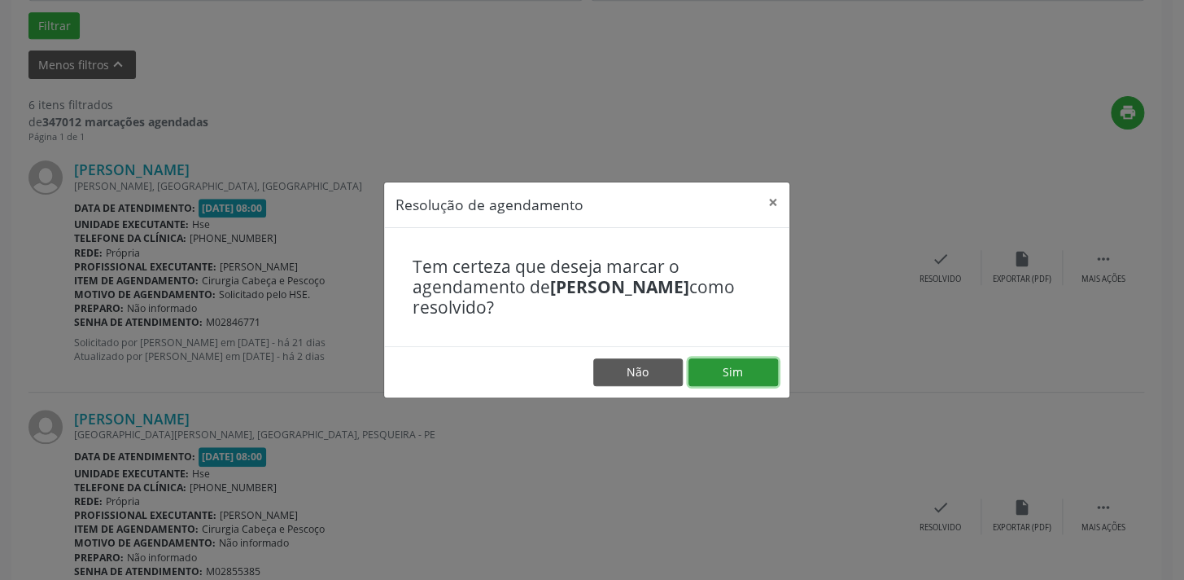
click at [755, 375] on button "Sim" at bounding box center [734, 372] width 90 height 28
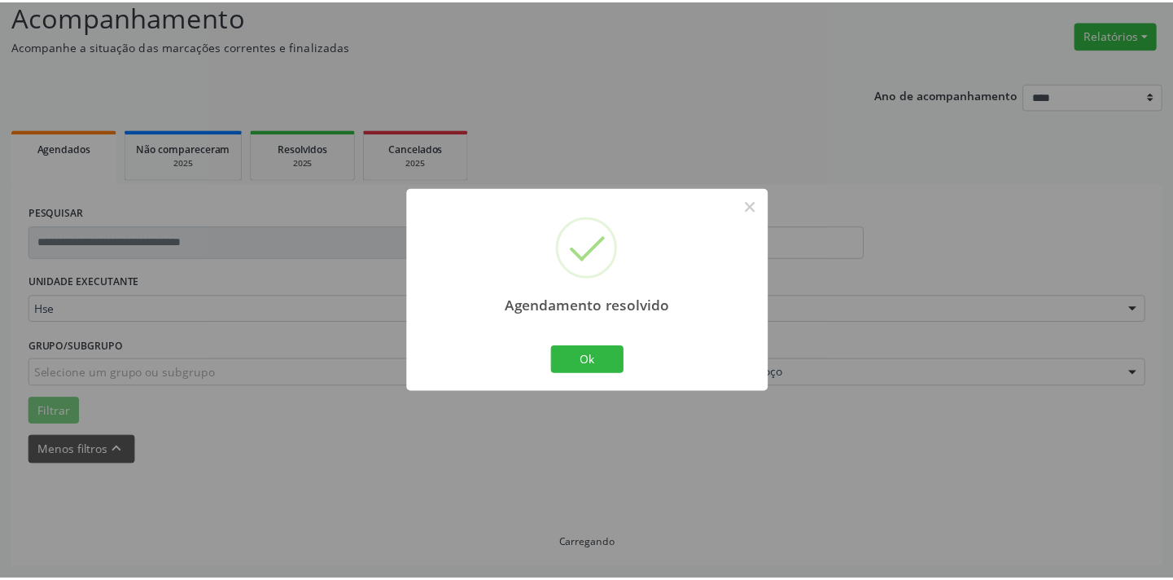
scroll to position [113, 0]
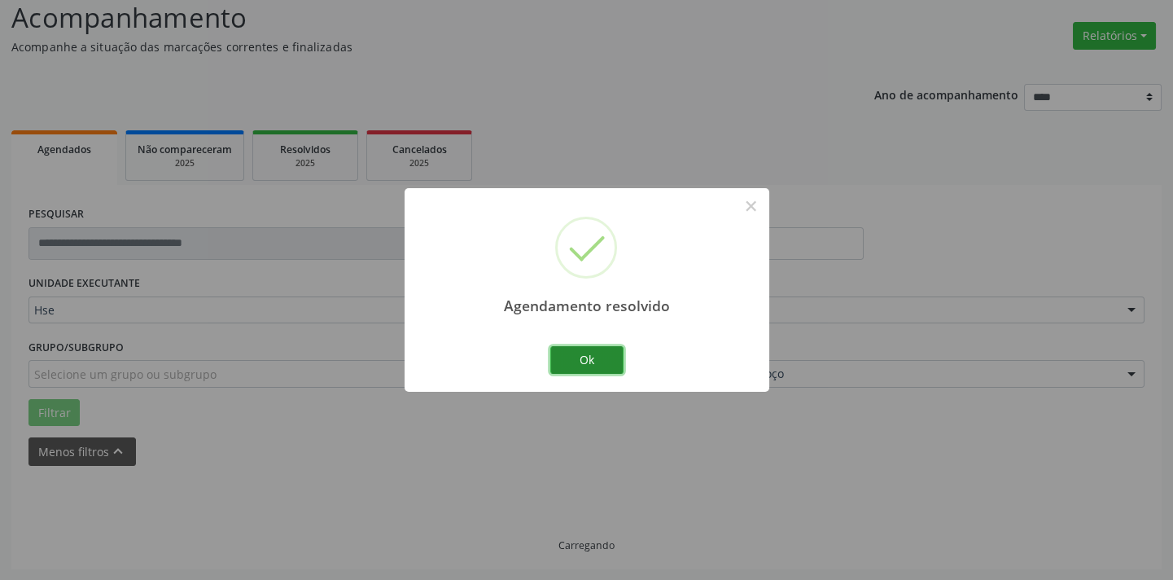
click at [596, 358] on button "Ok" at bounding box center [586, 360] width 73 height 28
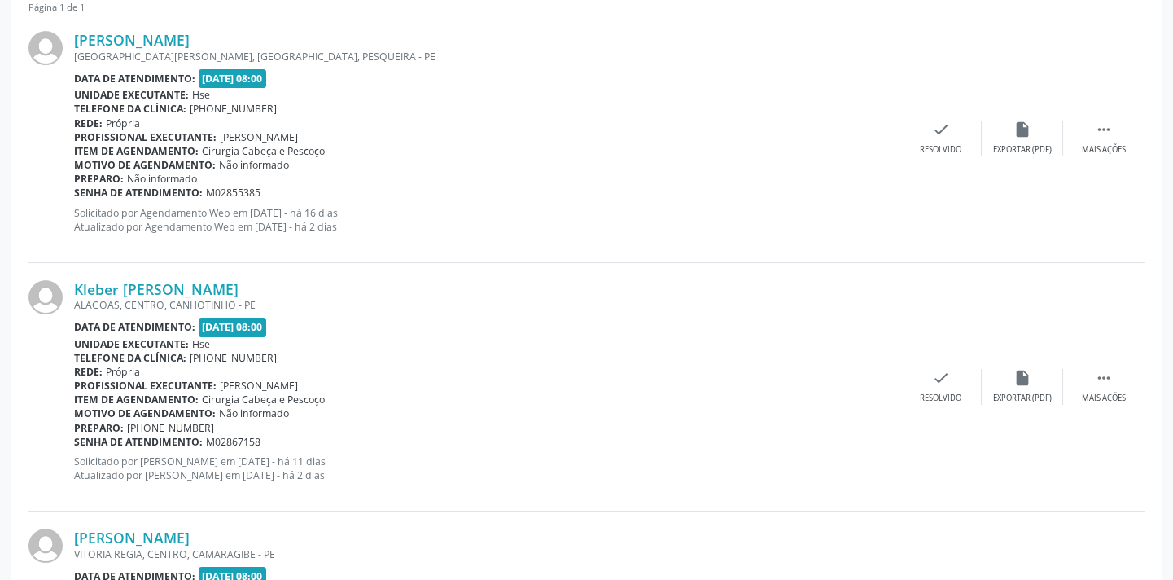
scroll to position [631, 0]
click at [1101, 136] on div " Mais ações" at bounding box center [1103, 136] width 81 height 35
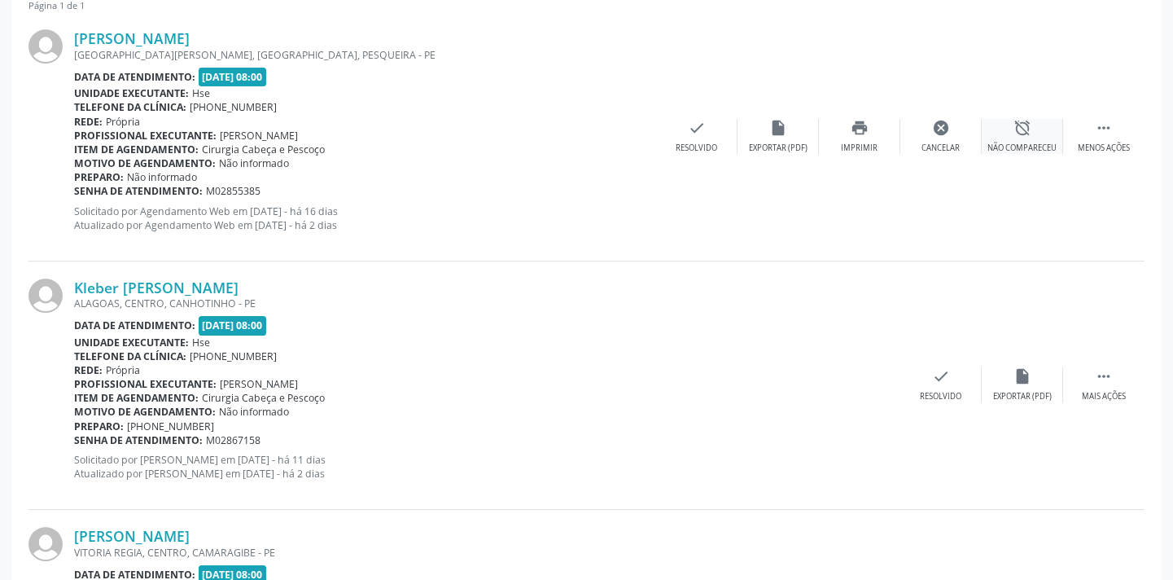
click at [1027, 137] on div "alarm_off Não compareceu" at bounding box center [1022, 136] width 81 height 35
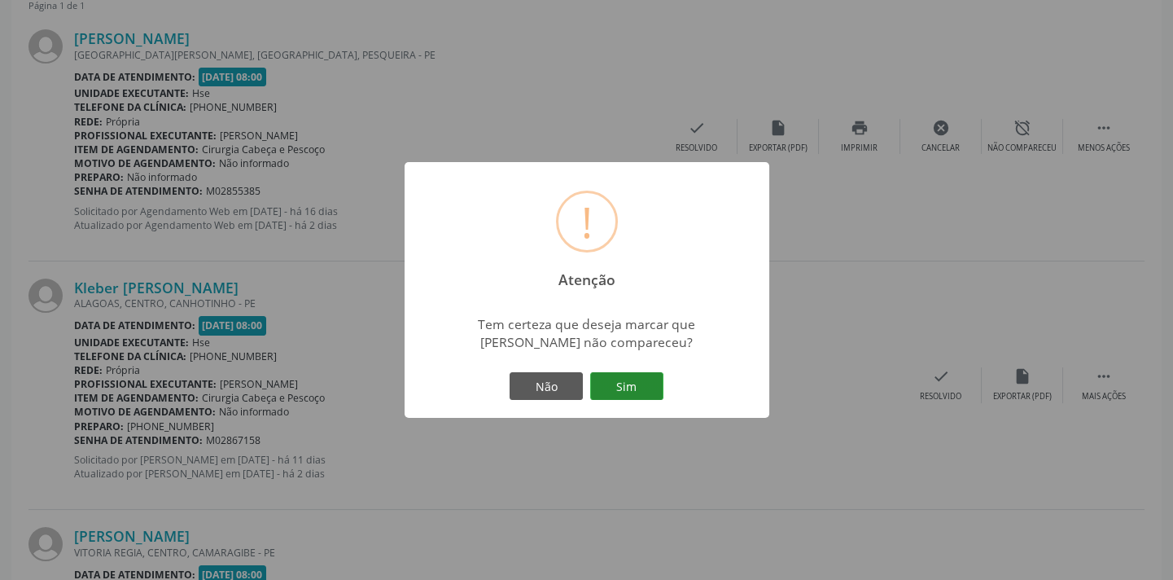
click at [628, 382] on button "Sim" at bounding box center [626, 386] width 73 height 28
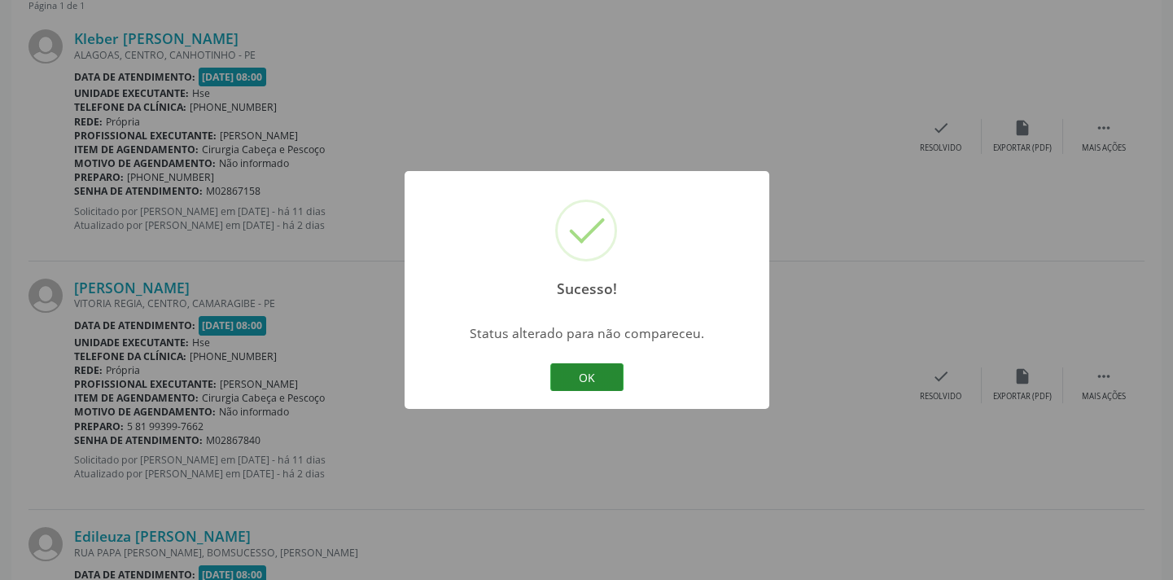
click at [593, 371] on button "OK" at bounding box center [586, 377] width 73 height 28
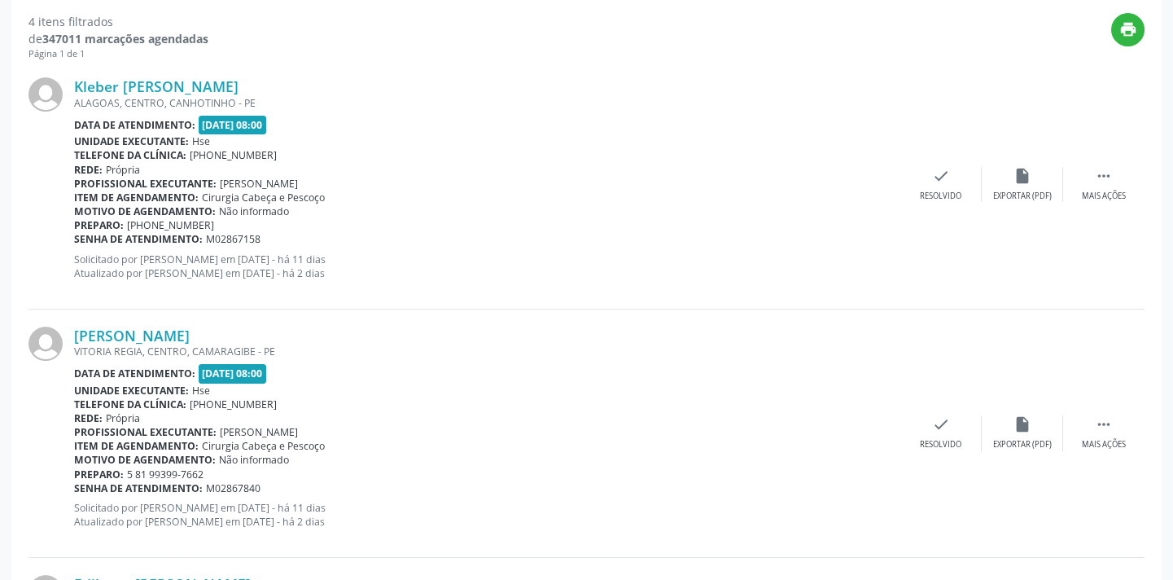
scroll to position [557, 0]
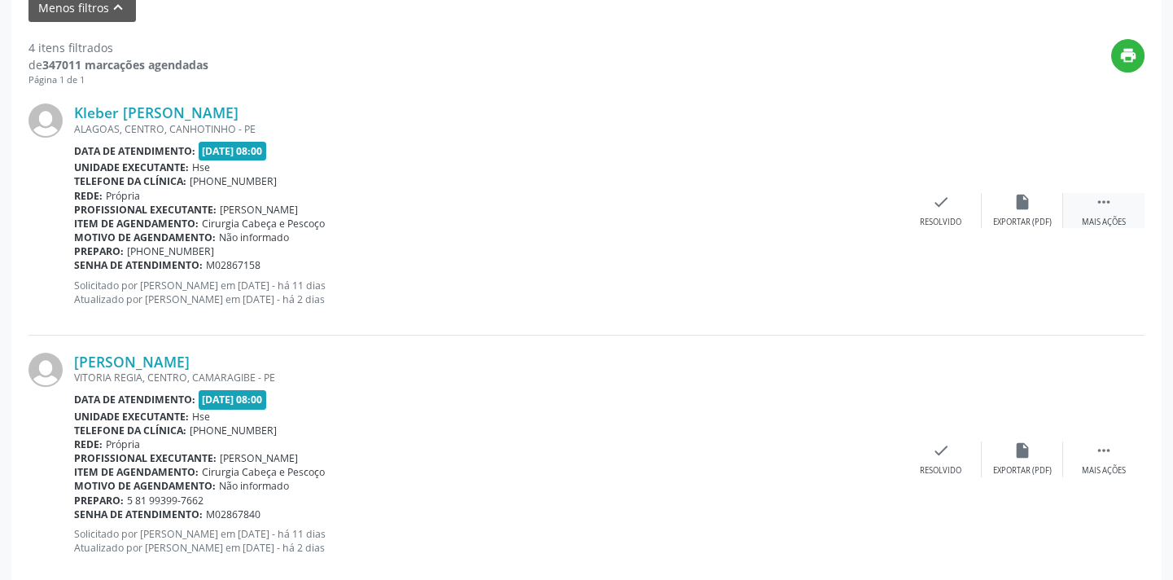
click at [1096, 203] on icon "" at bounding box center [1104, 202] width 18 height 18
click at [1000, 208] on div "alarm_off Não compareceu" at bounding box center [1022, 210] width 81 height 35
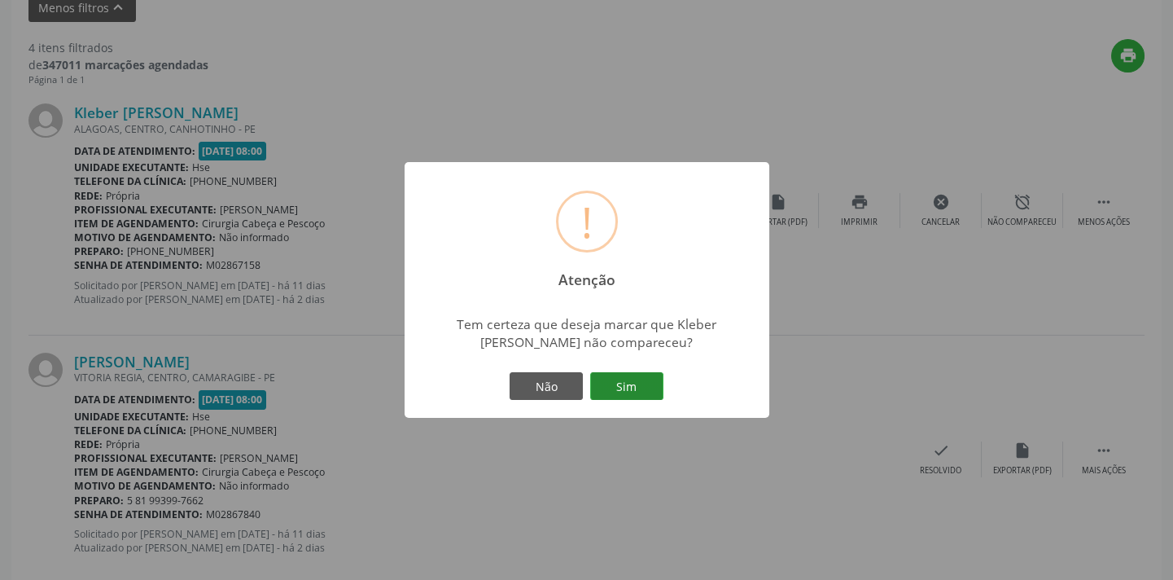
click at [638, 393] on button "Sim" at bounding box center [626, 386] width 73 height 28
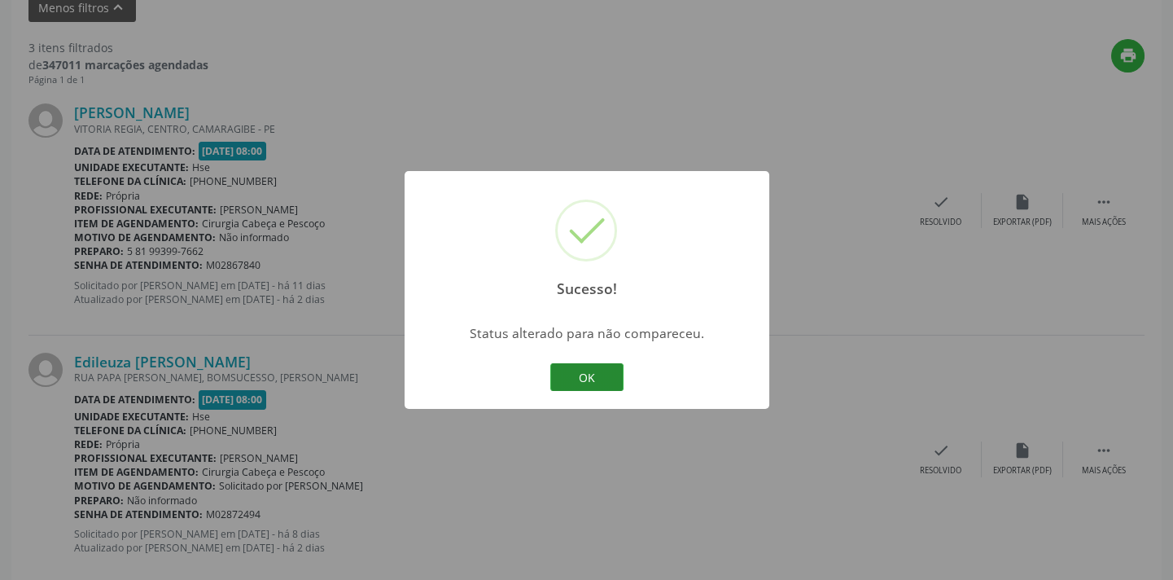
click at [594, 369] on button "OK" at bounding box center [586, 377] width 73 height 28
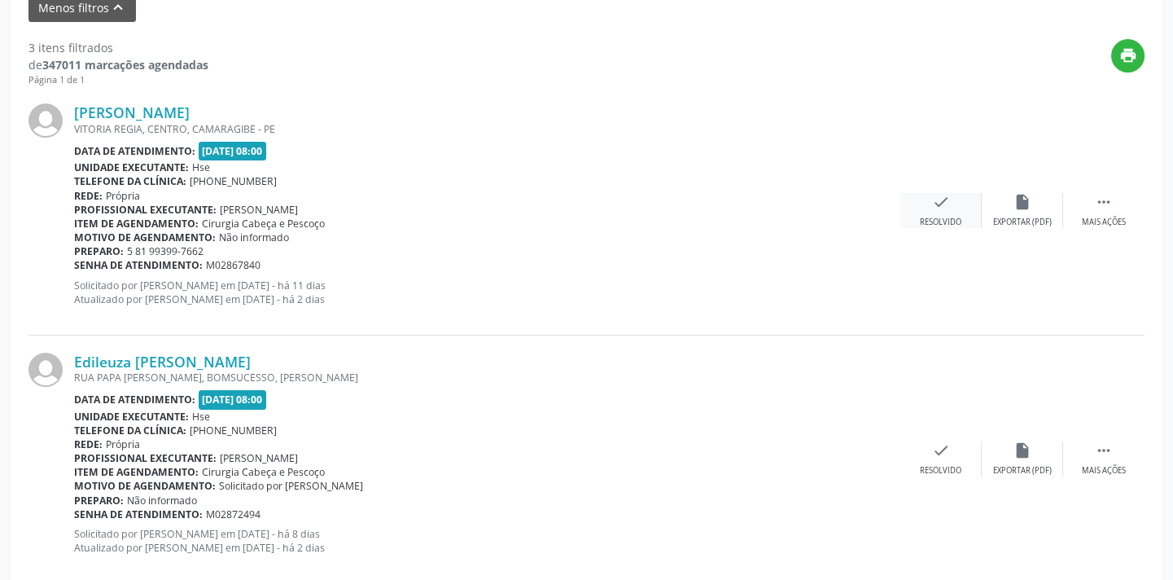
click at [936, 203] on icon "check" at bounding box center [941, 202] width 18 height 18
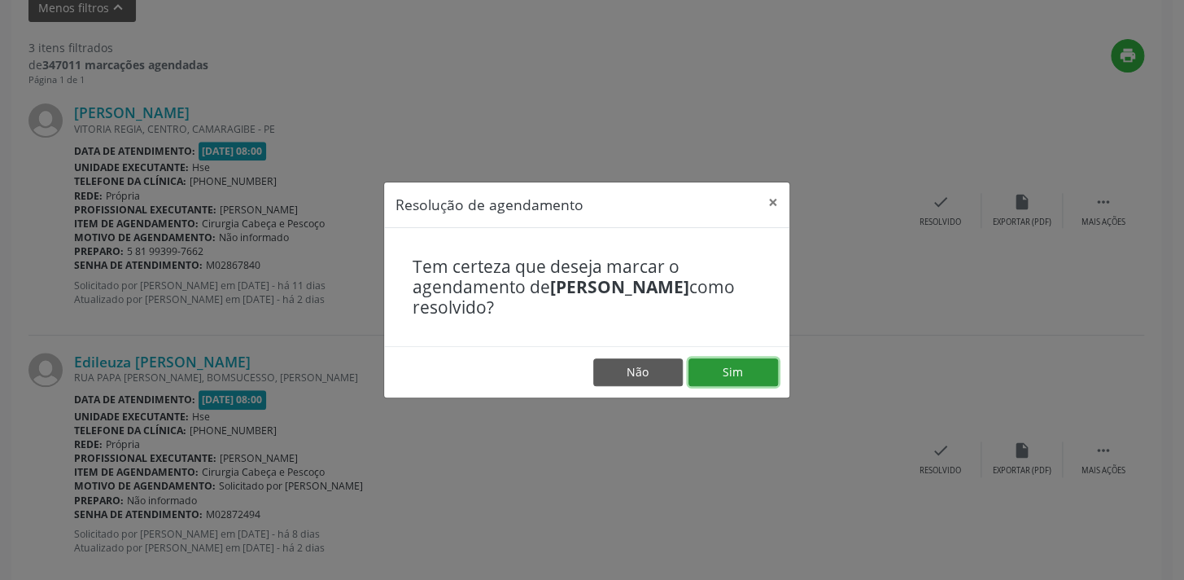
click at [742, 358] on button "Sim" at bounding box center [734, 372] width 90 height 28
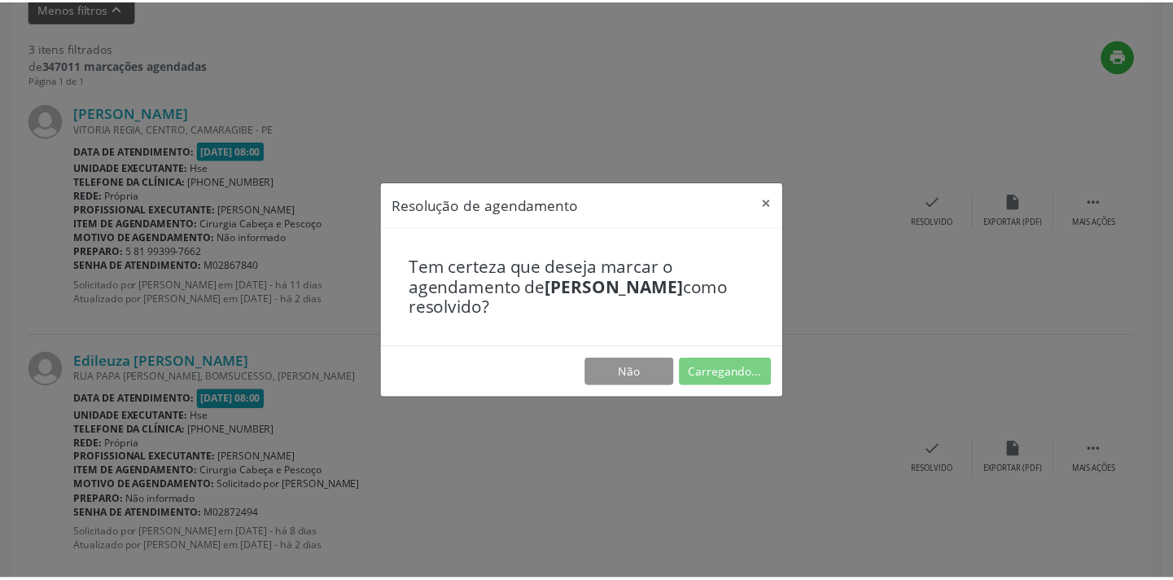
scroll to position [113, 0]
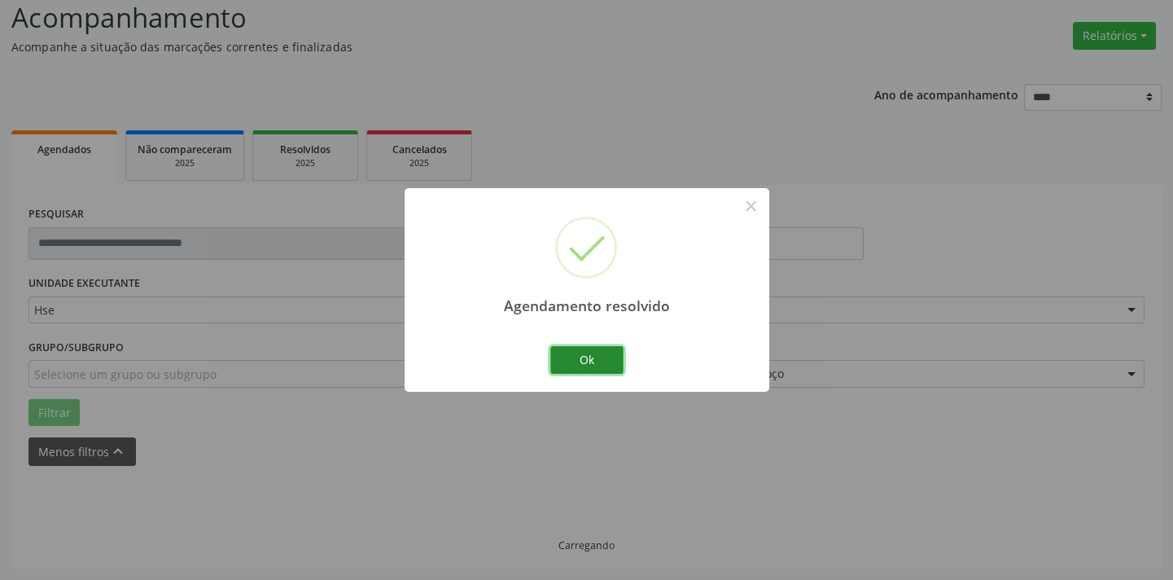
click at [590, 354] on button "Ok" at bounding box center [586, 360] width 73 height 28
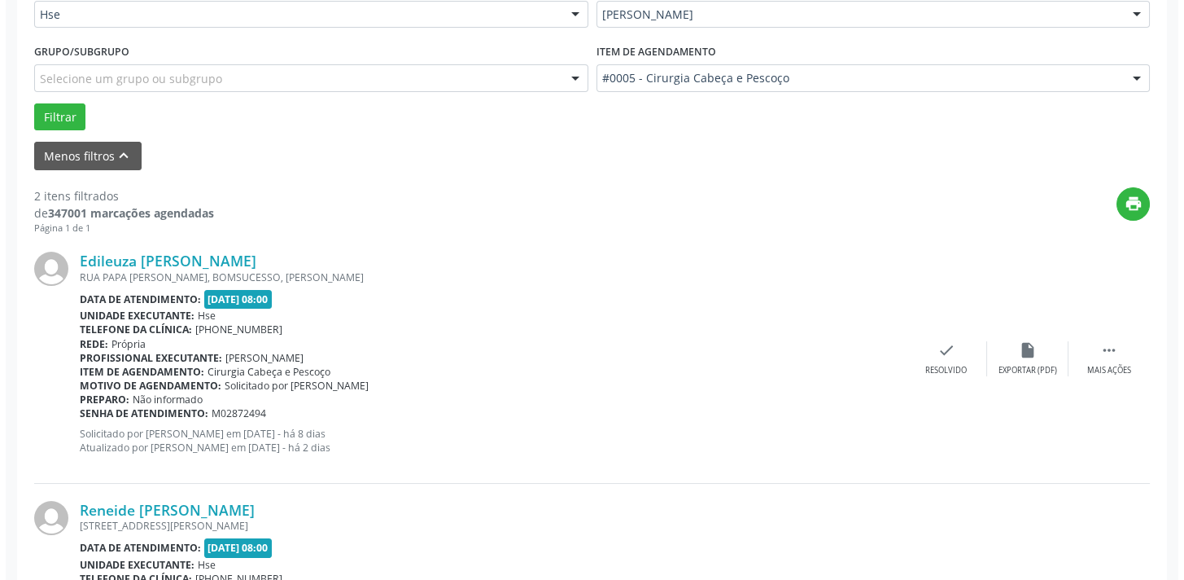
scroll to position [587, 0]
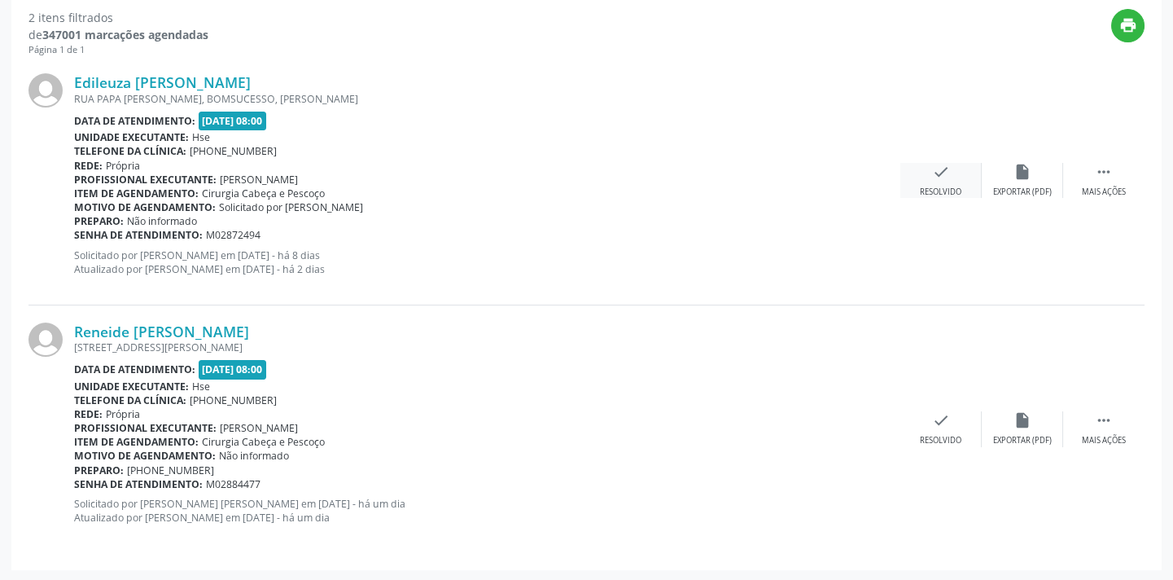
click at [945, 186] on div "Resolvido" at bounding box center [941, 191] width 42 height 11
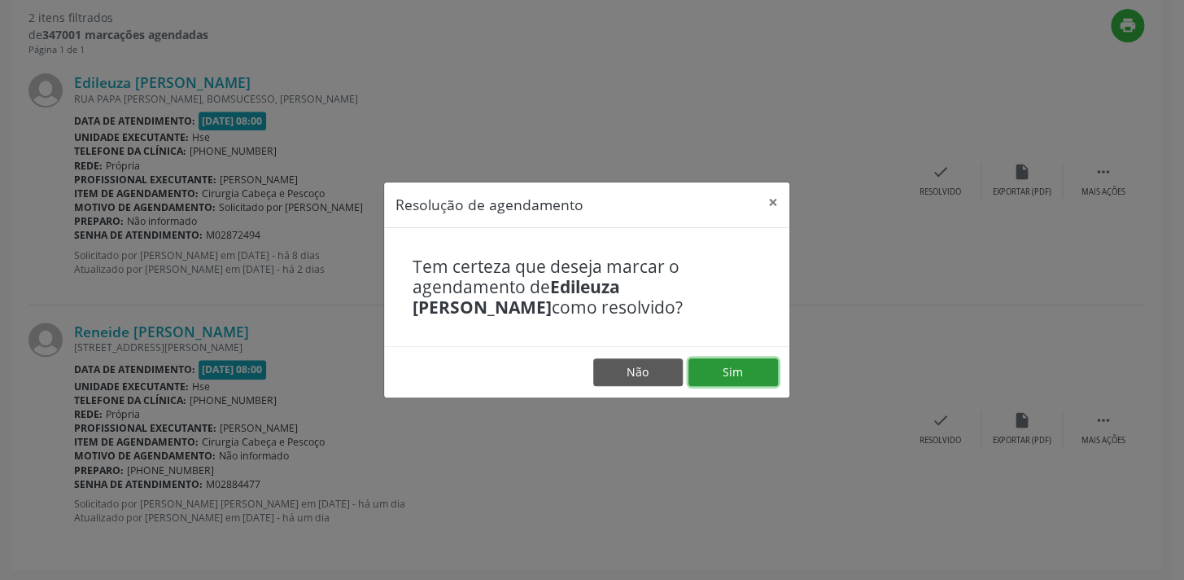
click at [728, 370] on button "Sim" at bounding box center [734, 372] width 90 height 28
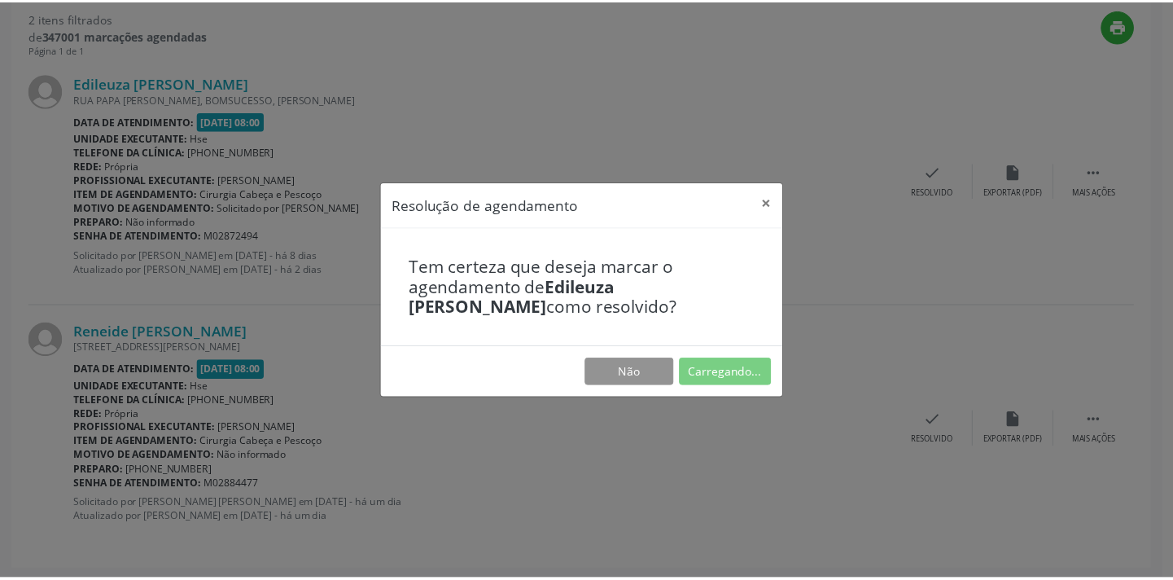
scroll to position [113, 0]
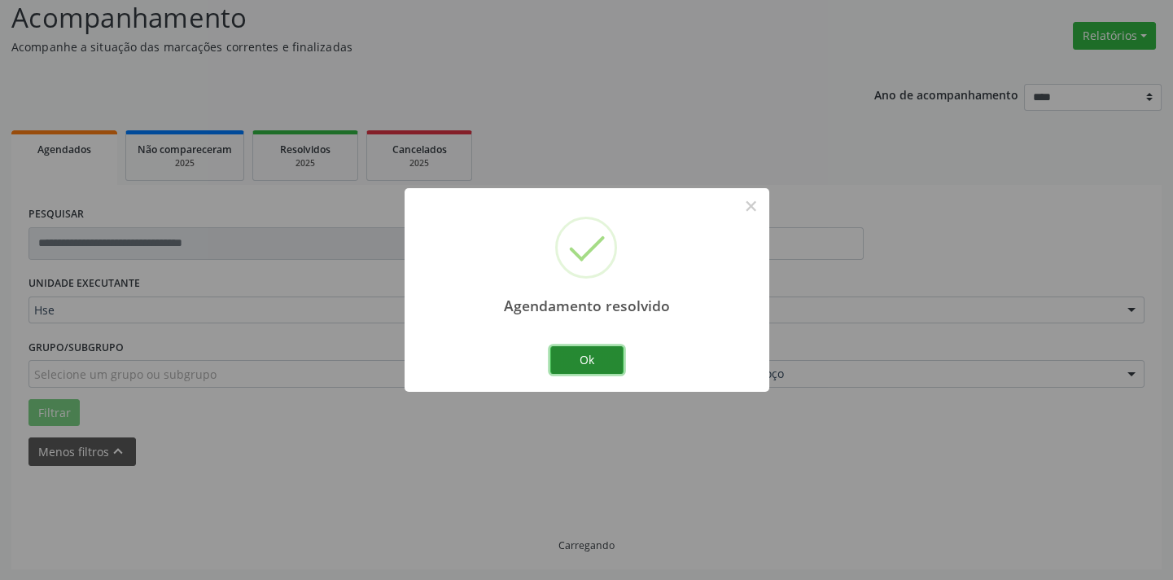
click at [575, 352] on button "Ok" at bounding box center [586, 360] width 73 height 28
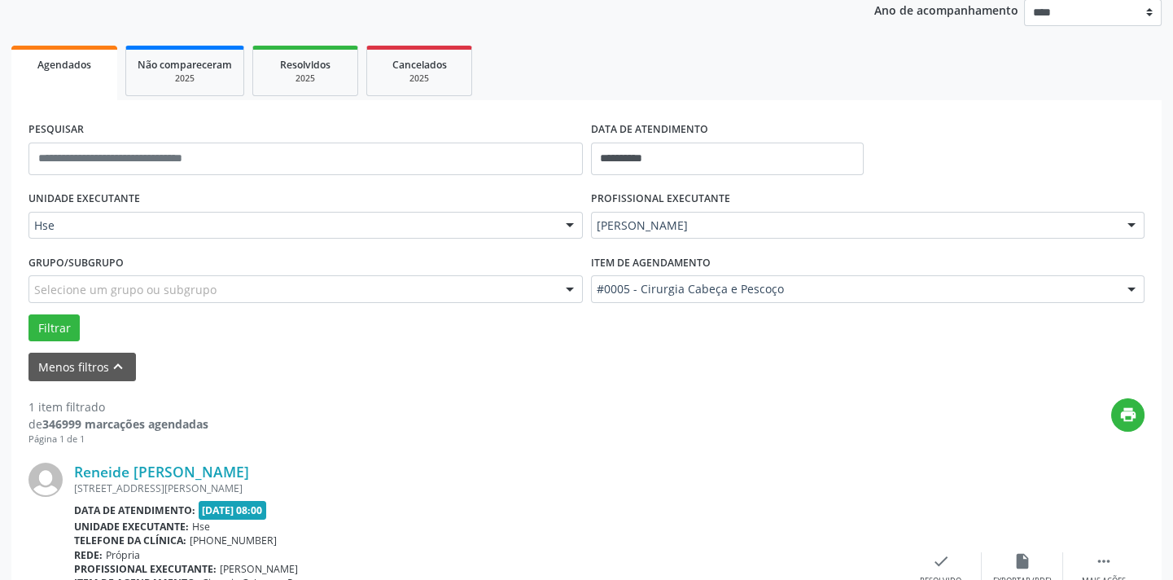
scroll to position [339, 0]
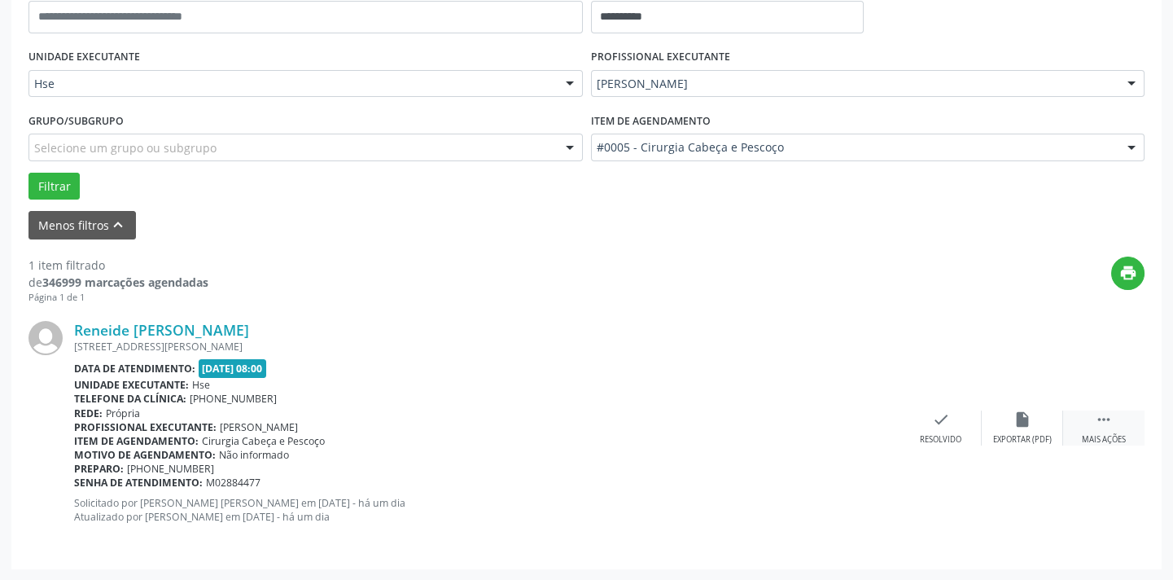
click at [1095, 424] on icon "" at bounding box center [1104, 419] width 18 height 18
click at [1029, 427] on icon "alarm_off" at bounding box center [1022, 419] width 18 height 18
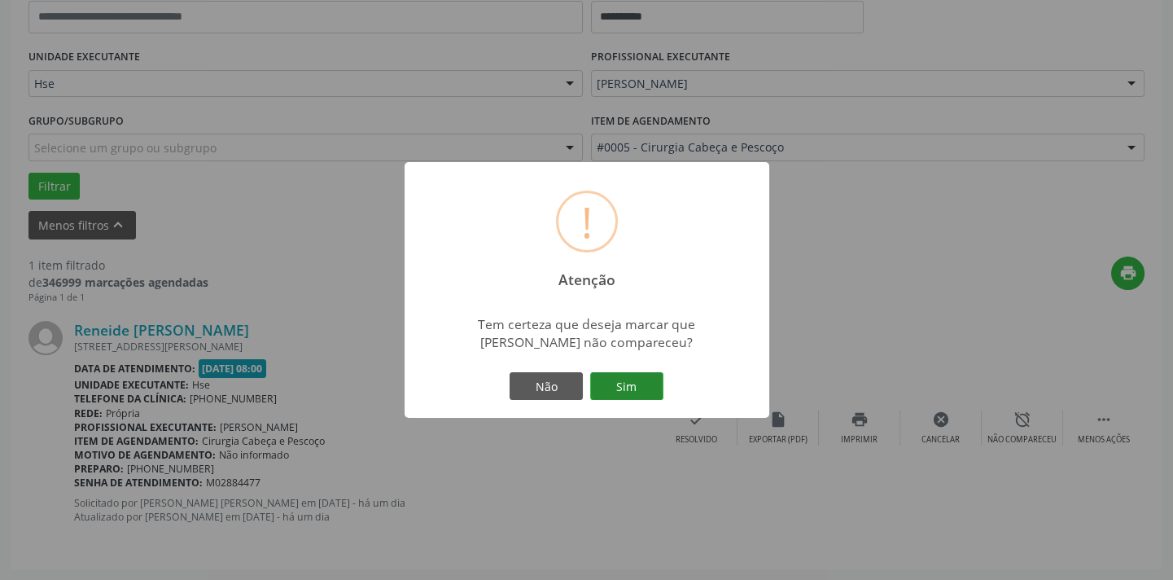
click at [642, 378] on button "Sim" at bounding box center [626, 386] width 73 height 28
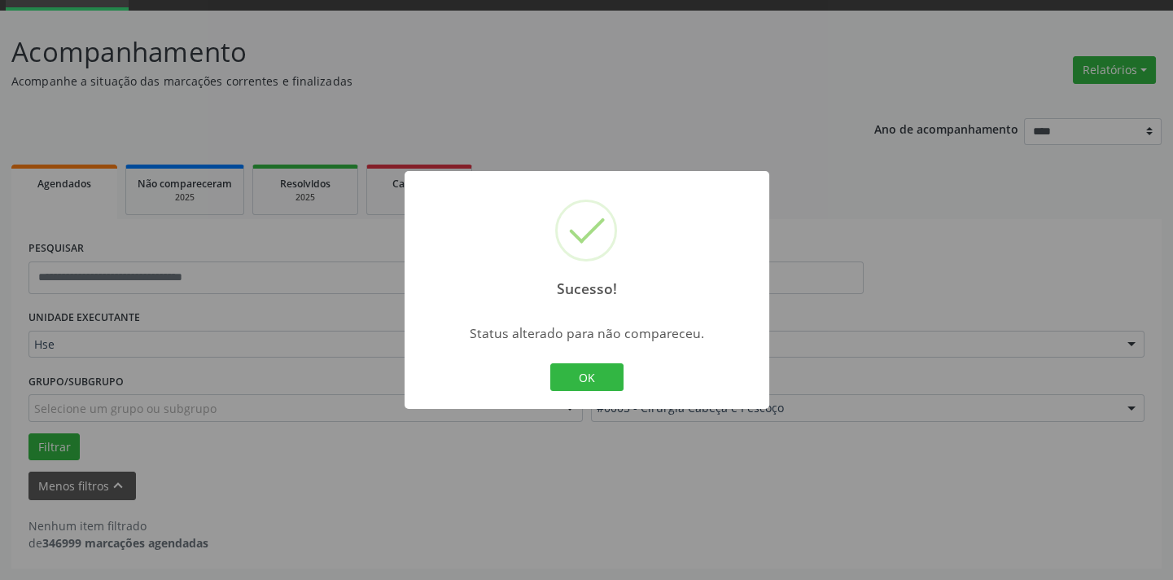
scroll to position [77, 0]
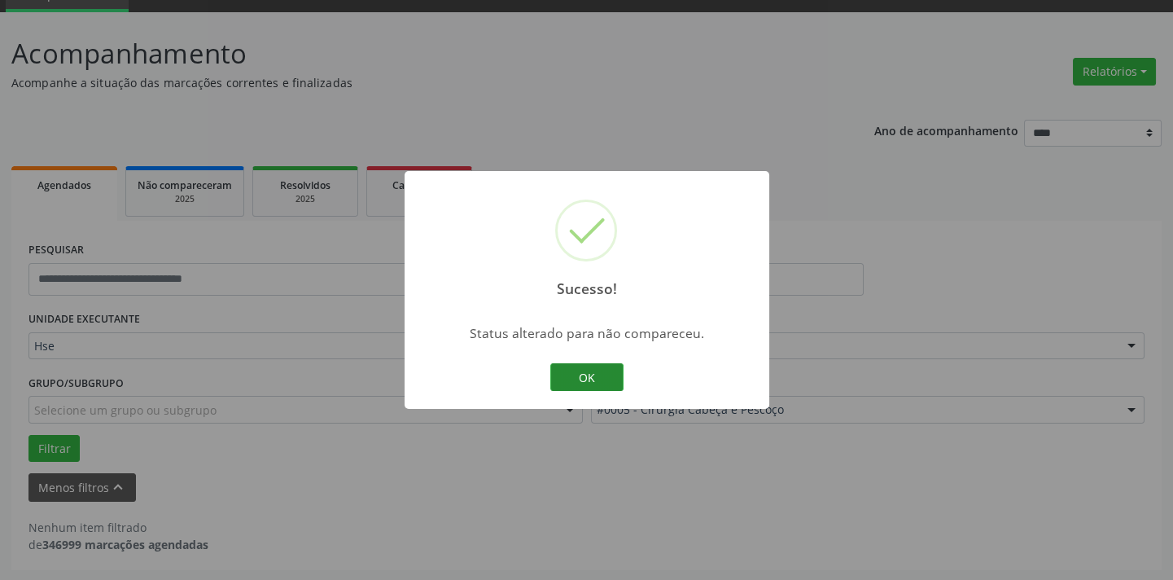
click at [591, 384] on button "OK" at bounding box center [586, 377] width 73 height 28
